Goal: Contribute content: Contribute content

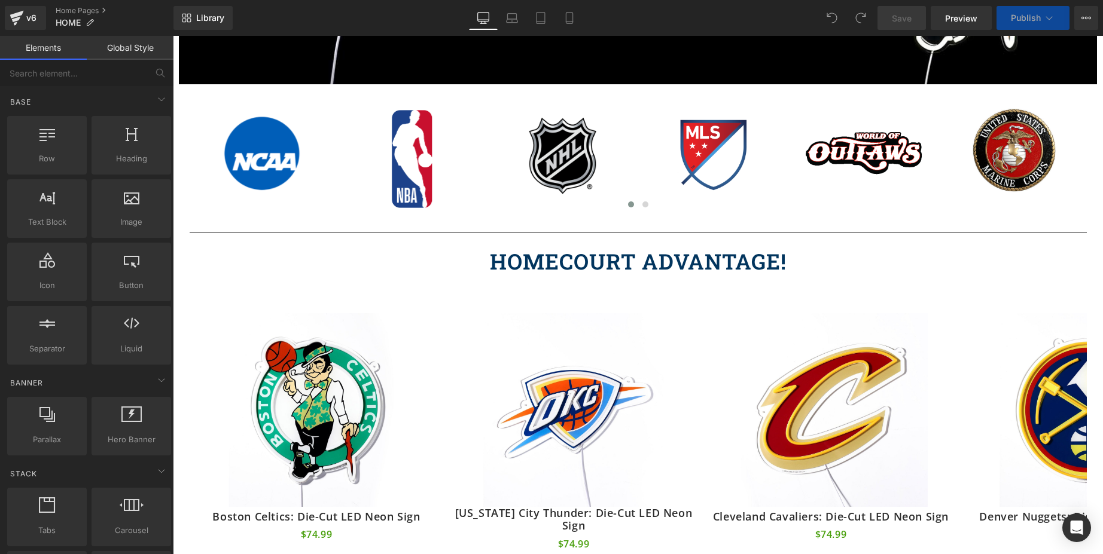
scroll to position [483, 0]
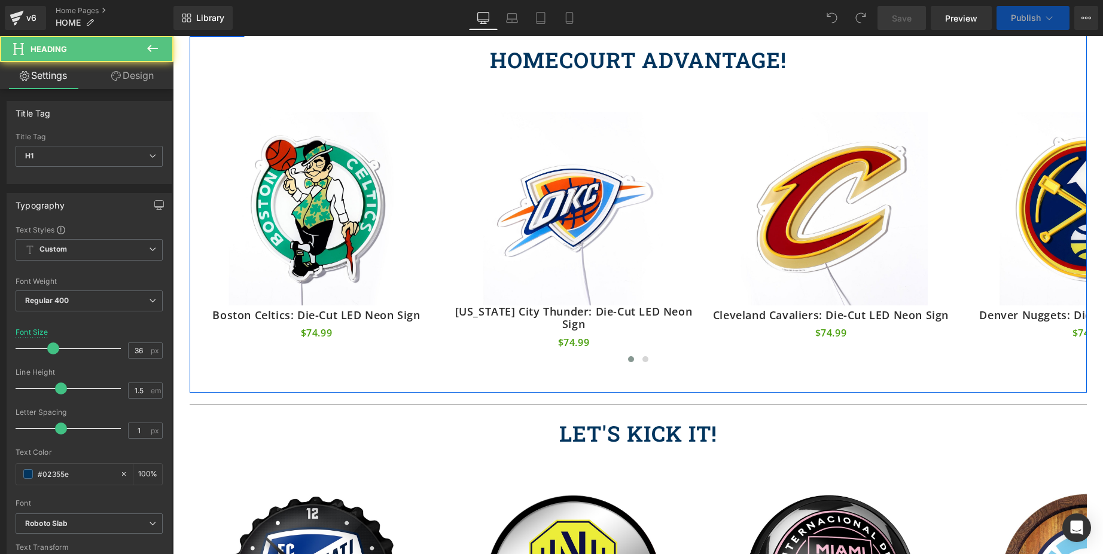
click at [658, 60] on div "HOMECOURT ADVANTAGE! Heading" at bounding box center [638, 60] width 897 height 32
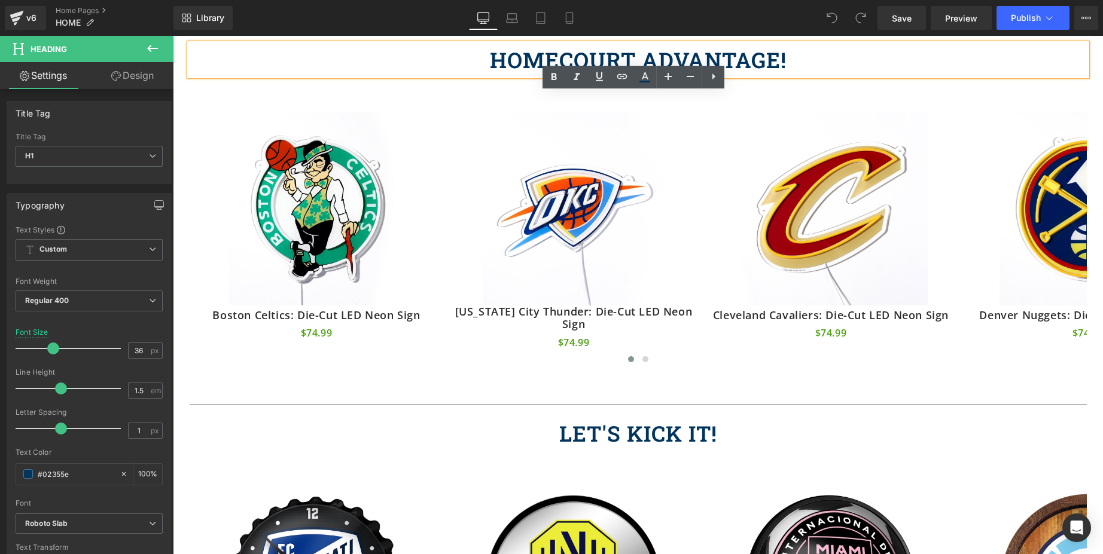
click at [616, 63] on h1 "HOMECOURT ADVANTAGE!" at bounding box center [638, 60] width 897 height 32
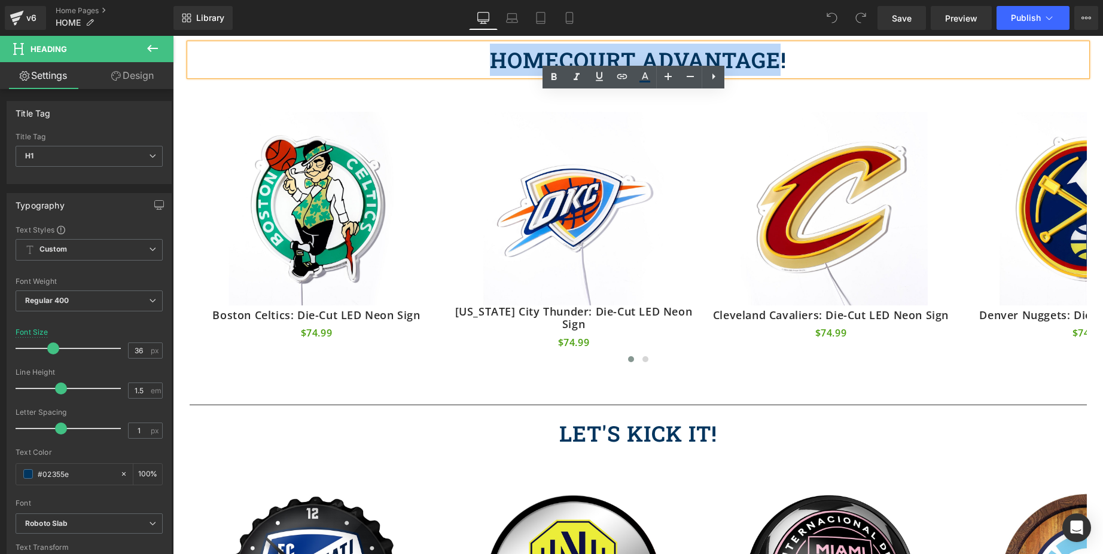
drag, startPoint x: 775, startPoint y: 59, endPoint x: 481, endPoint y: 75, distance: 294.7
click at [481, 75] on h1 "HOMECOURT ADVANTAGE!" at bounding box center [638, 60] width 897 height 32
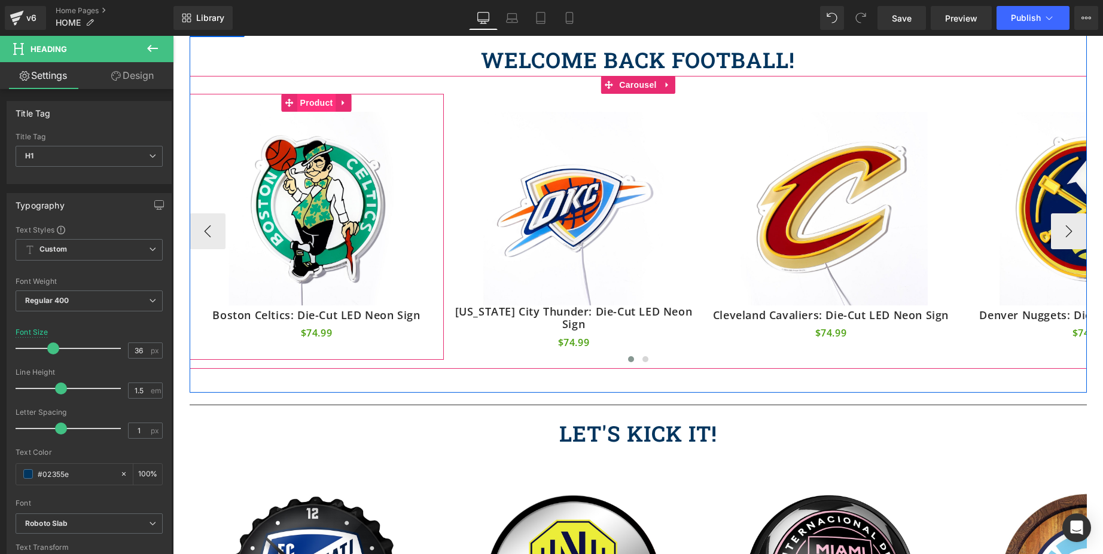
click at [312, 111] on span "Product" at bounding box center [316, 103] width 39 height 18
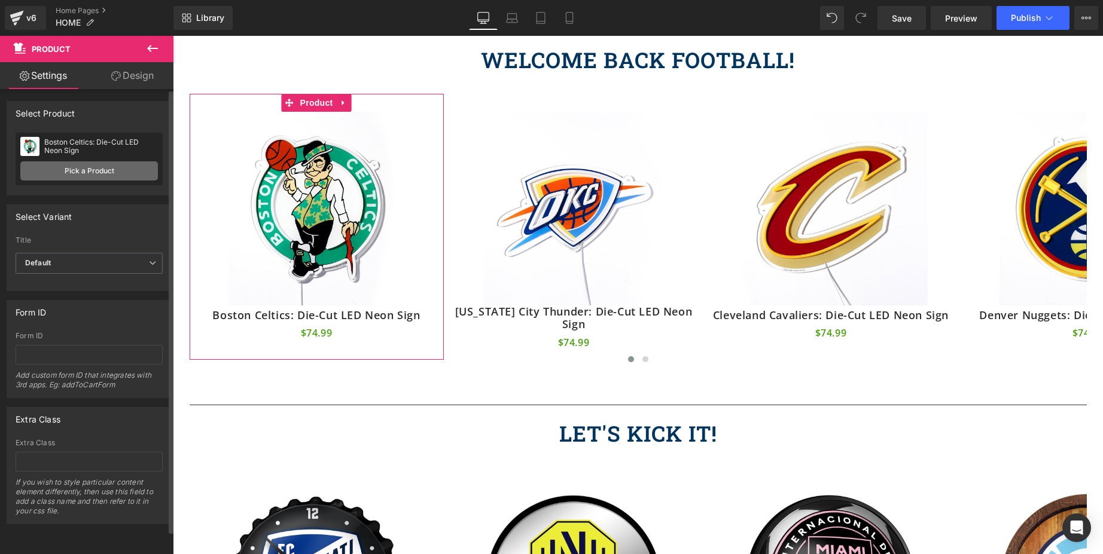
click at [95, 171] on link "Pick a Product" at bounding box center [89, 170] width 138 height 19
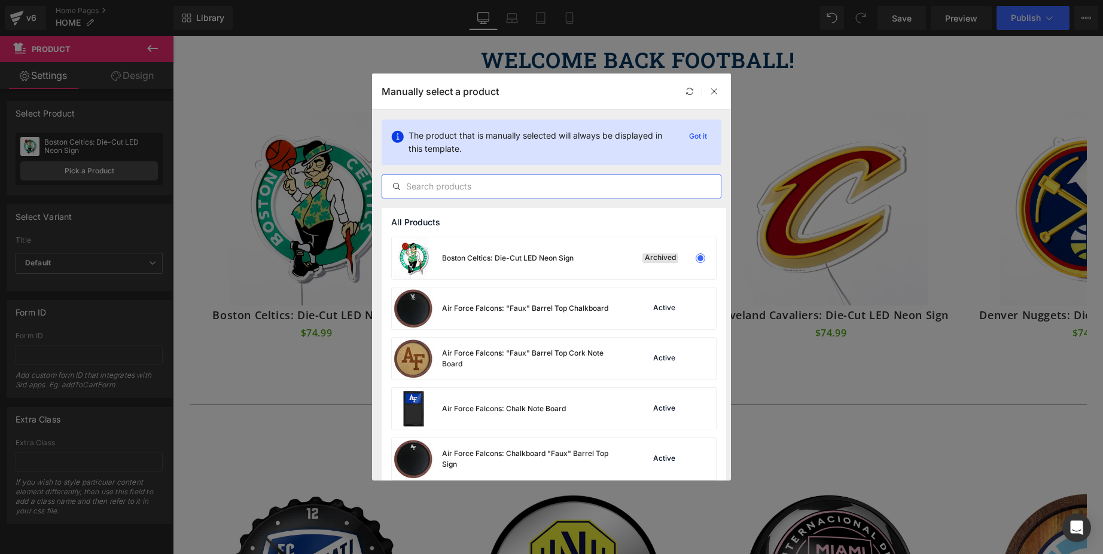
click at [501, 191] on input "text" at bounding box center [551, 186] width 338 height 14
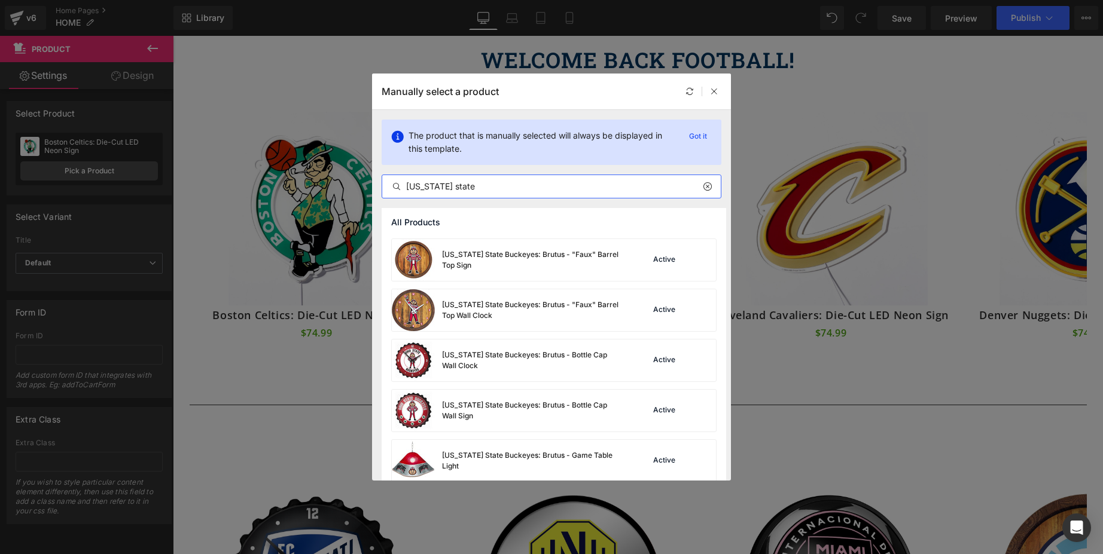
scroll to position [1292, 0]
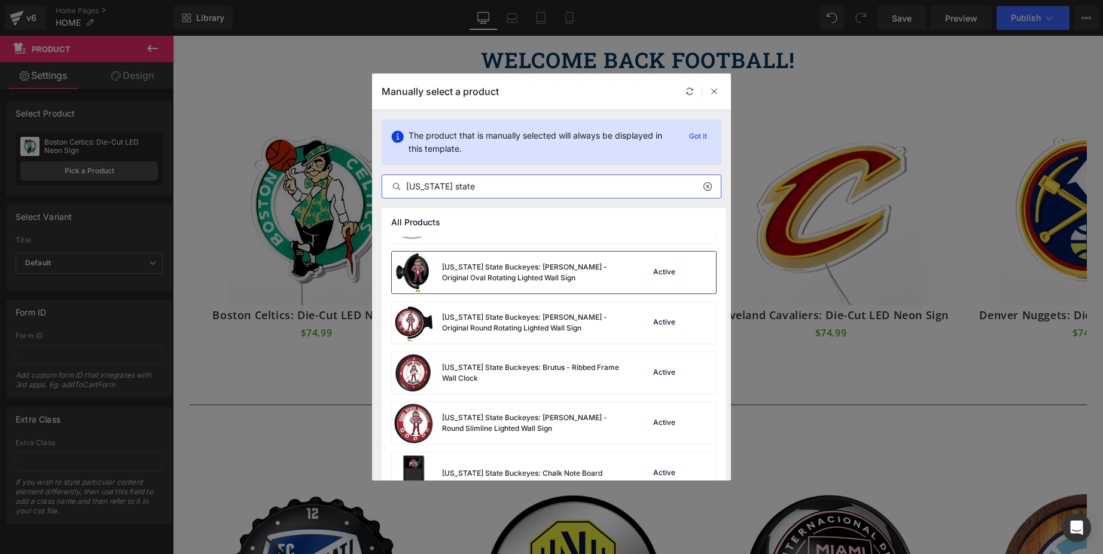
type input "[US_STATE] state"
click at [458, 282] on div "[US_STATE] State Buckeyes: [PERSON_NAME] - Original Oval Rotating Lighted Wall …" at bounding box center [531, 273] width 179 height 22
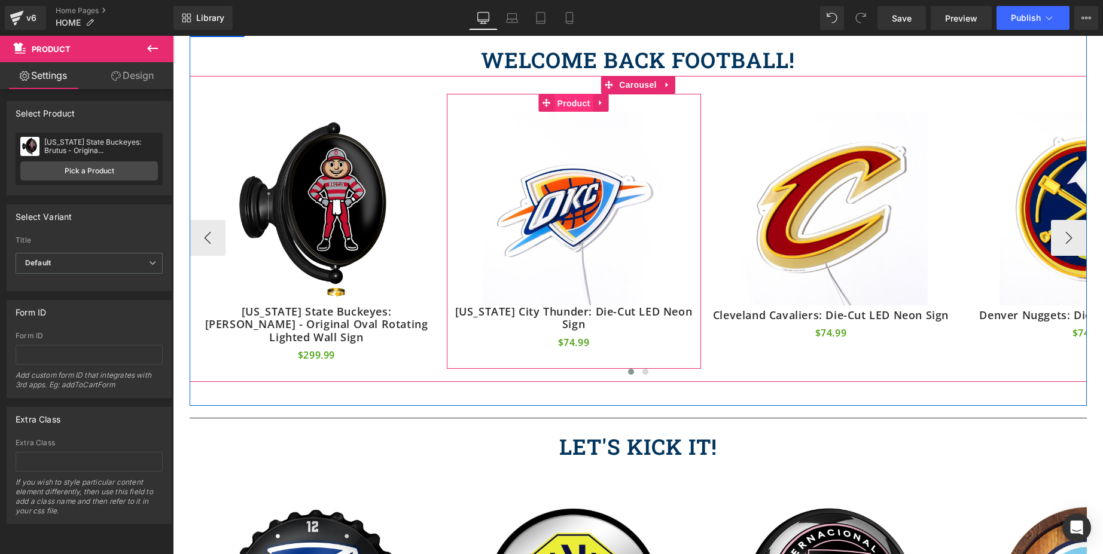
click at [579, 103] on span "Product" at bounding box center [573, 103] width 39 height 18
click at [571, 103] on span "Product" at bounding box center [573, 103] width 39 height 18
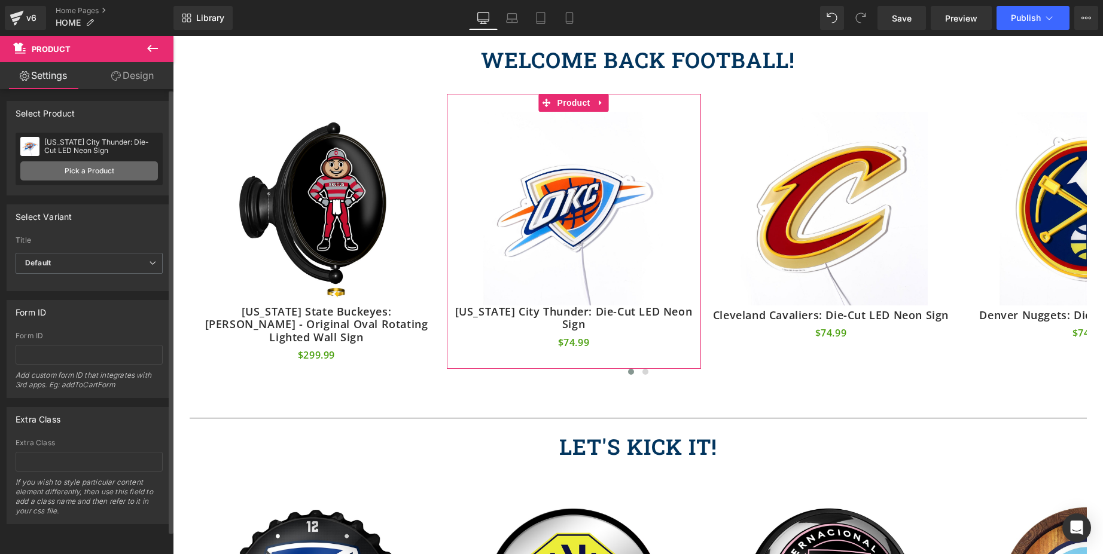
click at [76, 169] on link "Pick a Product" at bounding box center [89, 170] width 138 height 19
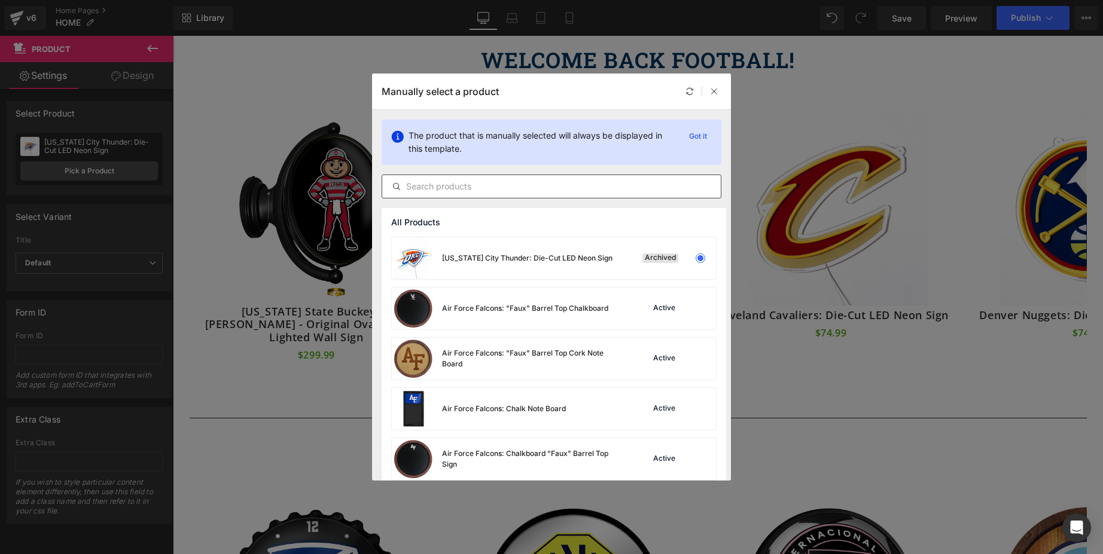
click at [559, 182] on input "text" at bounding box center [551, 186] width 338 height 14
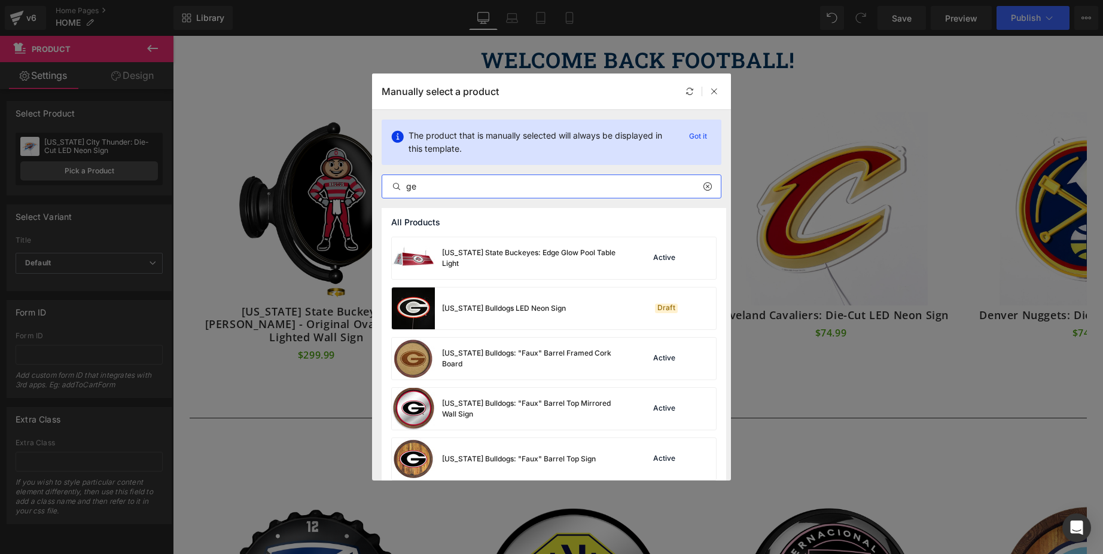
drag, startPoint x: 461, startPoint y: 193, endPoint x: 402, endPoint y: 200, distance: 59.0
click at [402, 200] on div "The product that is manually selected will always be displayed in this template…" at bounding box center [551, 159] width 359 height 98
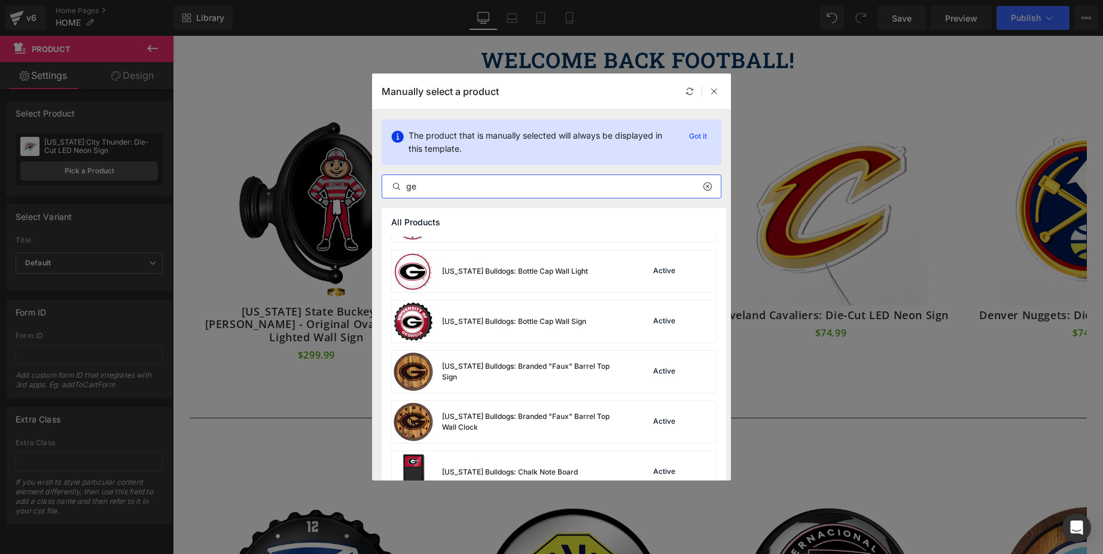
scroll to position [382, 0]
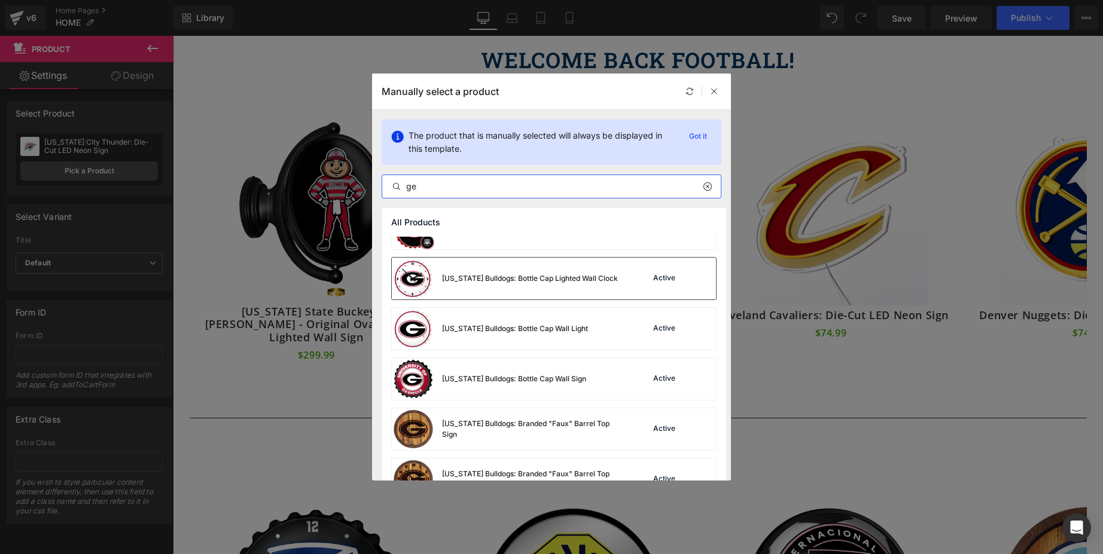
type input "ge"
click at [424, 279] on img at bounding box center [413, 279] width 43 height 42
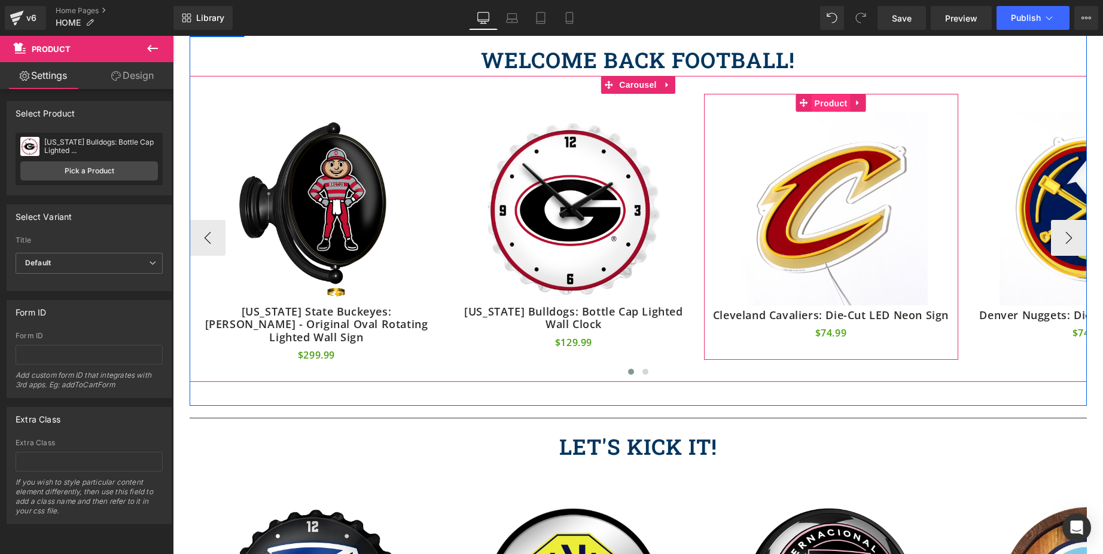
click at [830, 108] on span "Product" at bounding box center [831, 103] width 39 height 18
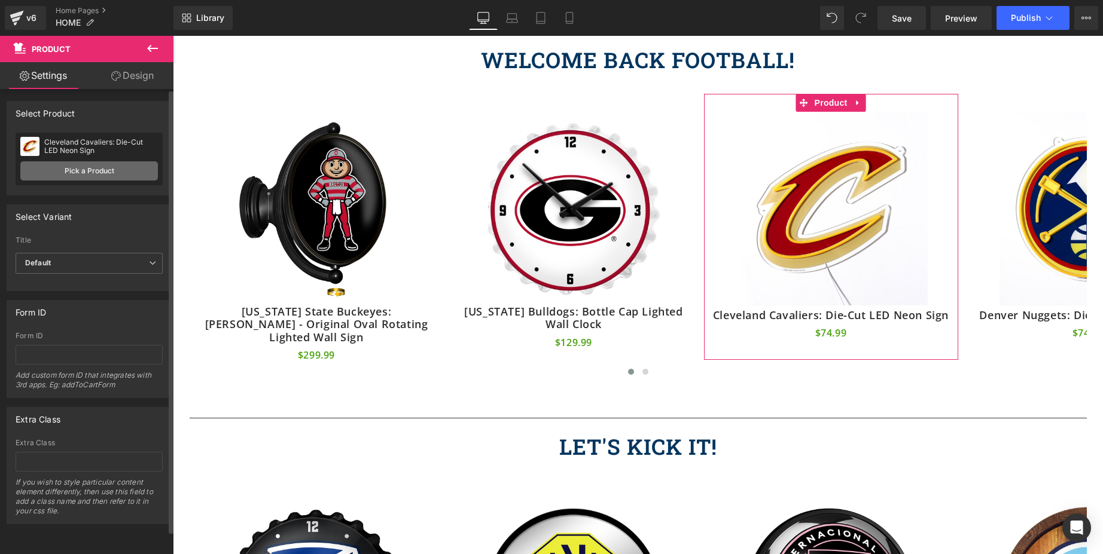
click at [105, 176] on link "Pick a Product" at bounding box center [89, 170] width 138 height 19
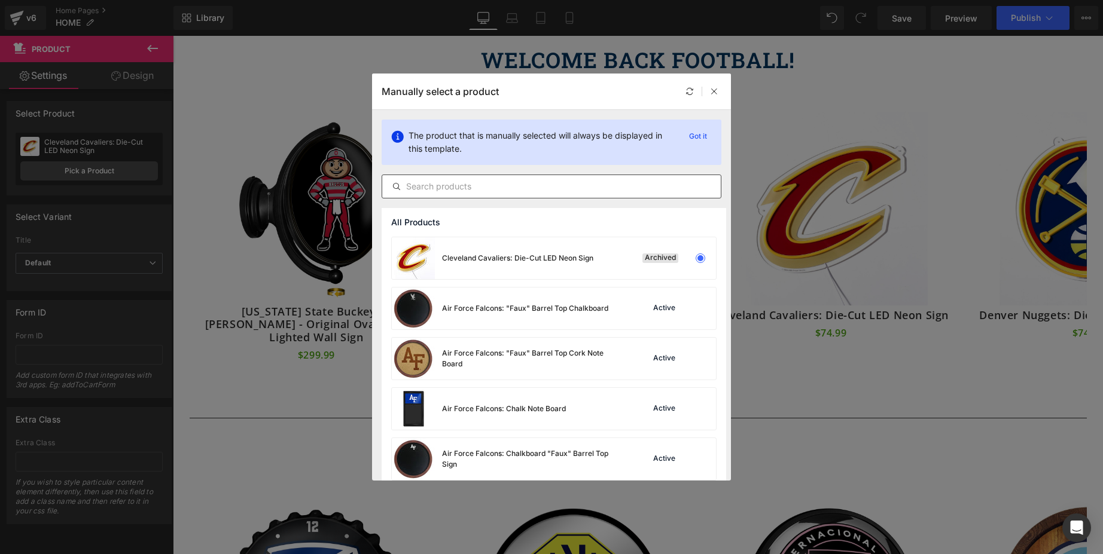
click at [538, 193] on input "text" at bounding box center [551, 186] width 338 height 14
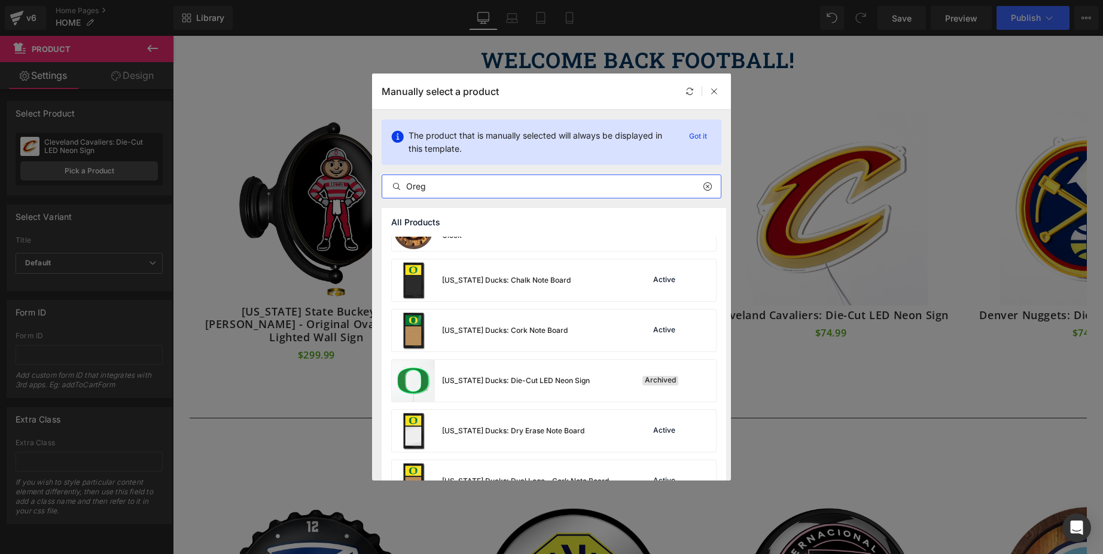
scroll to position [815, 0]
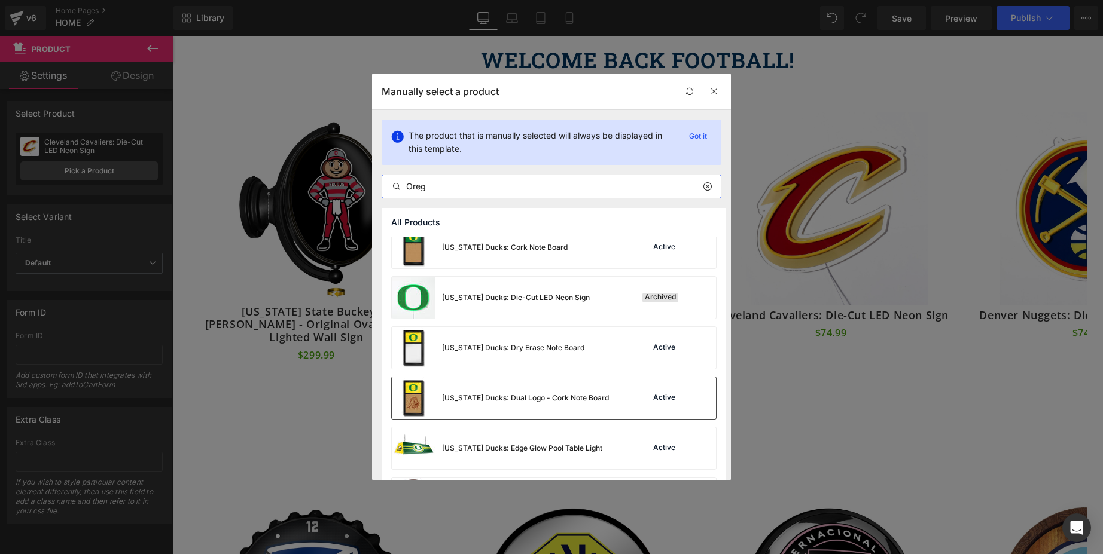
type input "Oreg"
click at [0, 0] on div "[US_STATE] Ducks: Dual Logo - Cork Note Board" at bounding box center [0, 0] width 0 height 0
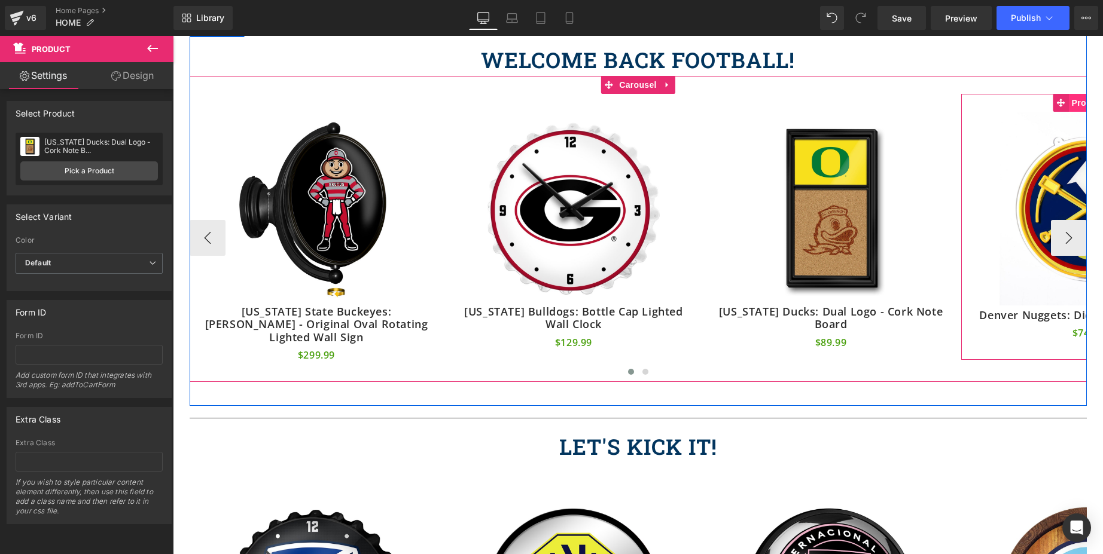
click at [1075, 106] on span "Product" at bounding box center [1088, 103] width 39 height 18
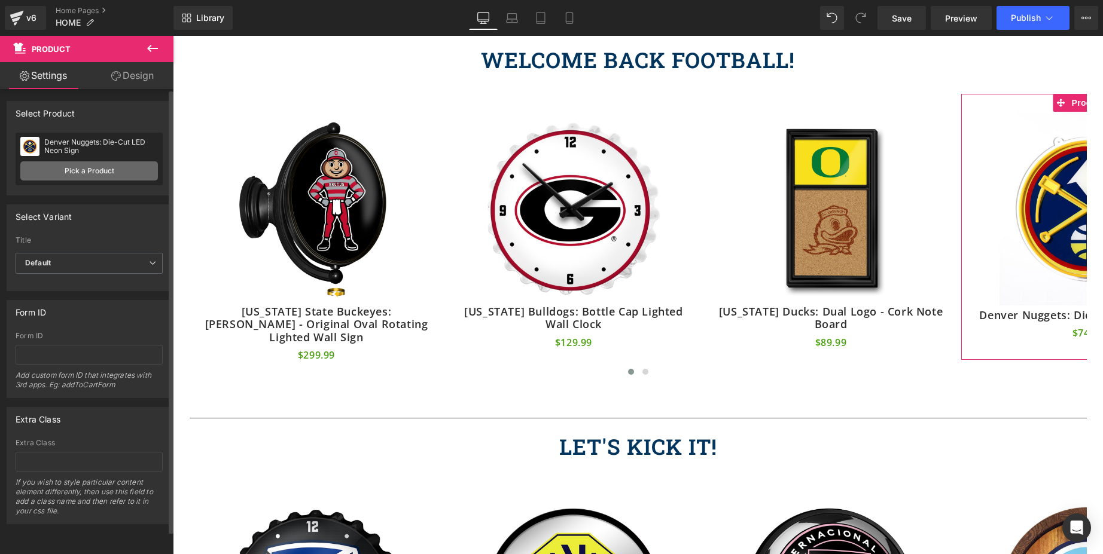
click at [75, 173] on link "Pick a Product" at bounding box center [89, 170] width 138 height 19
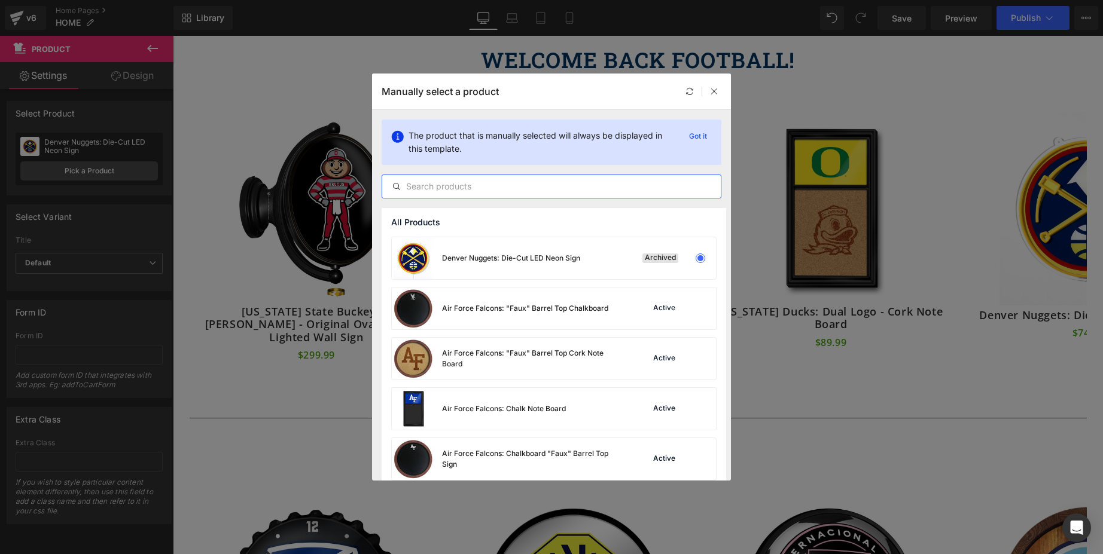
click at [0, 0] on input "text" at bounding box center [0, 0] width 0 height 0
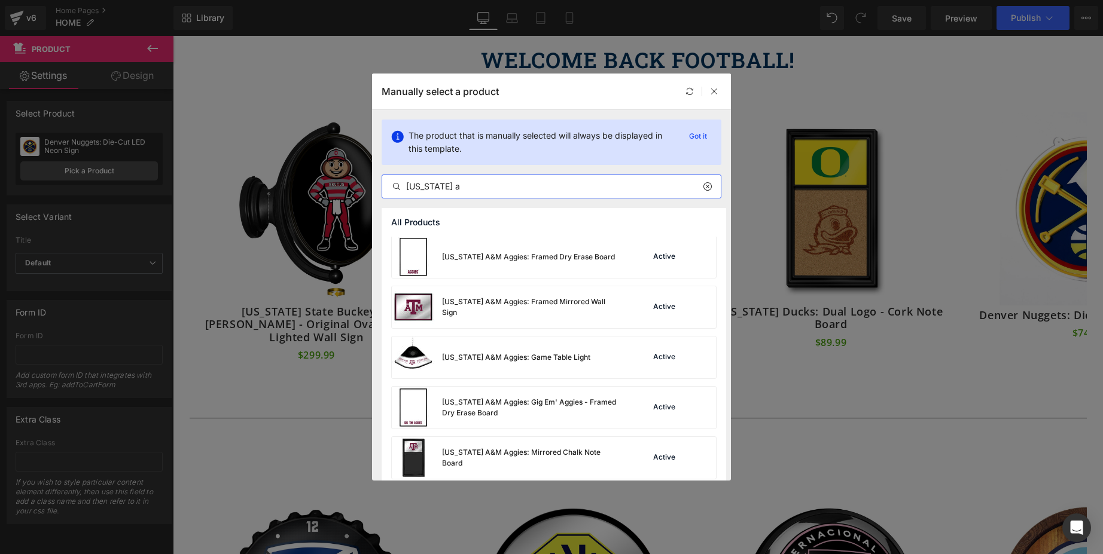
scroll to position [1700, 0]
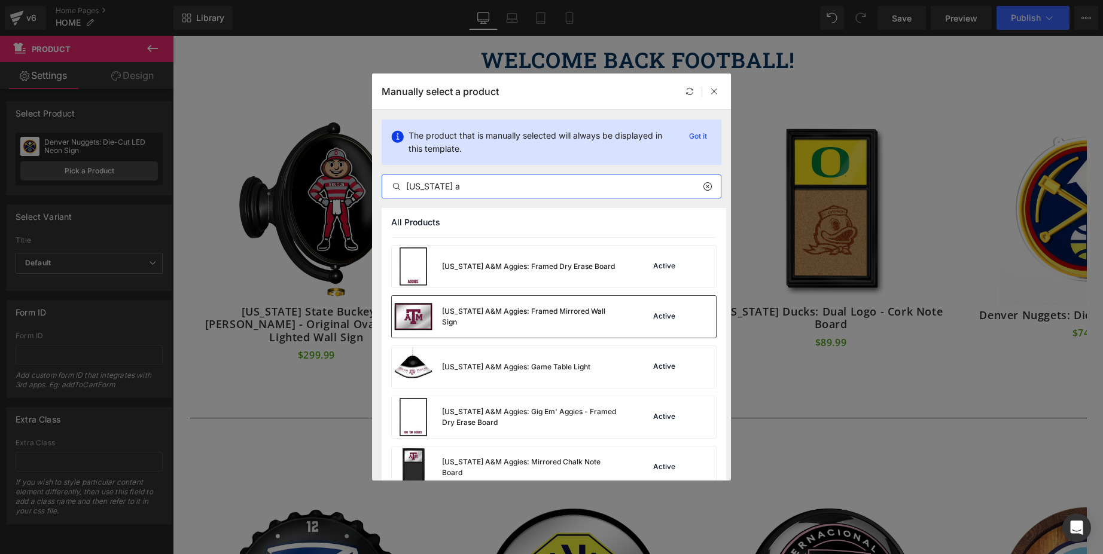
type input "[US_STATE] a"
click at [421, 308] on img at bounding box center [413, 317] width 43 height 42
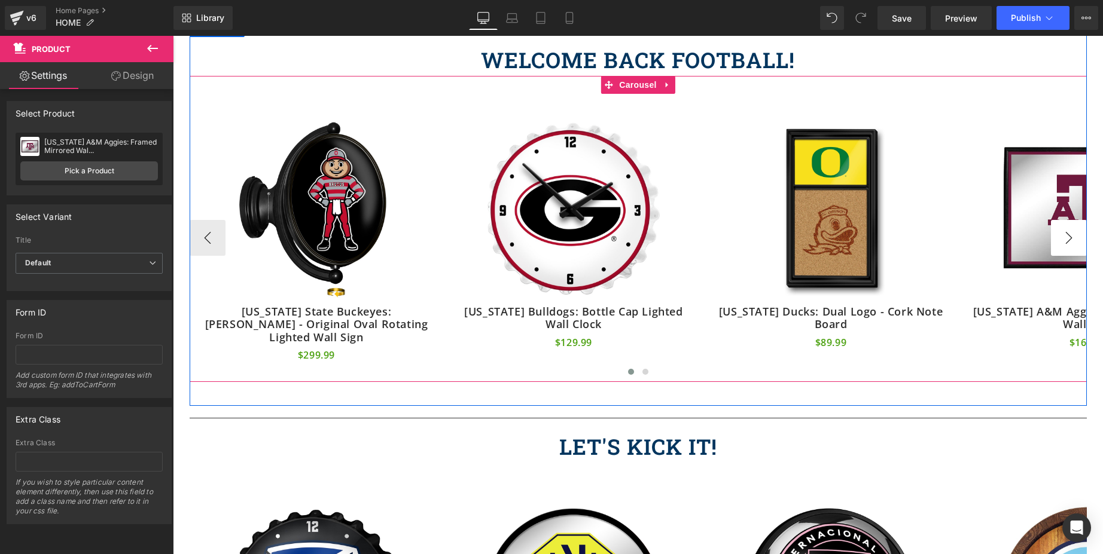
click at [1064, 236] on button "›" at bounding box center [1069, 238] width 36 height 36
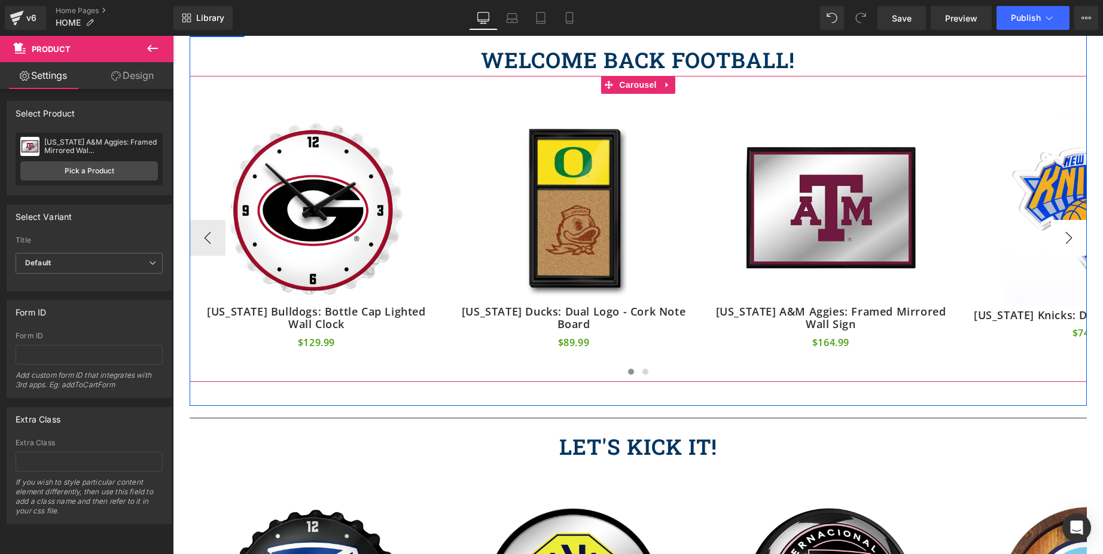
click at [1064, 236] on button "›" at bounding box center [1069, 238] width 36 height 36
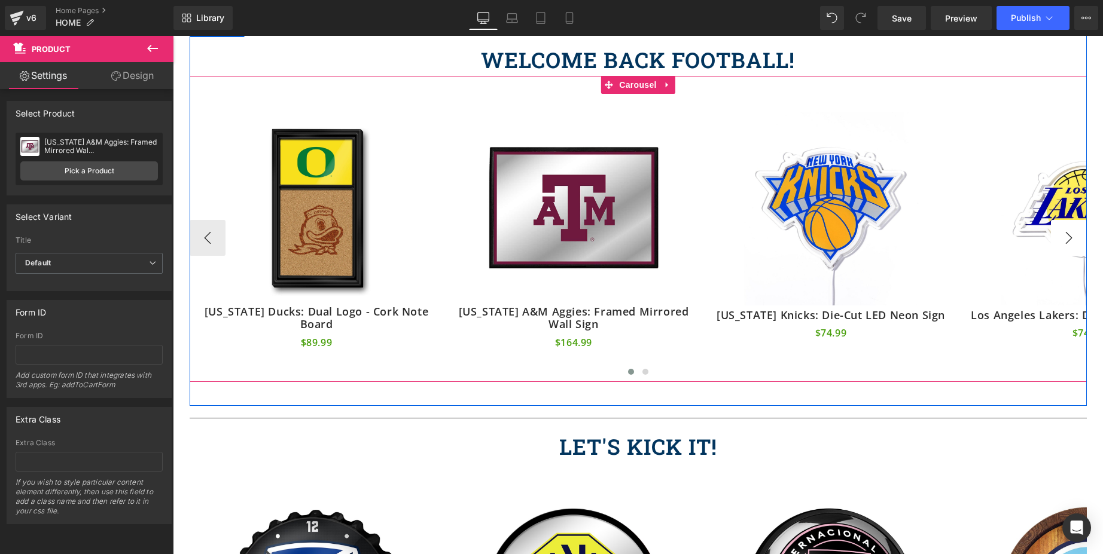
click at [1064, 236] on button "›" at bounding box center [1069, 238] width 36 height 36
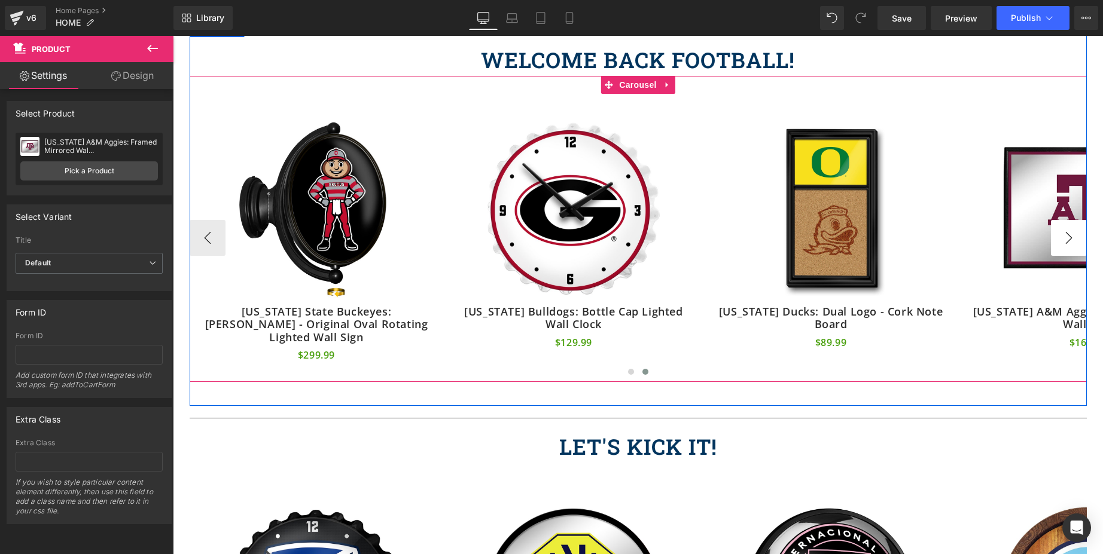
click at [1064, 236] on button "›" at bounding box center [1069, 238] width 36 height 36
click at [200, 234] on button "‹" at bounding box center [208, 238] width 36 height 36
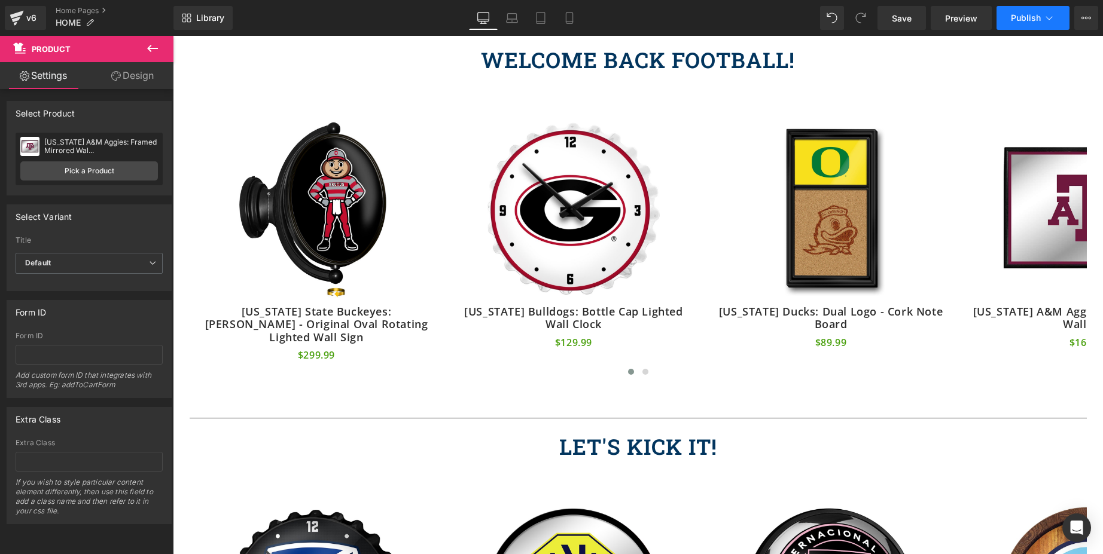
click at [1032, 20] on span "Publish" at bounding box center [1026, 18] width 30 height 10
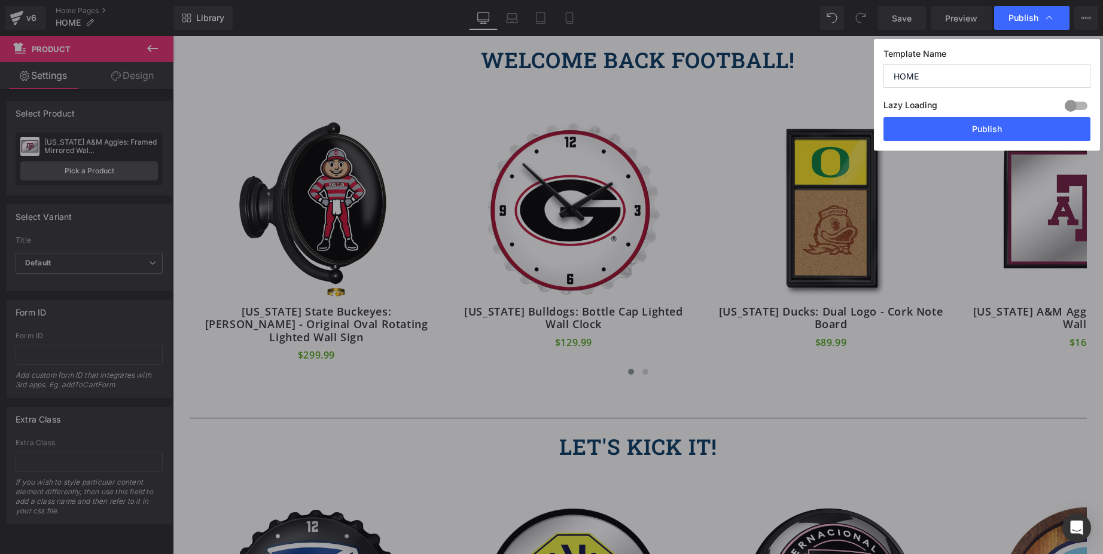
click at [1008, 116] on div "Lazy Loading Build Upgrade plan to unlock" at bounding box center [986, 107] width 207 height 20
click at [1003, 132] on button "Publish" at bounding box center [986, 129] width 207 height 24
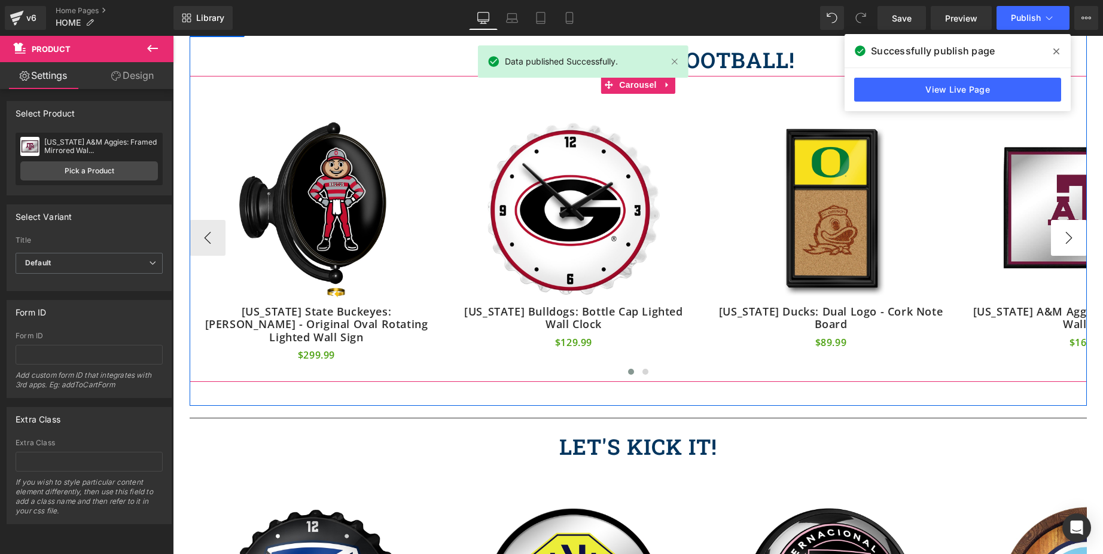
click at [1067, 230] on button "›" at bounding box center [1069, 238] width 36 height 36
click at [628, 369] on span at bounding box center [631, 372] width 6 height 6
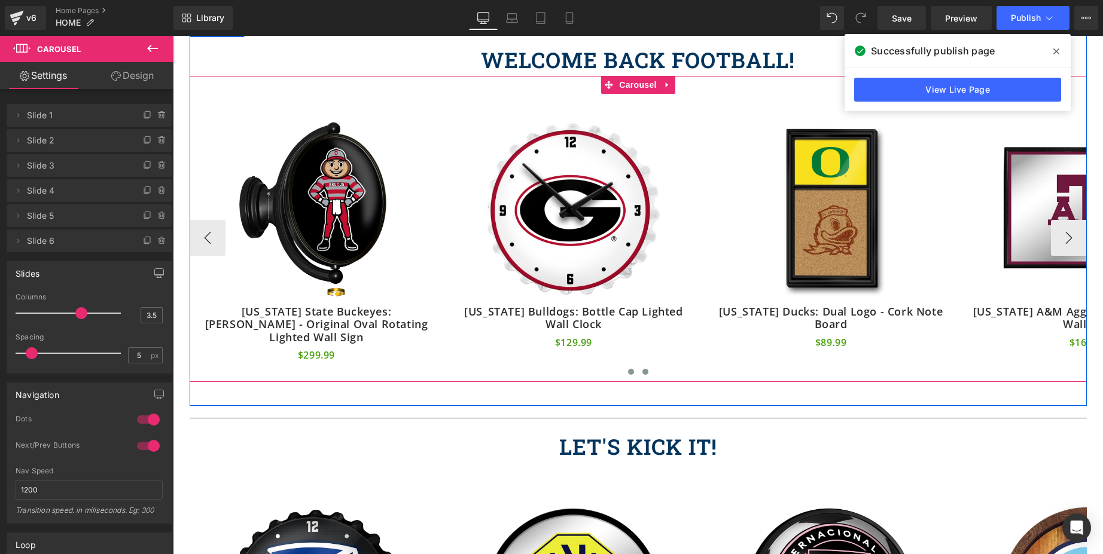
click at [638, 366] on button at bounding box center [645, 372] width 14 height 12
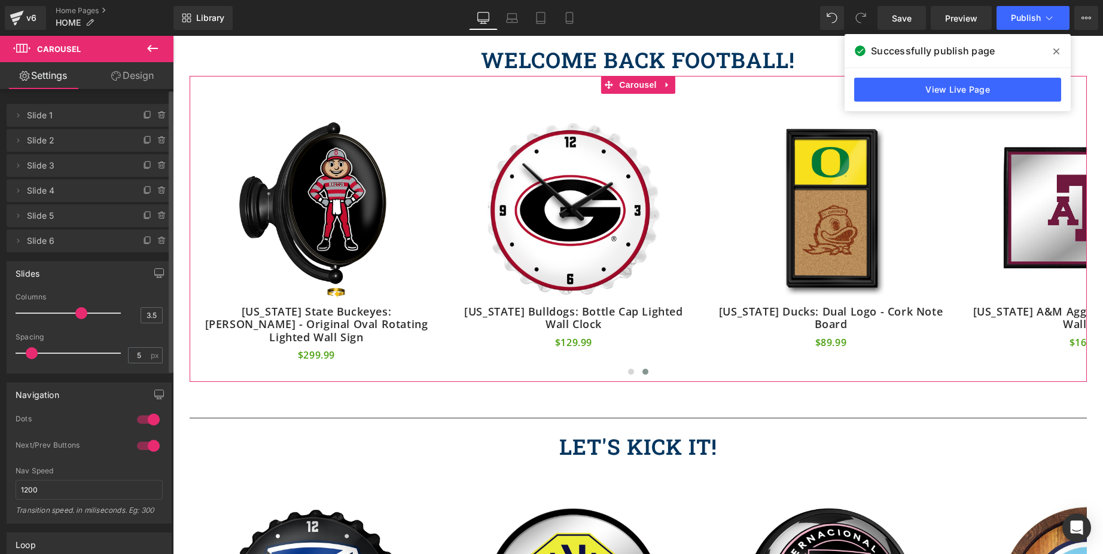
click at [54, 216] on span "Slide 5" at bounding box center [77, 216] width 100 height 23
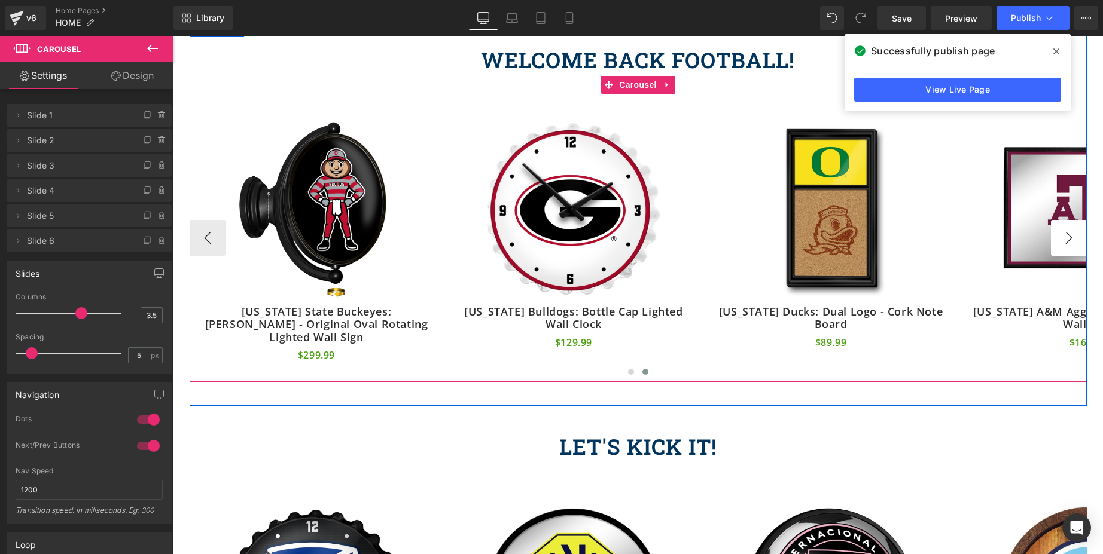
click at [1064, 228] on button "›" at bounding box center [1069, 238] width 36 height 36
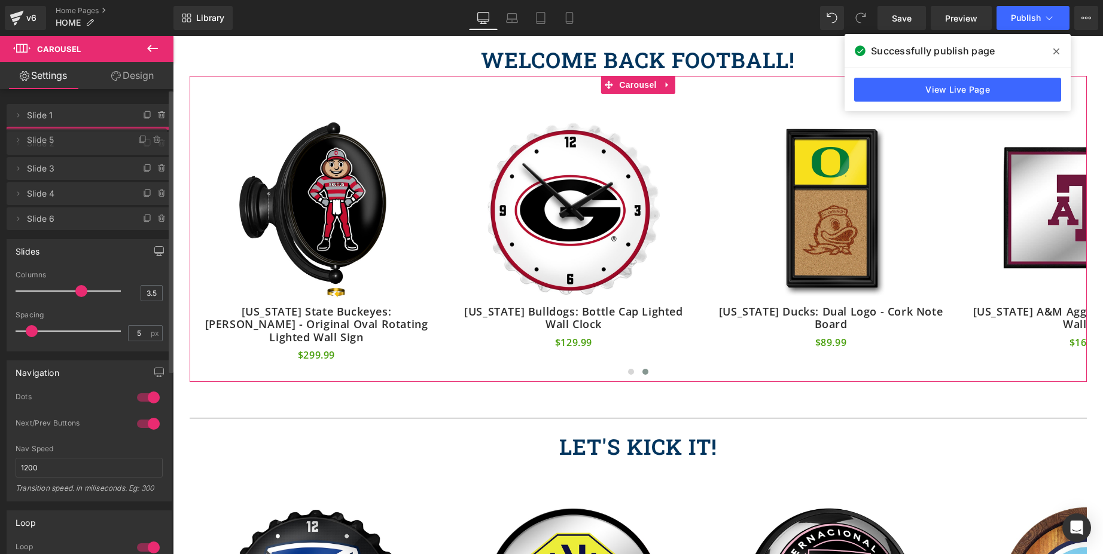
drag, startPoint x: 41, startPoint y: 216, endPoint x: 53, endPoint y: 141, distance: 76.8
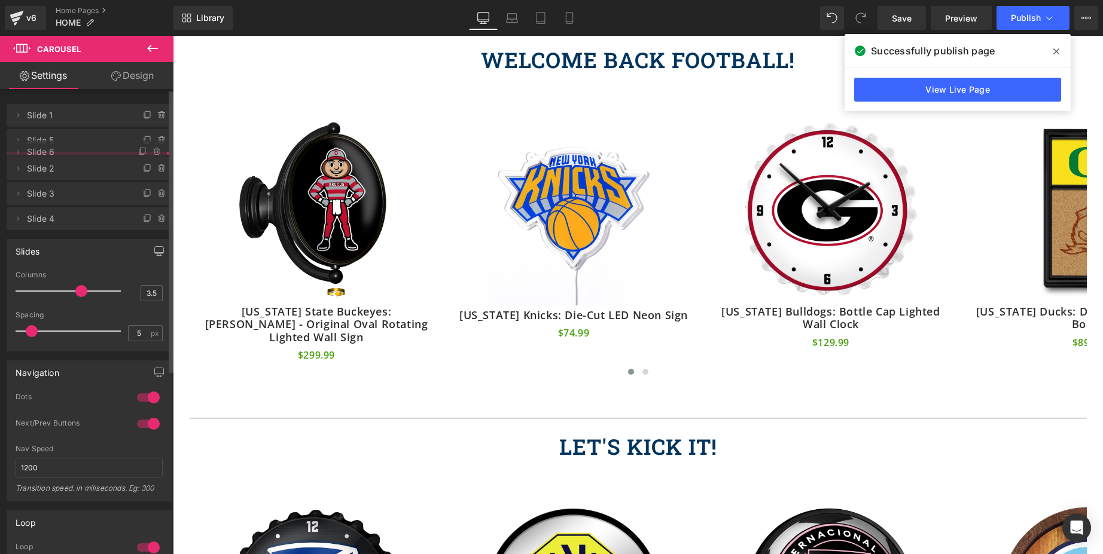
drag, startPoint x: 48, startPoint y: 238, endPoint x: 53, endPoint y: 149, distance: 89.2
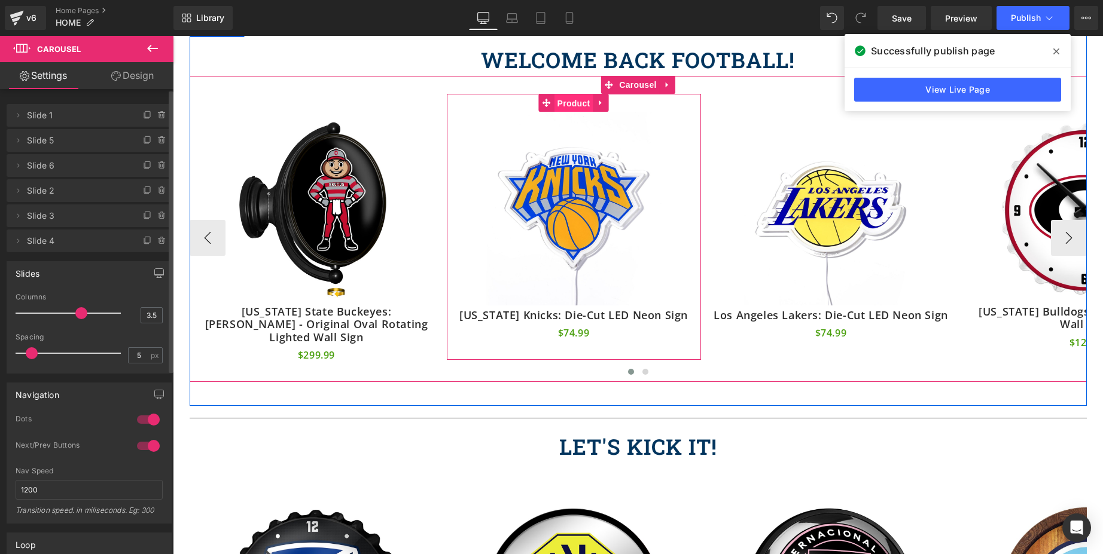
click at [574, 100] on span "Product" at bounding box center [573, 103] width 39 height 18
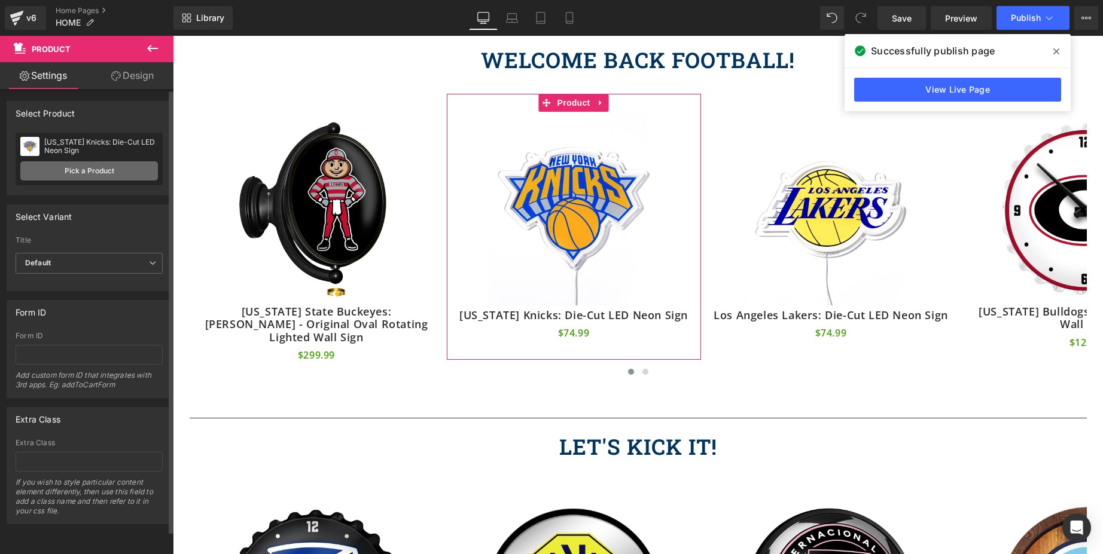
click at [85, 171] on link "Pick a Product" at bounding box center [89, 170] width 138 height 19
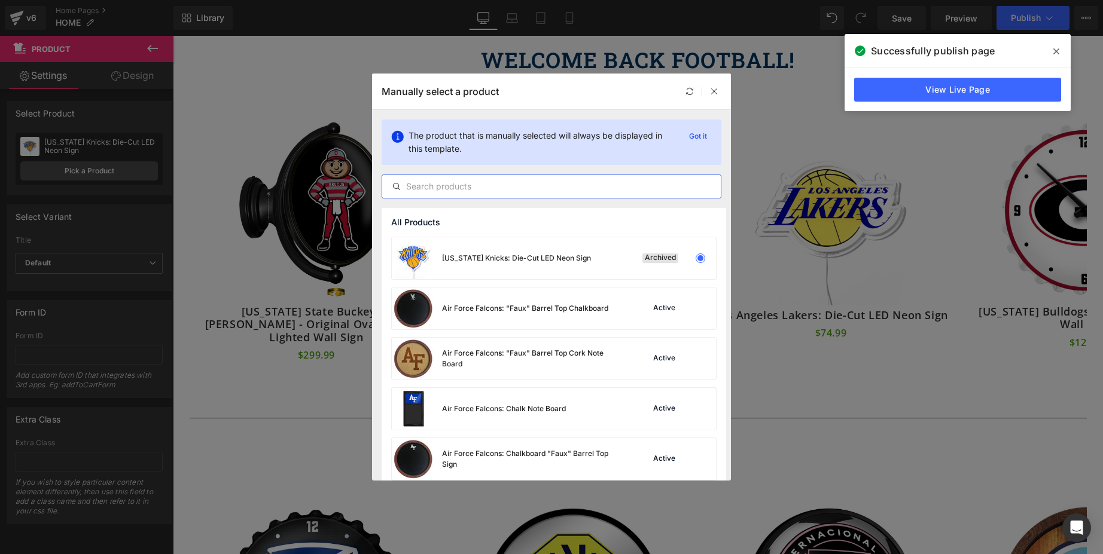
click at [439, 189] on input "text" at bounding box center [551, 186] width 338 height 14
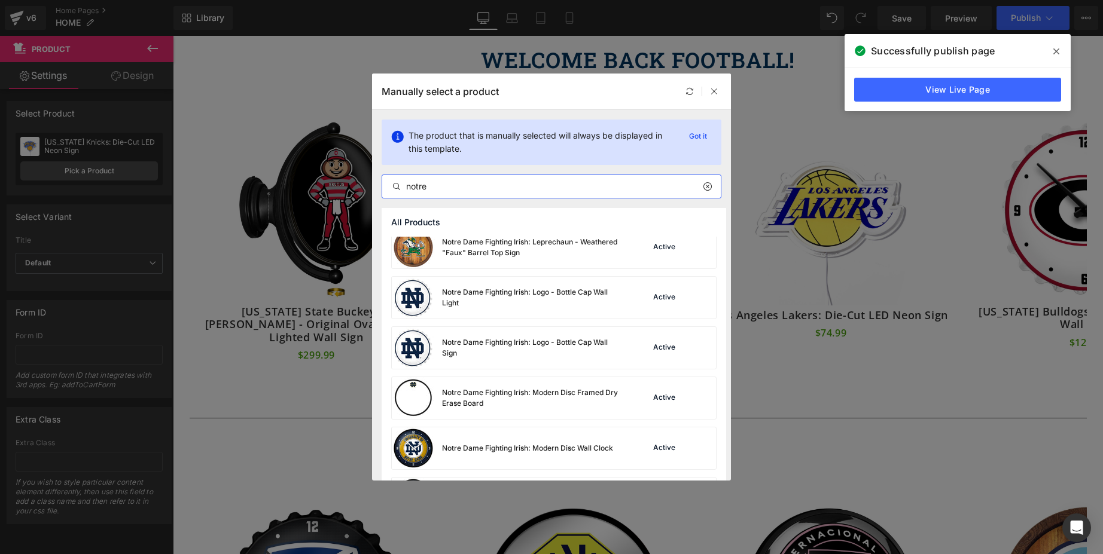
scroll to position [2369, 0]
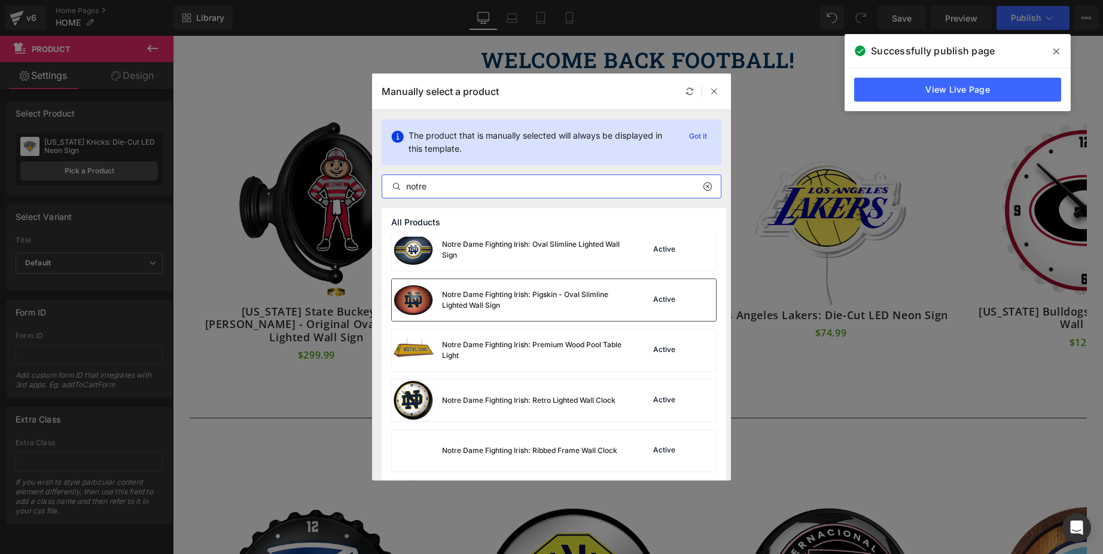
type input "notre"
click at [0, 0] on img at bounding box center [0, 0] width 0 height 0
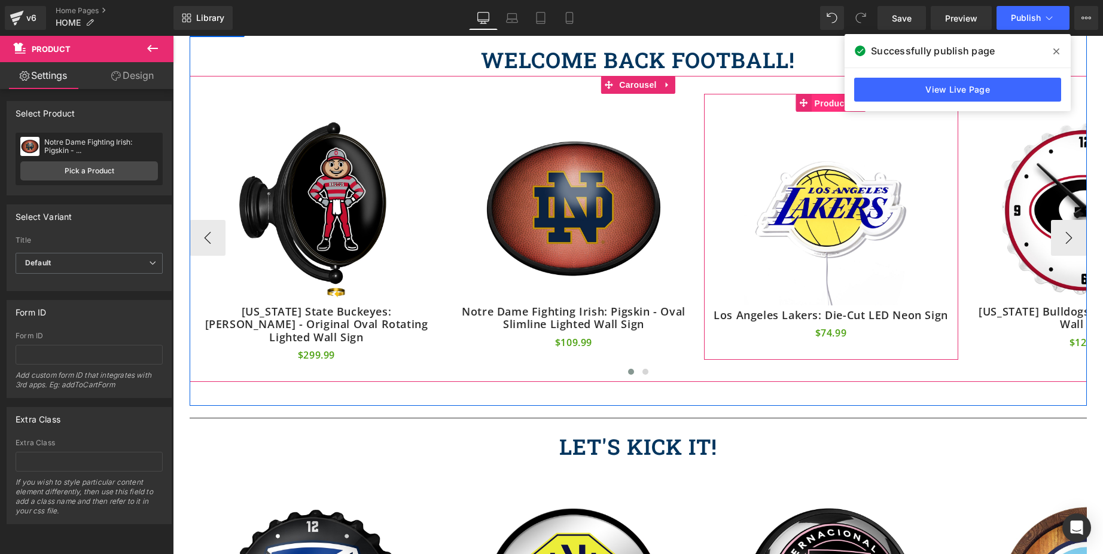
click at [829, 105] on span "Product" at bounding box center [831, 103] width 39 height 18
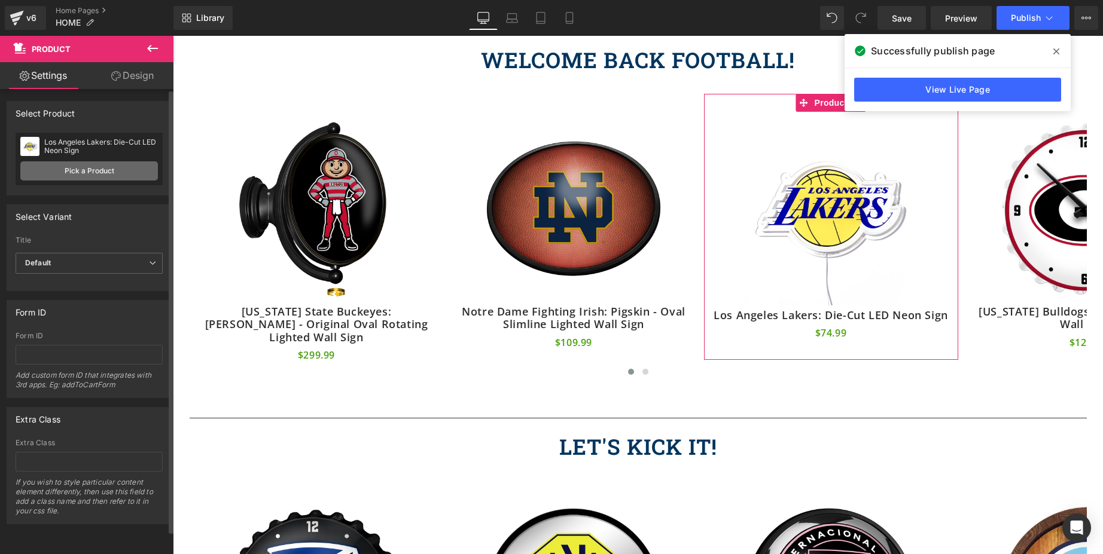
click at [66, 172] on link "Pick a Product" at bounding box center [89, 170] width 138 height 19
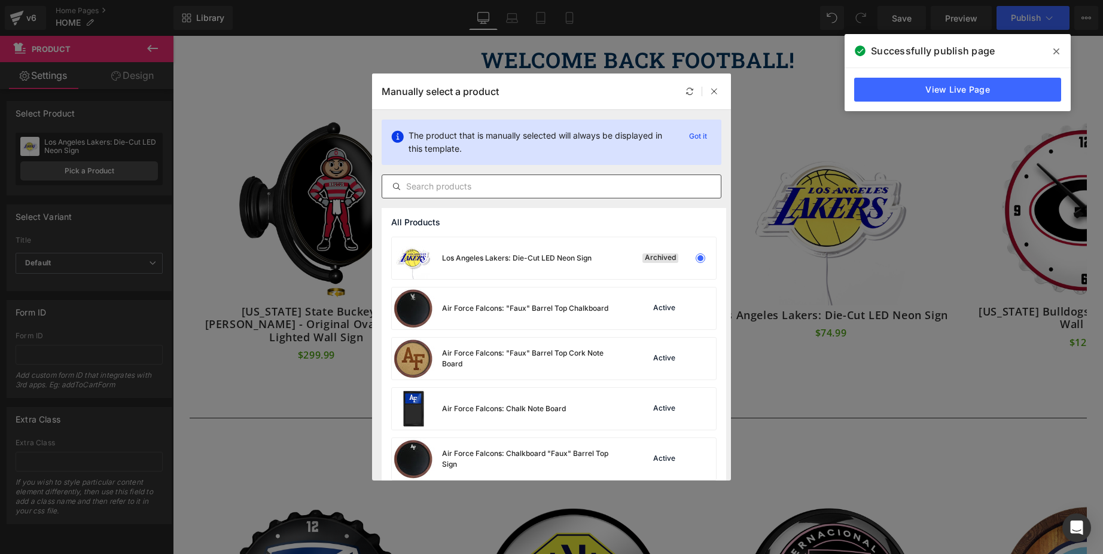
click at [0, 0] on input "text" at bounding box center [0, 0] width 0 height 0
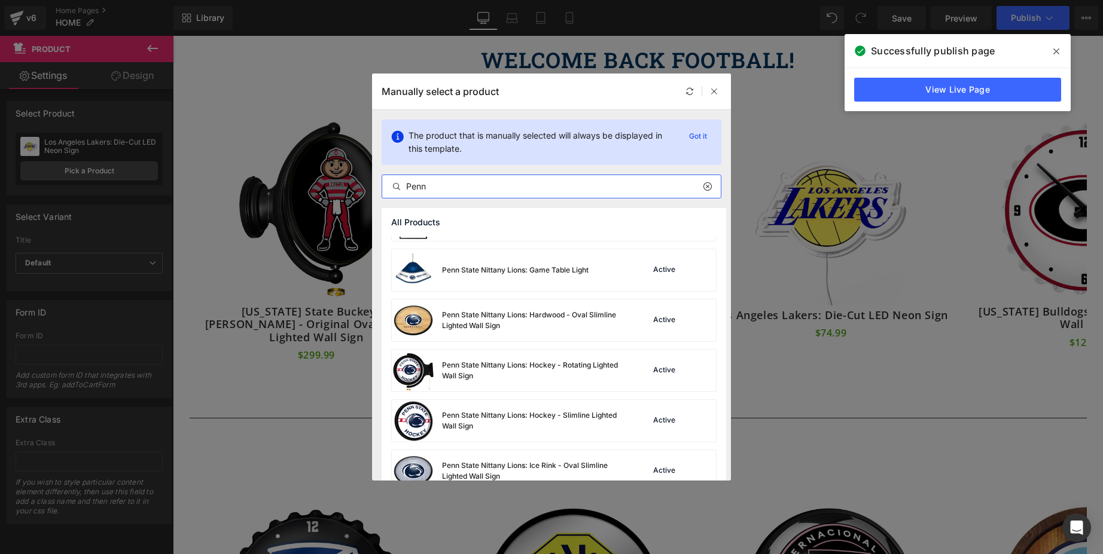
scroll to position [505, 0]
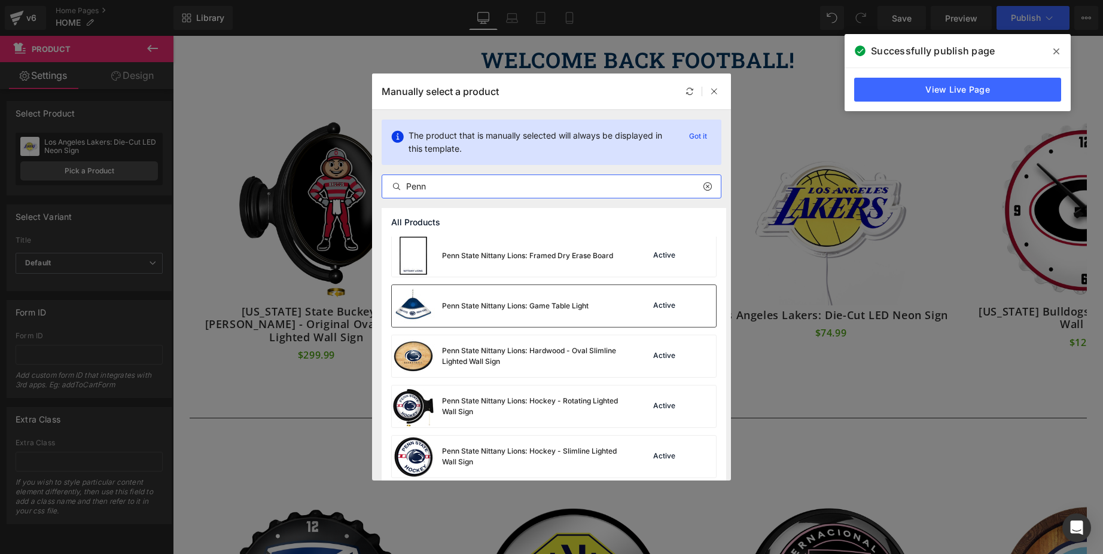
type input "Penn"
drag, startPoint x: 404, startPoint y: 312, endPoint x: 450, endPoint y: 341, distance: 54.6
click at [404, 312] on img at bounding box center [413, 306] width 43 height 42
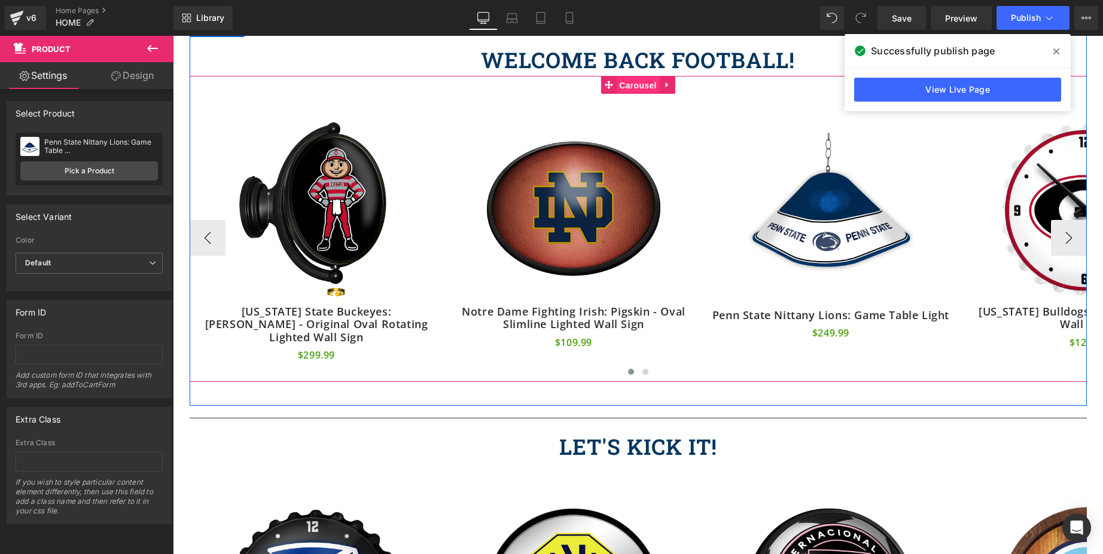
click at [633, 84] on span "Carousel" at bounding box center [637, 86] width 43 height 18
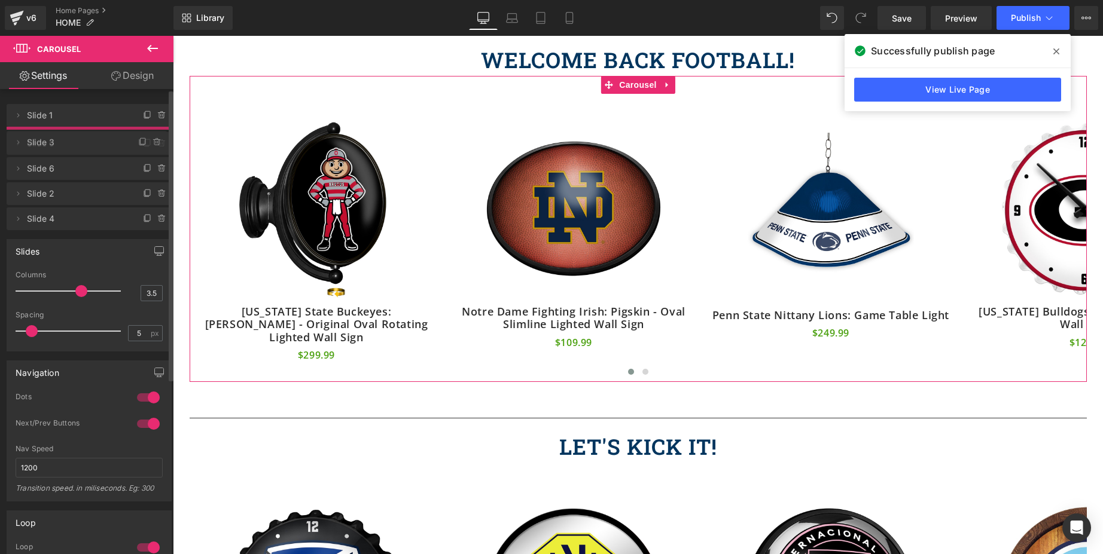
drag, startPoint x: 39, startPoint y: 213, endPoint x: 54, endPoint y: 170, distance: 45.4
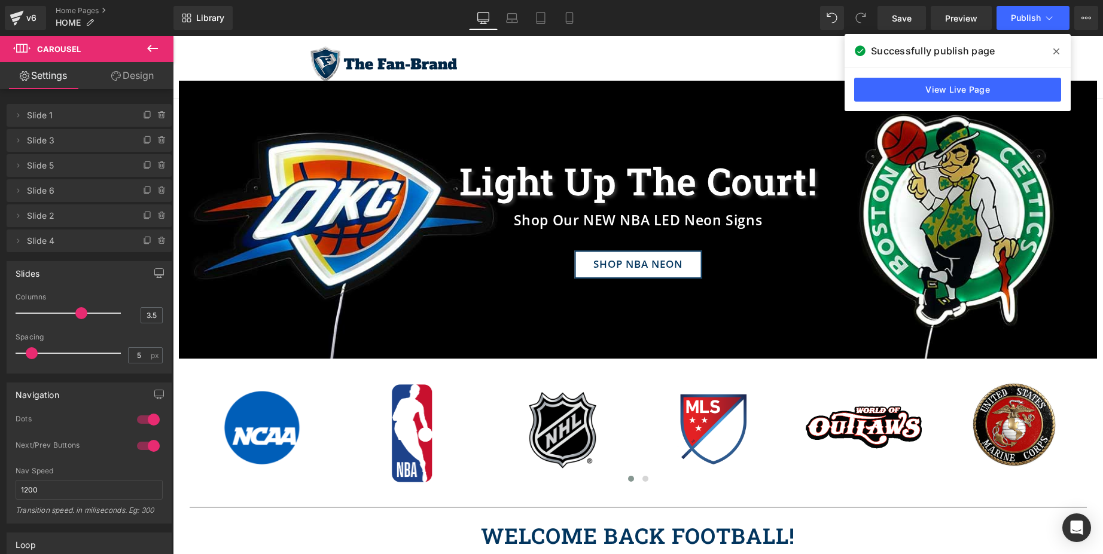
scroll to position [0, 0]
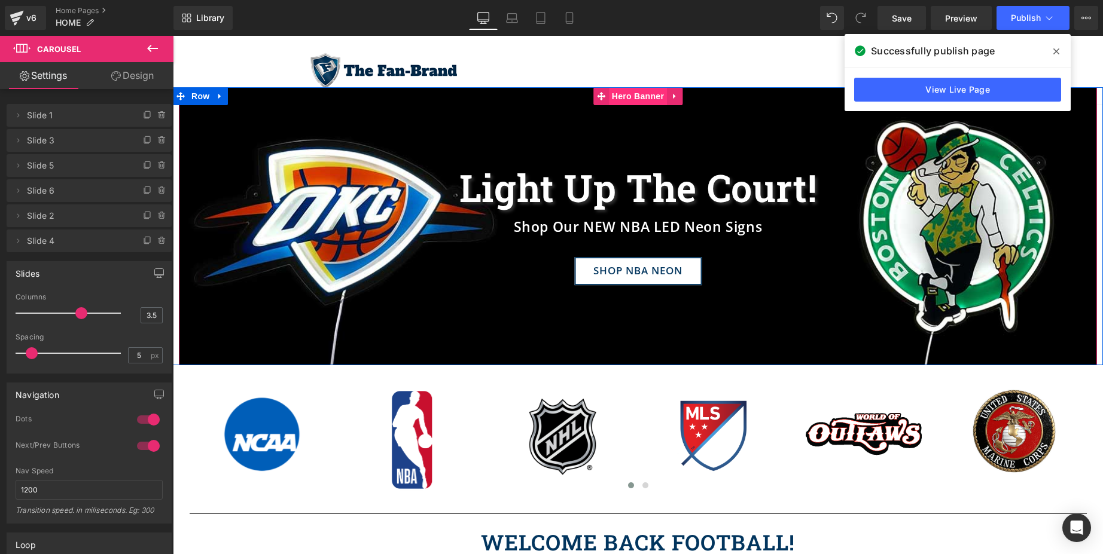
click at [636, 98] on span "Hero Banner" at bounding box center [638, 96] width 58 height 18
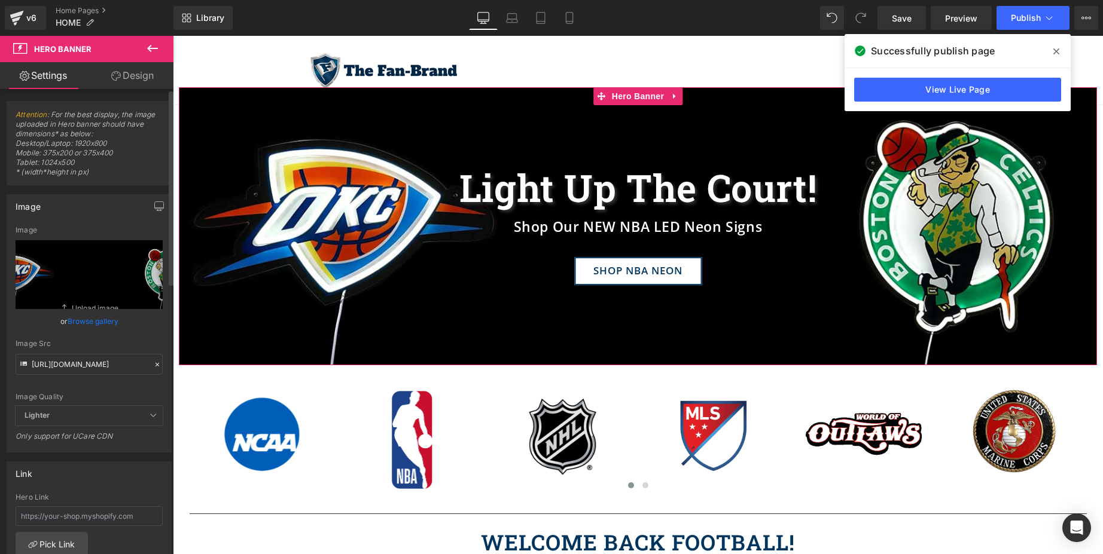
click at [102, 322] on link "Browse gallery" at bounding box center [93, 321] width 51 height 21
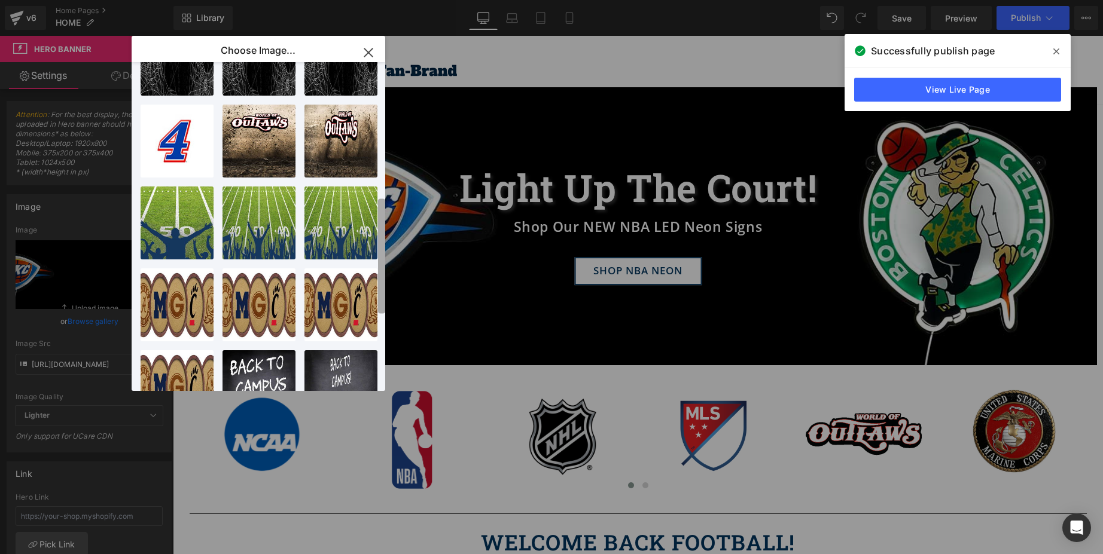
scroll to position [374, 0]
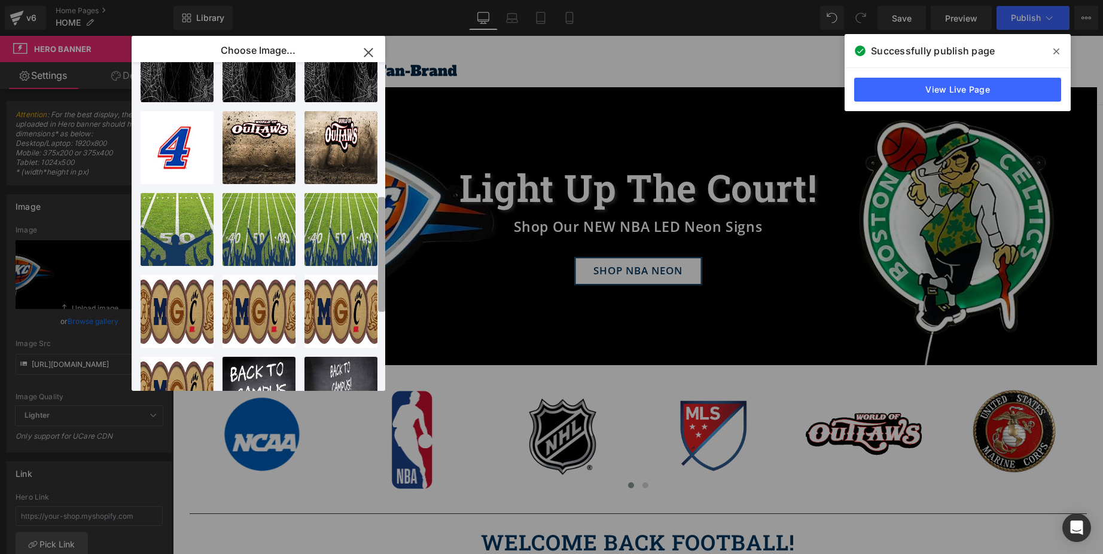
click at [0, 0] on div "NHL-her...2024.webp 565.20 KB Delete image? Yes No TFB-HER...O-SC.webp 271.30 K…" at bounding box center [0, 0] width 0 height 0
click at [241, 231] on div "hero-fo...ball.jpg 415.90 KB" at bounding box center [258, 229] width 73 height 73
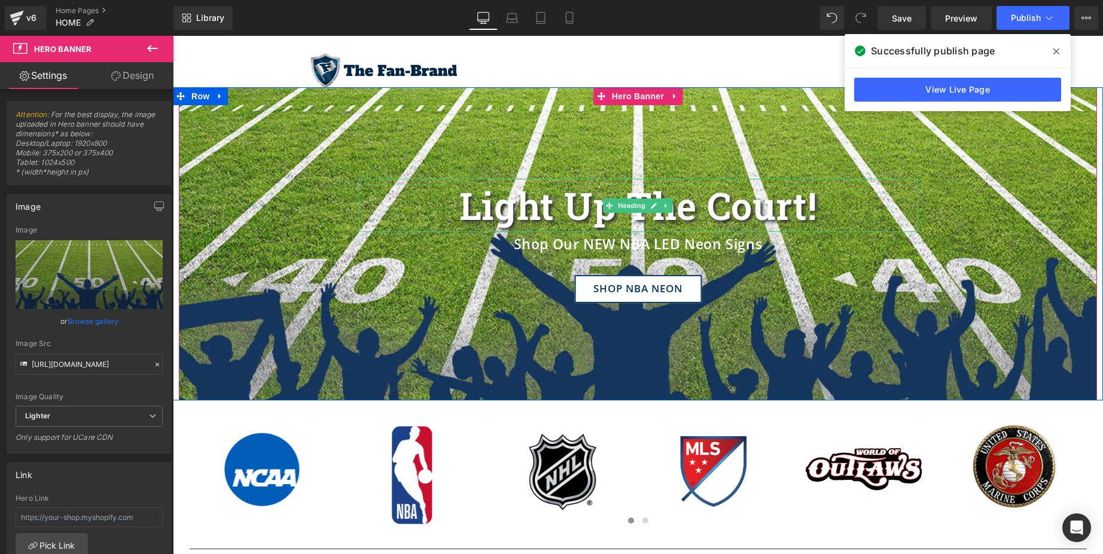
click at [499, 210] on h1 "Light Up The Court!" at bounding box center [637, 205] width 559 height 41
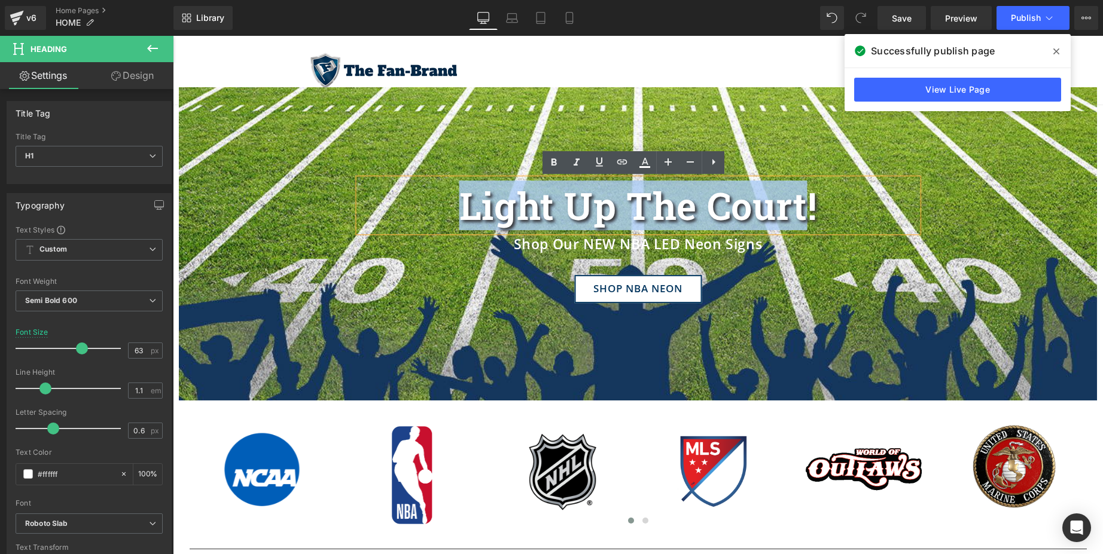
drag, startPoint x: 456, startPoint y: 211, endPoint x: 799, endPoint y: 203, distance: 342.7
click at [799, 203] on h1 "Light Up The Court!" at bounding box center [637, 205] width 559 height 41
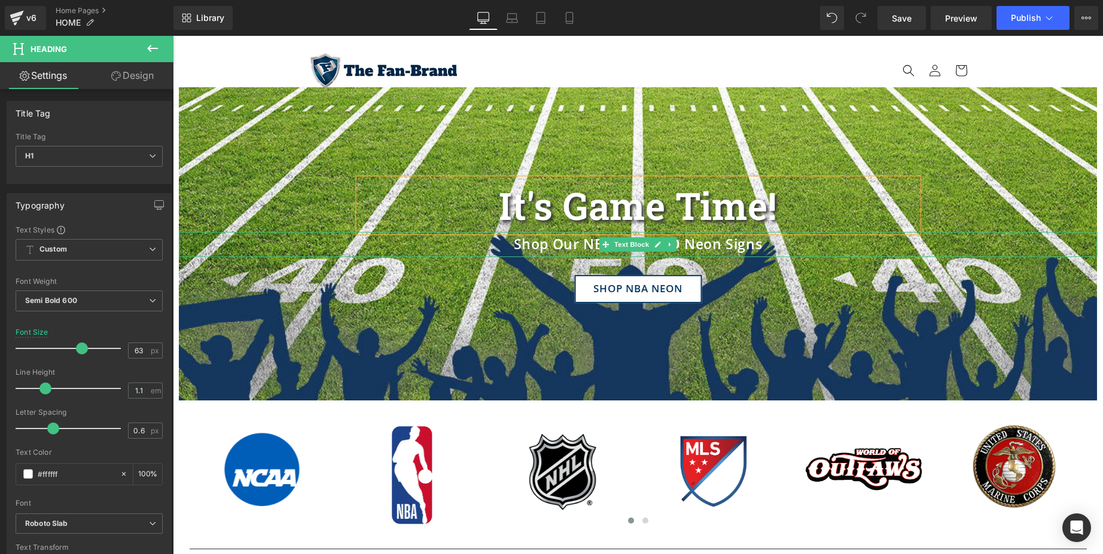
click at [714, 237] on p "Shop Our NEW NBA LED Neon Signs" at bounding box center [638, 244] width 918 height 25
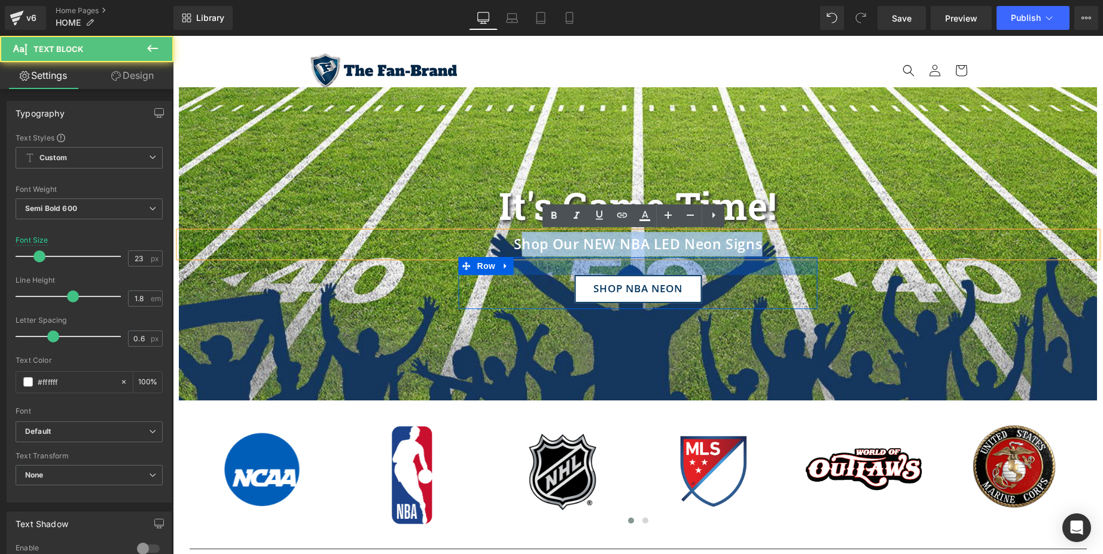
drag, startPoint x: 757, startPoint y: 244, endPoint x: 514, endPoint y: 261, distance: 242.8
click at [514, 261] on span "It's Game Time! Heading Shop Our NEW NBA LED Neon Signs Text Block SHOP NBA NEO…" at bounding box center [638, 244] width 918 height 130
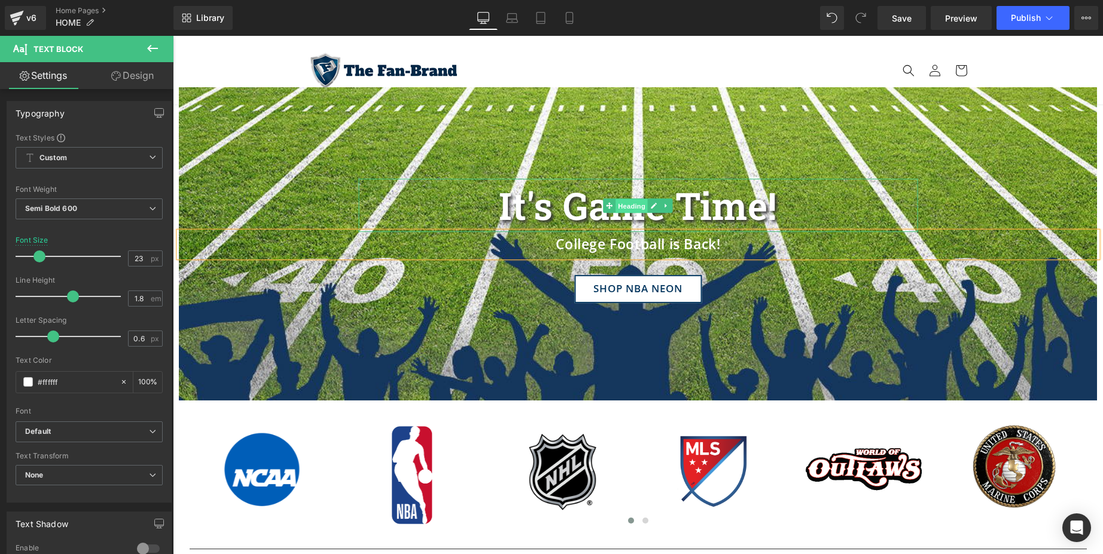
click at [633, 212] on span "Heading" at bounding box center [631, 206] width 32 height 14
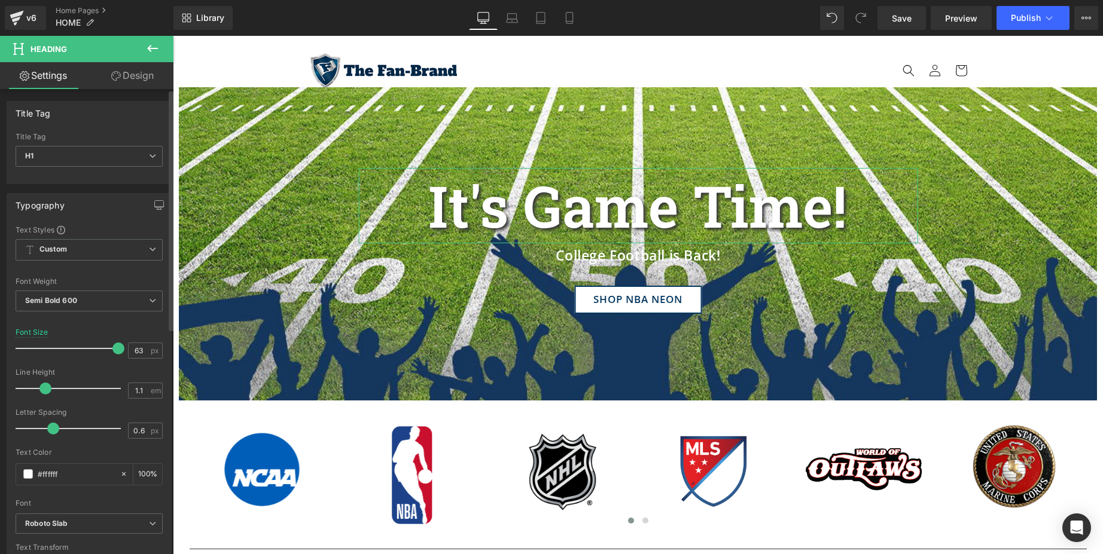
drag, startPoint x: 81, startPoint y: 350, endPoint x: 116, endPoint y: 350, distance: 35.3
click at [116, 350] on span at bounding box center [118, 349] width 12 height 12
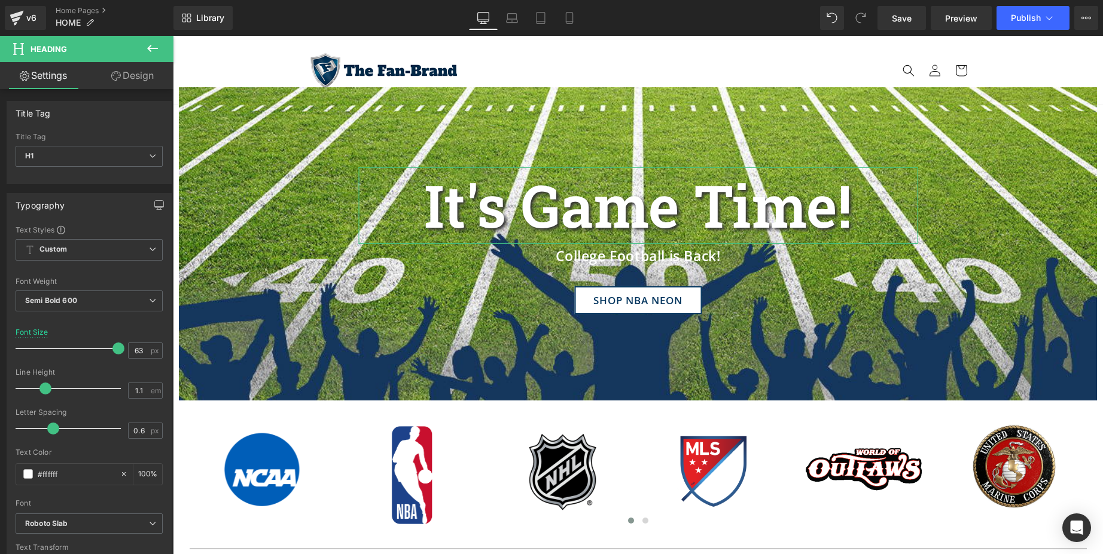
click at [138, 69] on link "Design" at bounding box center [132, 75] width 87 height 27
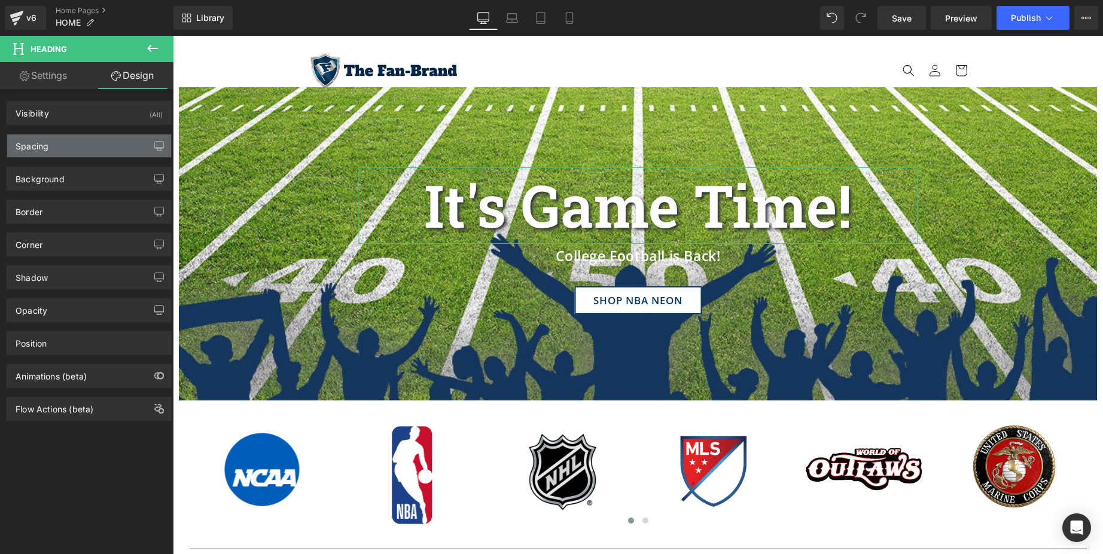
click at [96, 142] on div "Spacing" at bounding box center [89, 146] width 164 height 23
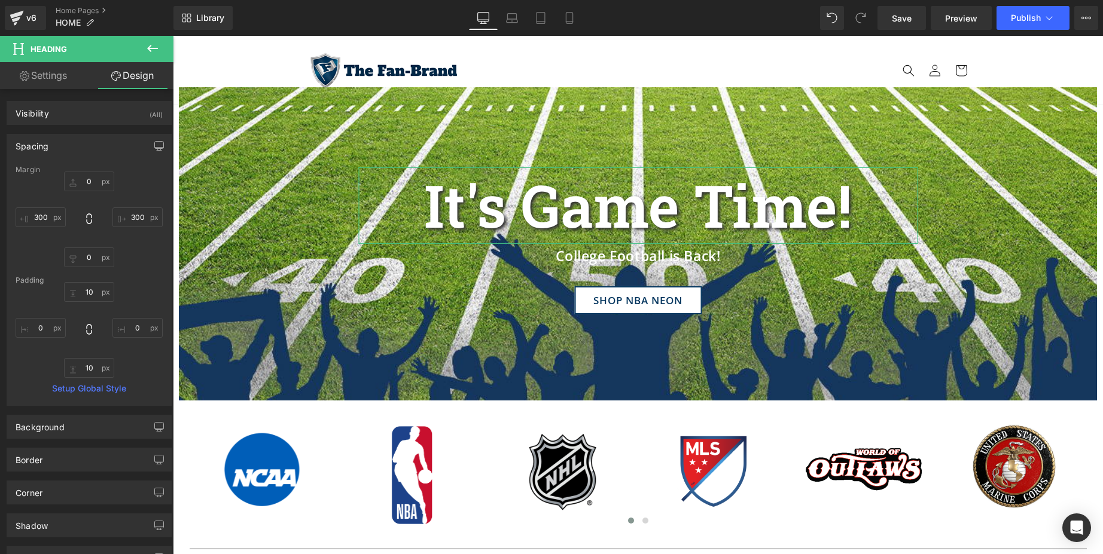
click at [66, 73] on link "Settings" at bounding box center [43, 75] width 87 height 27
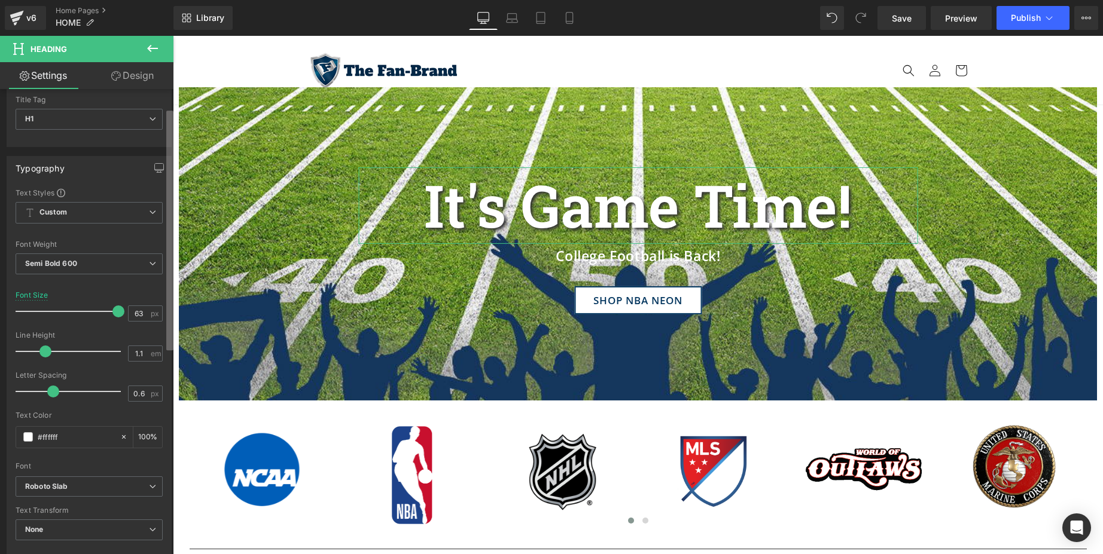
scroll to position [0, 0]
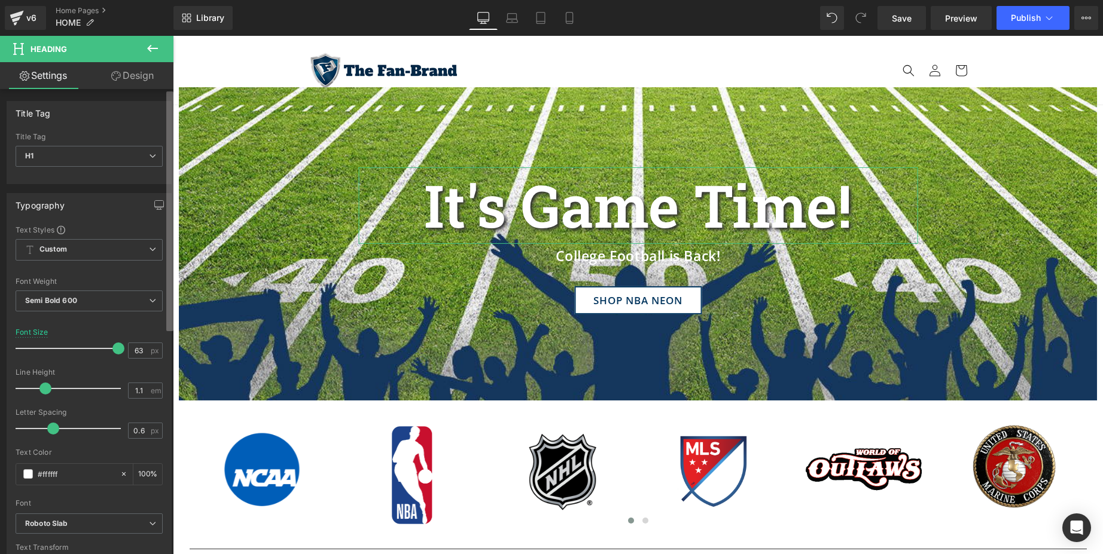
click at [172, 77] on div "Settings Design Title Tag H1 H2 H3 H4 H5 H6 Title Tag H1 H1 H2 H3 H4 H5 H6 Typo…" at bounding box center [86, 324] width 173 height 524
click at [141, 81] on link "Design" at bounding box center [132, 75] width 87 height 27
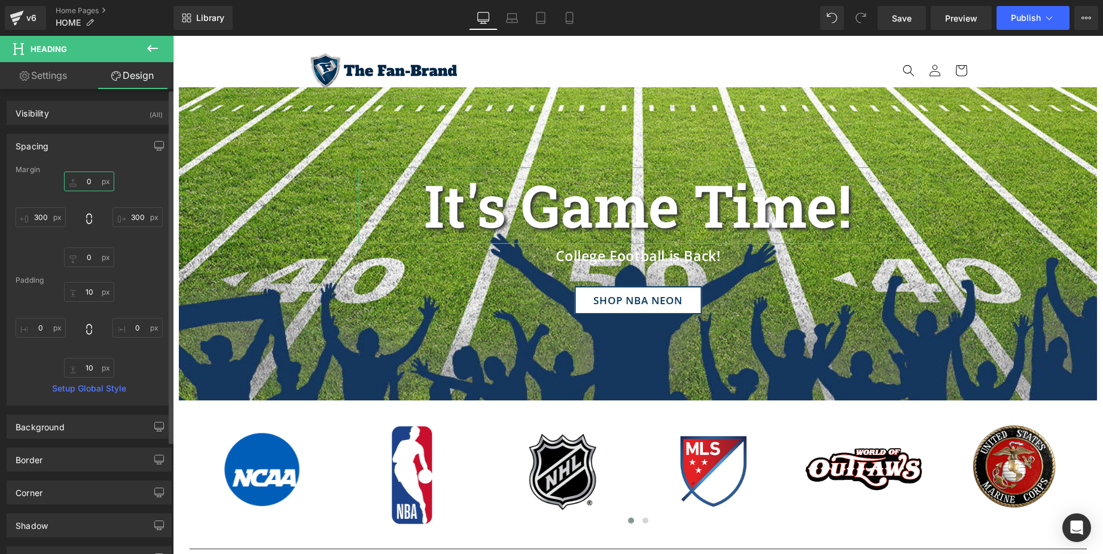
click at [77, 176] on input "0" at bounding box center [89, 182] width 50 height 20
type input "-70"
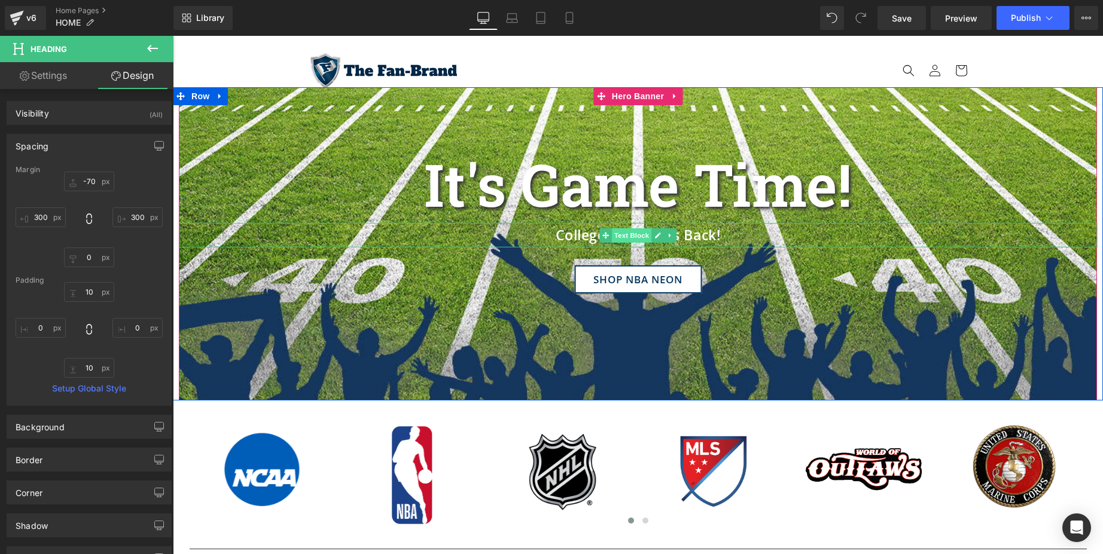
click at [626, 236] on span "Text Block" at bounding box center [631, 235] width 39 height 14
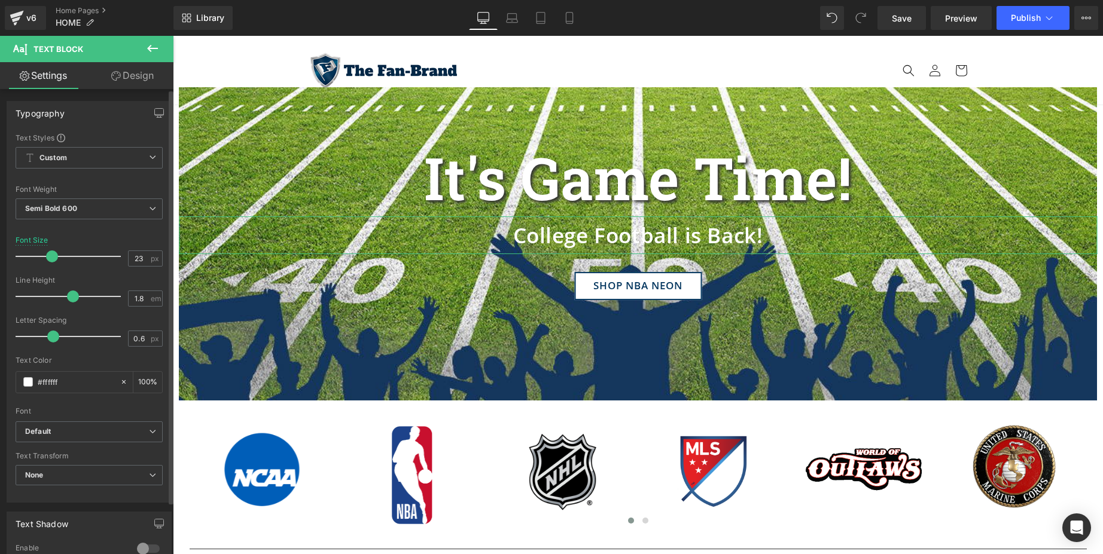
drag, startPoint x: 38, startPoint y: 253, endPoint x: 50, endPoint y: 255, distance: 12.2
click at [50, 255] on span at bounding box center [52, 257] width 12 height 12
click at [139, 258] on input "23" at bounding box center [139, 258] width 21 height 15
type input "36"
click at [143, 544] on div at bounding box center [148, 548] width 29 height 19
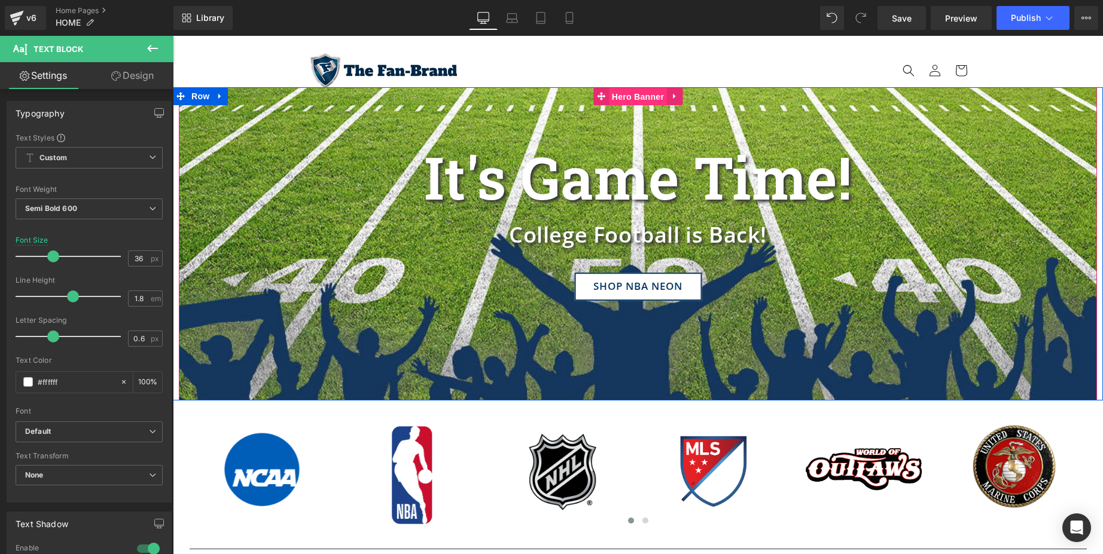
click at [627, 97] on span "Hero Banner" at bounding box center [638, 97] width 58 height 18
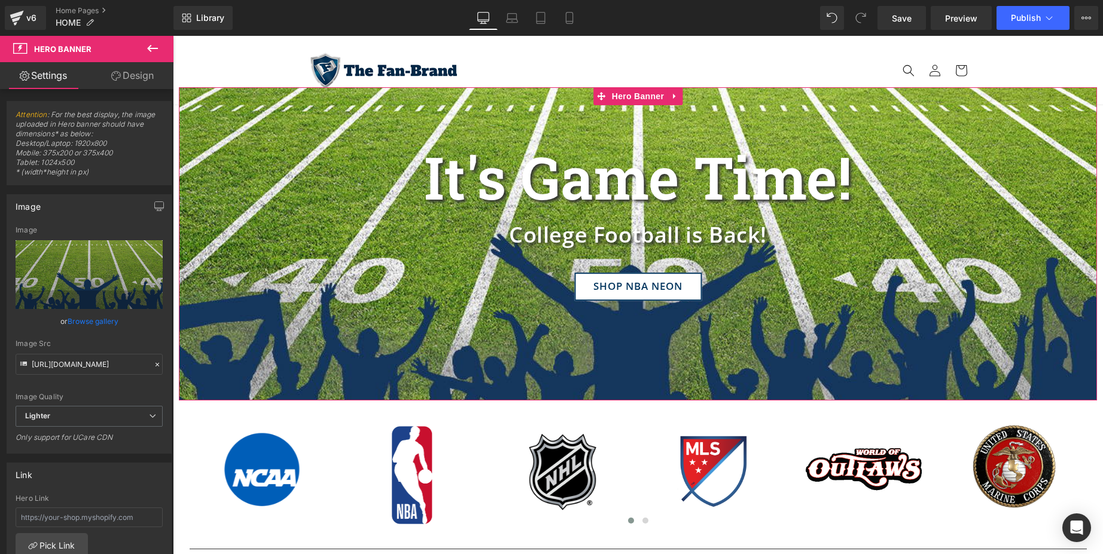
click at [147, 480] on div "Link" at bounding box center [89, 474] width 164 height 23
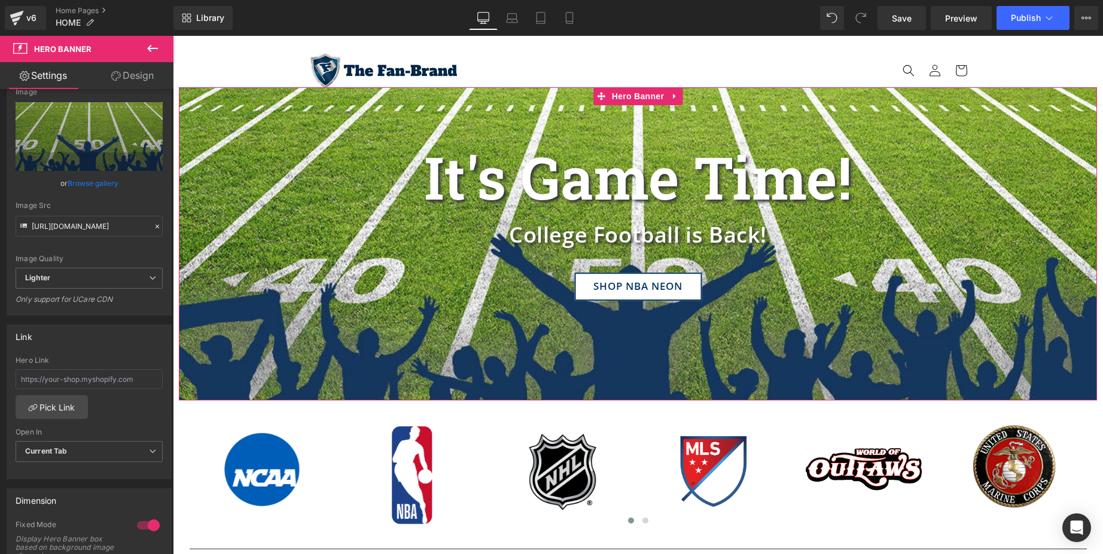
scroll to position [263, 0]
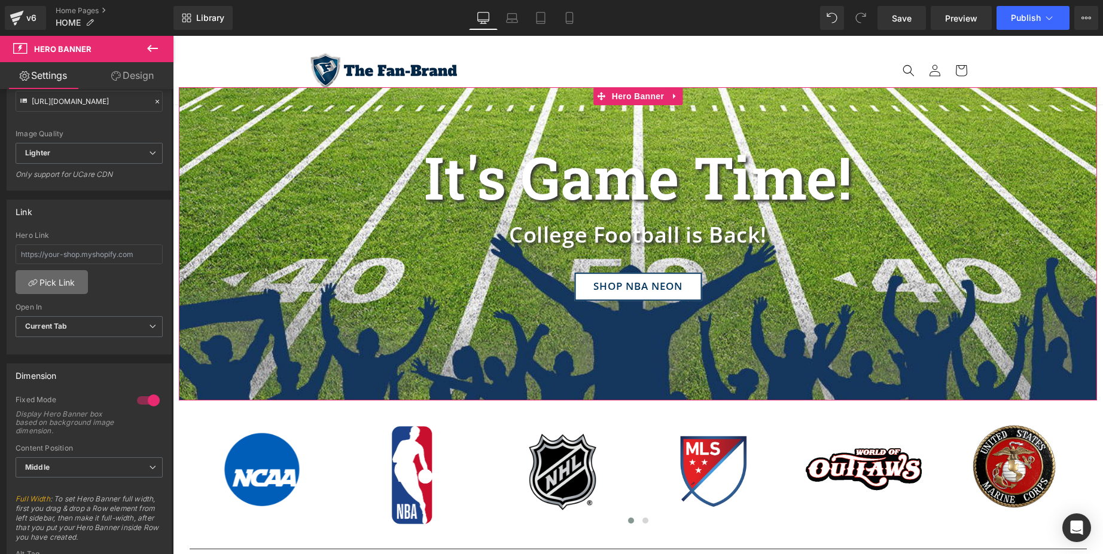
click at [54, 289] on link "Pick Link" at bounding box center [52, 282] width 72 height 24
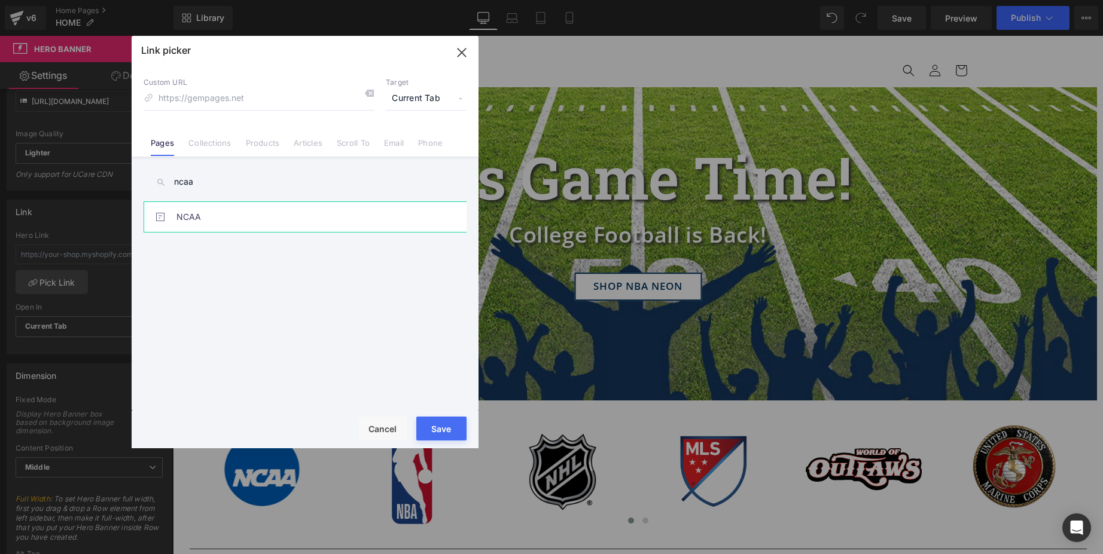
type input "ncaa"
click at [0, 0] on link "NCAA" at bounding box center [0, 0] width 0 height 0
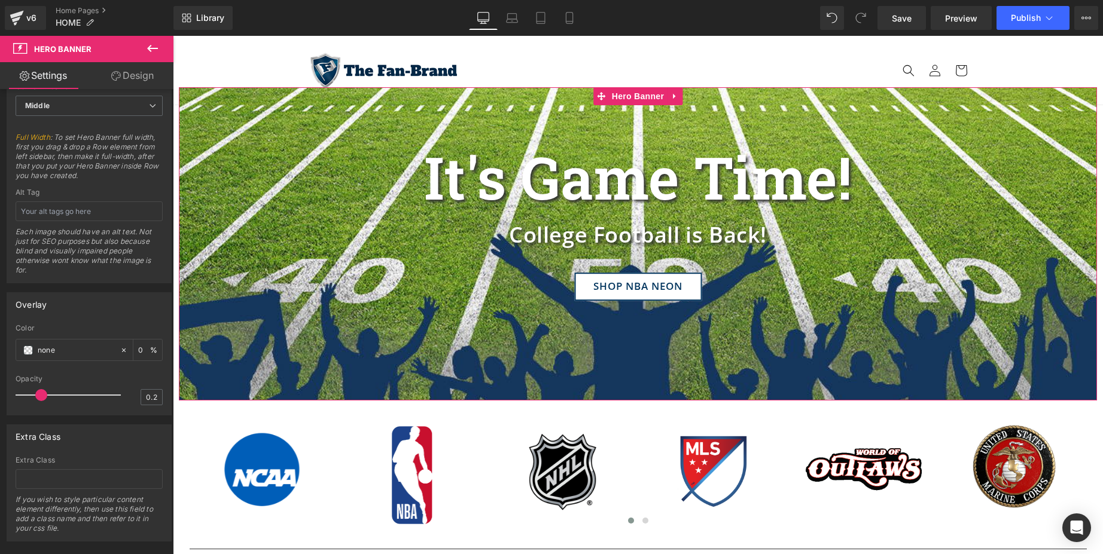
scroll to position [646, 0]
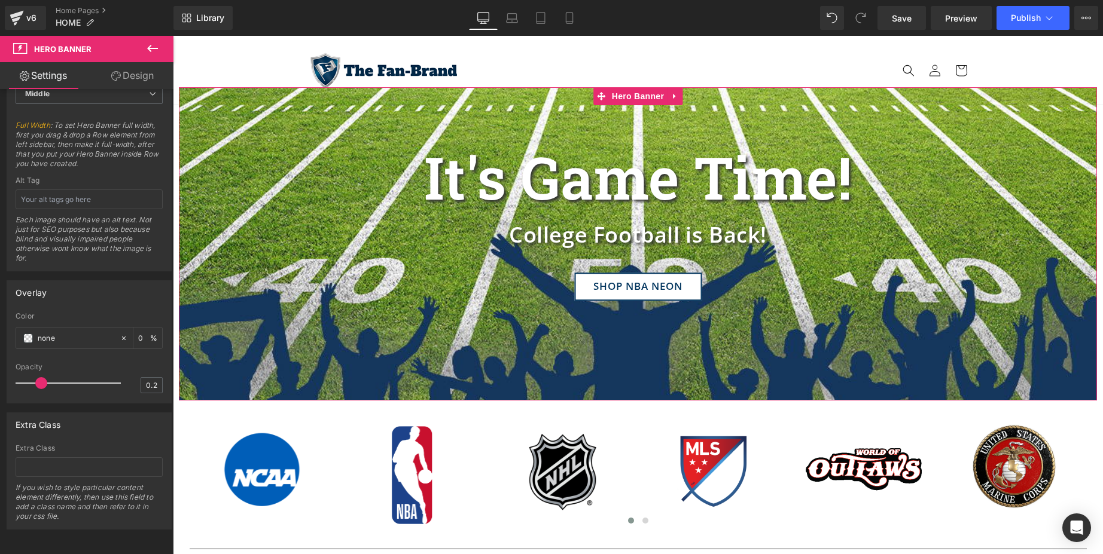
click at [155, 541] on div "Attention : For the best display, the image uploaded in Hero banner should have…" at bounding box center [86, 324] width 173 height 471
click at [31, 334] on span at bounding box center [28, 339] width 10 height 10
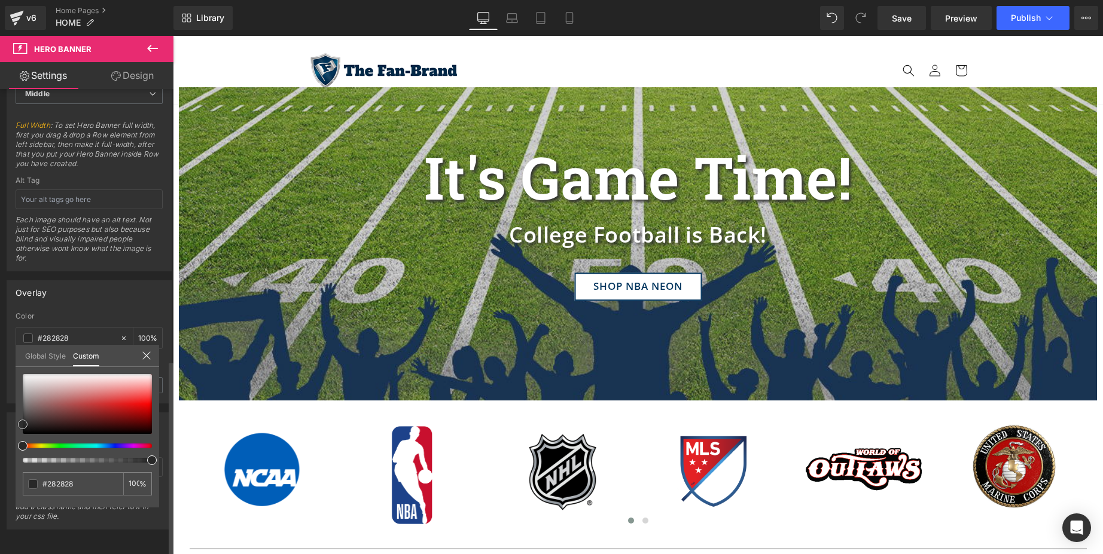
drag, startPoint x: 25, startPoint y: 398, endPoint x: 0, endPoint y: 425, distance: 36.4
click at [0, 404] on div "Overlay none Color none 0 % 0.2 Opacity 0.2 Global Style Custom Setup Global St…" at bounding box center [89, 338] width 179 height 132
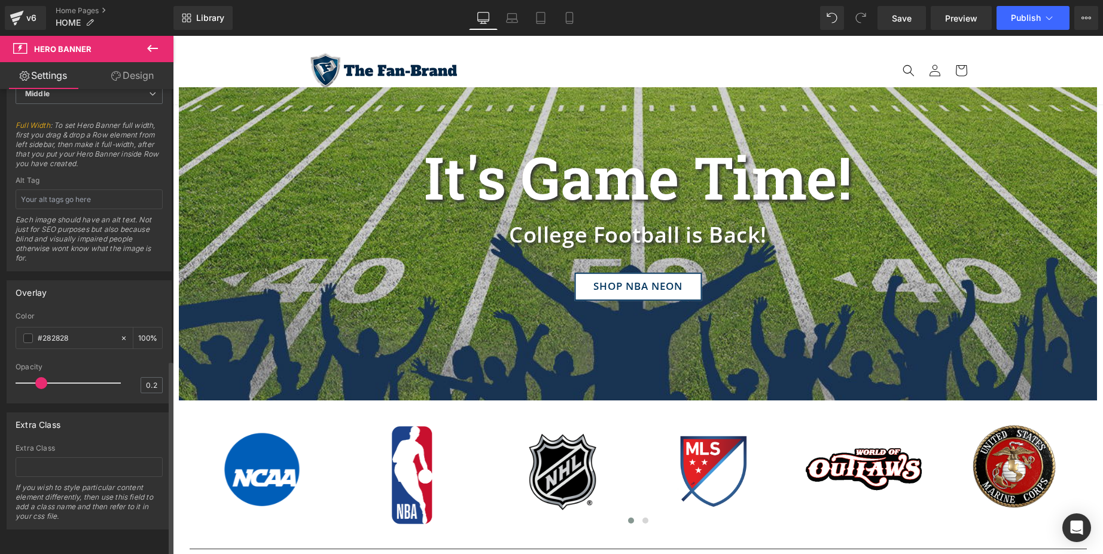
click at [41, 377] on span at bounding box center [41, 383] width 12 height 12
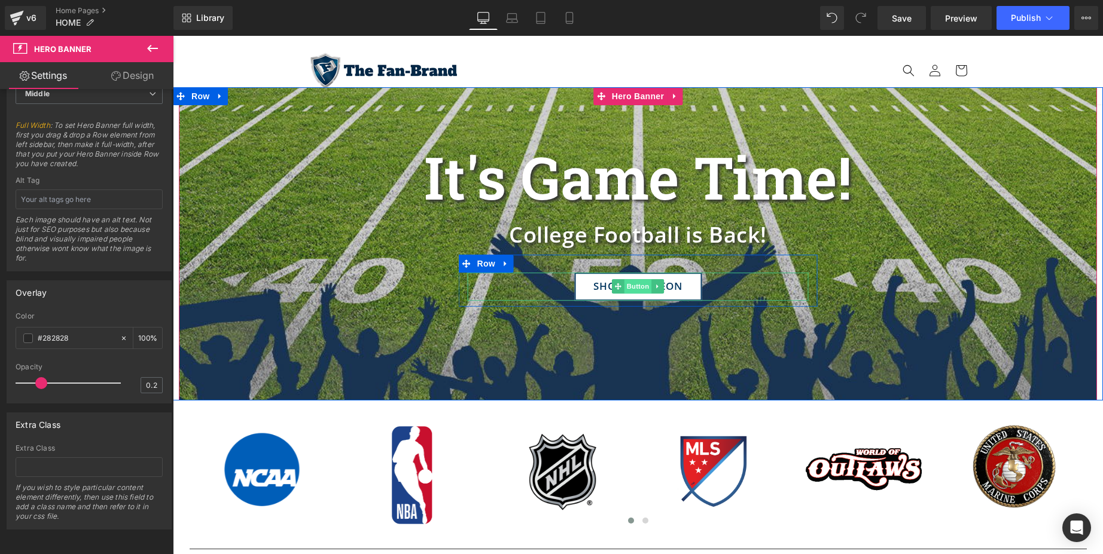
click at [635, 290] on span "Button" at bounding box center [638, 286] width 28 height 14
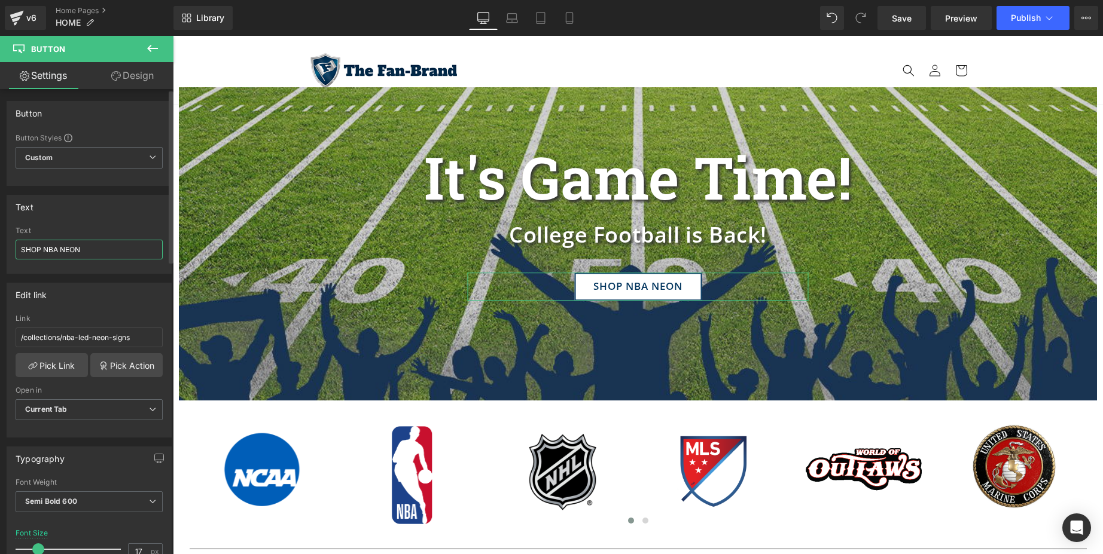
drag, startPoint x: 90, startPoint y: 257, endPoint x: 4, endPoint y: 246, distance: 86.9
click at [4, 246] on div "Text SHOP NBA NEON Text SHOP NBA NEON" at bounding box center [89, 230] width 179 height 88
type input "SEE ALL OUR SCHOOLS!"
click at [55, 362] on link "Pick Link" at bounding box center [52, 365] width 72 height 24
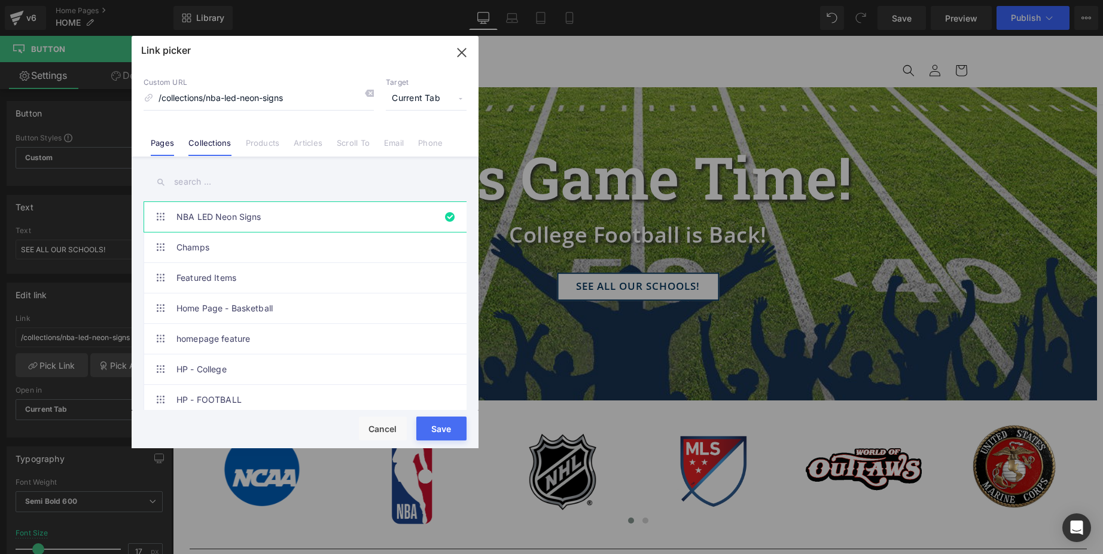
click at [170, 138] on li "Pages" at bounding box center [163, 138] width 38 height 21
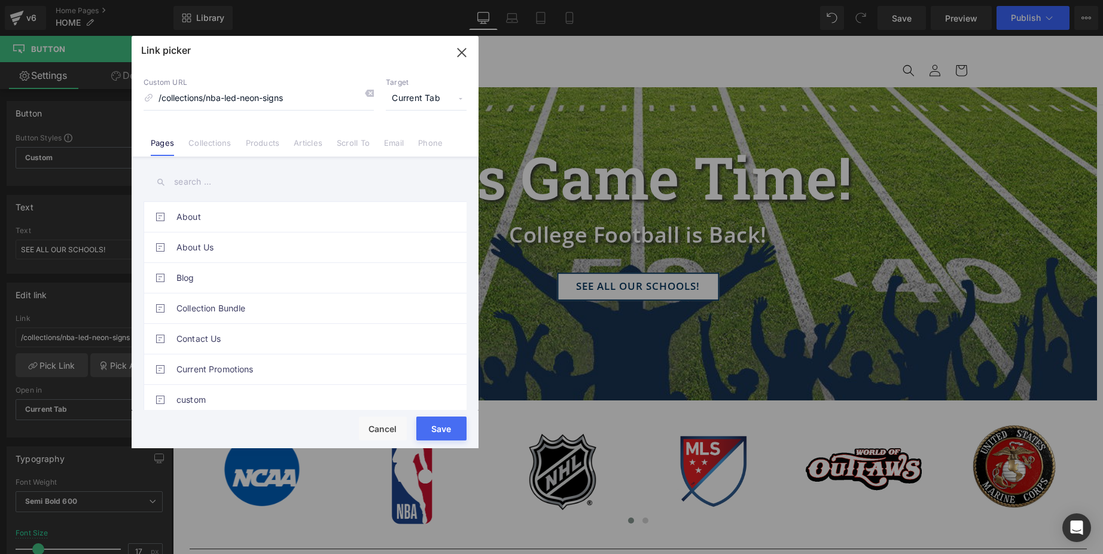
click at [206, 188] on input "text" at bounding box center [305, 182] width 323 height 27
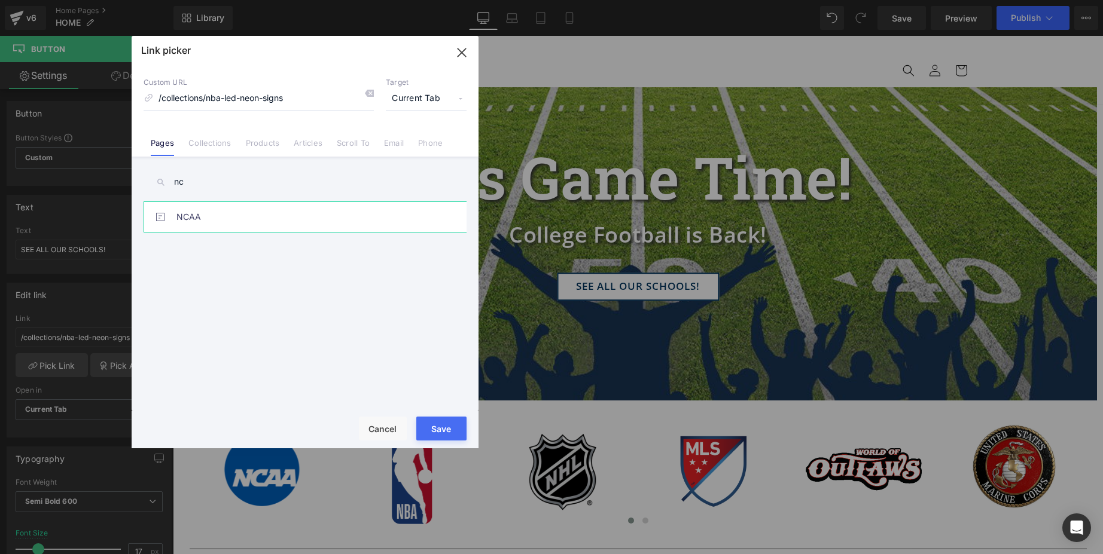
type input "nc"
click at [415, 221] on link "NCAA" at bounding box center [307, 217] width 263 height 30
click at [435, 426] on button "Save" at bounding box center [441, 429] width 50 height 24
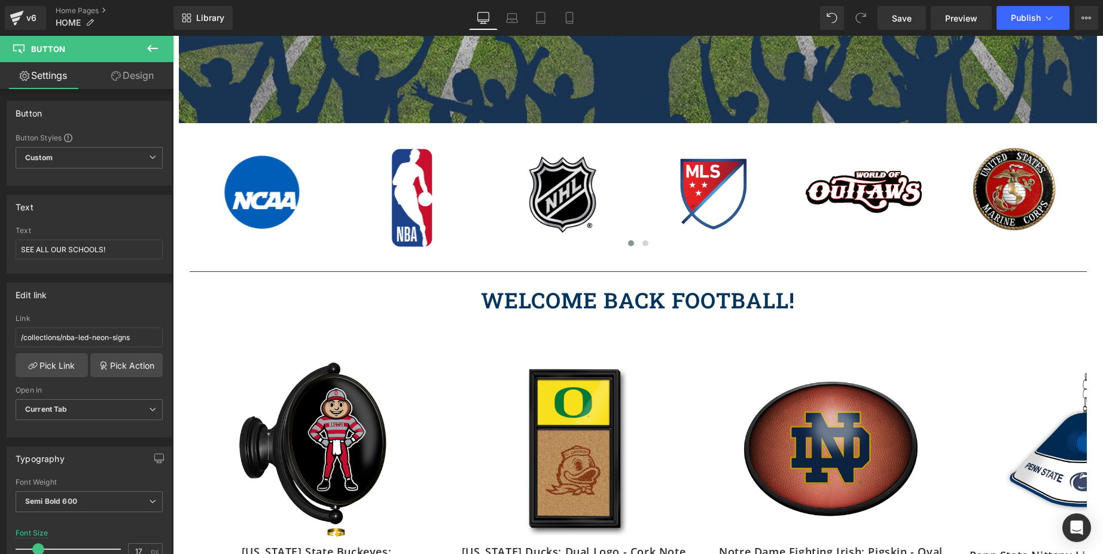
scroll to position [292, 0]
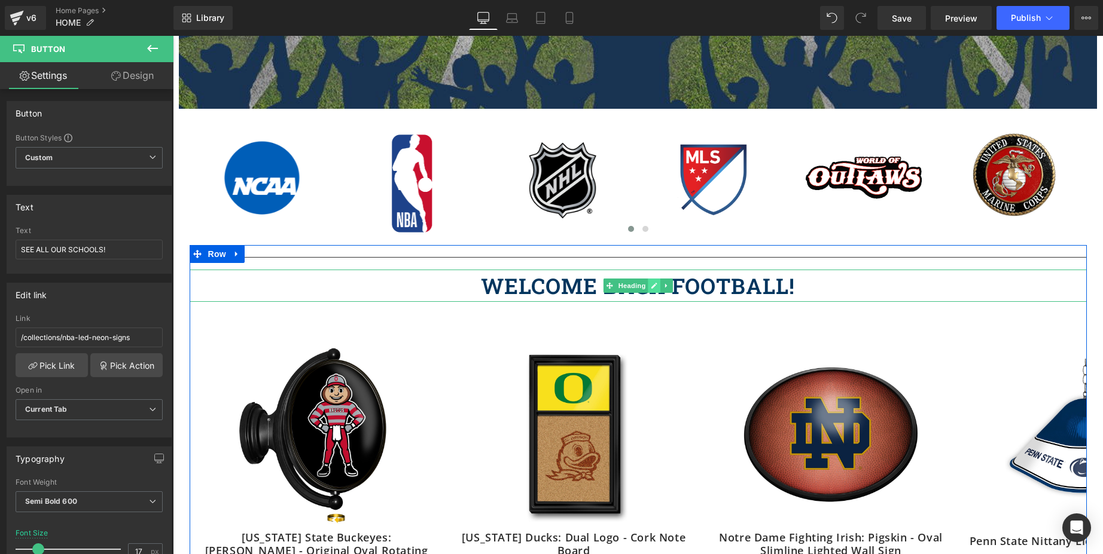
click at [651, 283] on icon at bounding box center [654, 286] width 6 height 6
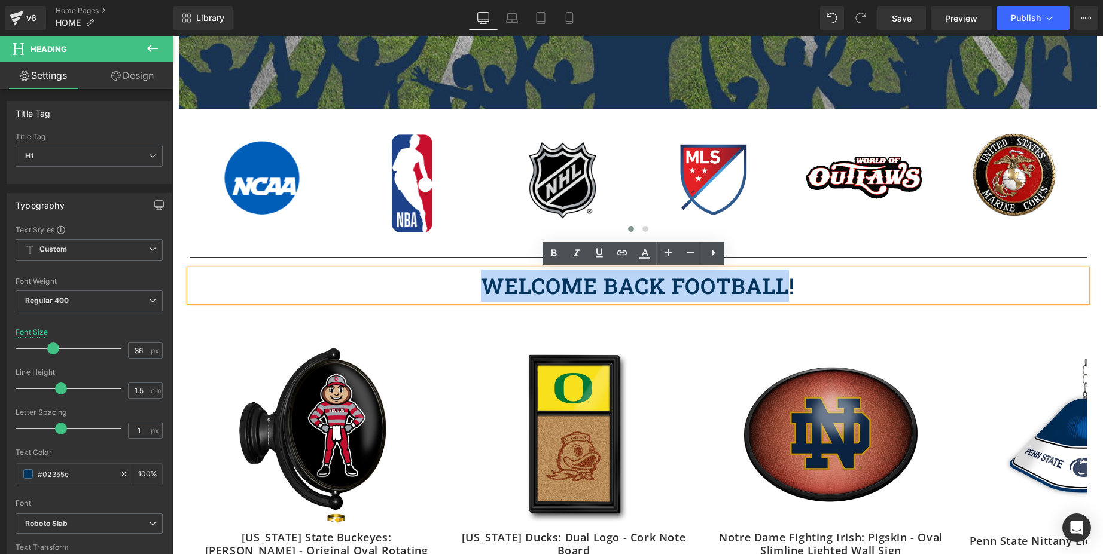
drag, startPoint x: 569, startPoint y: 301, endPoint x: 478, endPoint y: 298, distance: 91.5
click at [478, 298] on h1 "WELCOME BACK FOOTBALL!" at bounding box center [638, 286] width 897 height 32
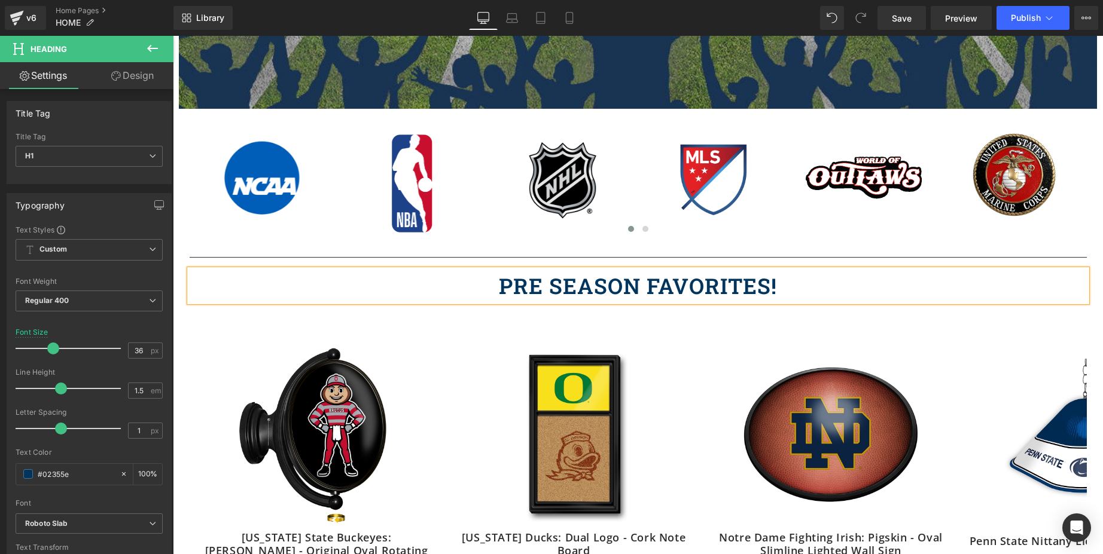
click at [547, 289] on h1 "PRE SEASON FAVORITES!" at bounding box center [638, 286] width 897 height 32
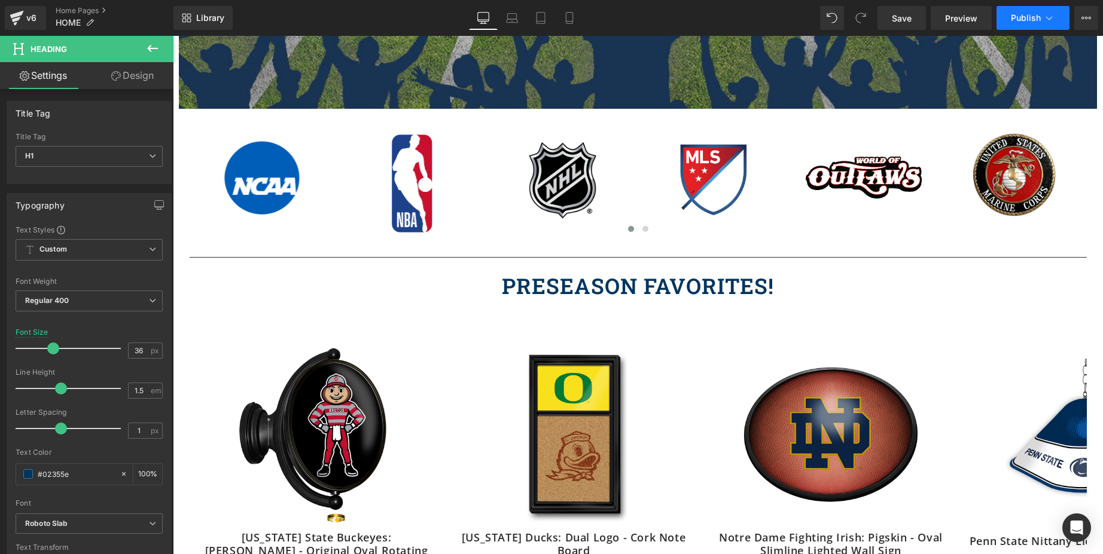
click at [1030, 15] on span "Publish" at bounding box center [1026, 18] width 30 height 10
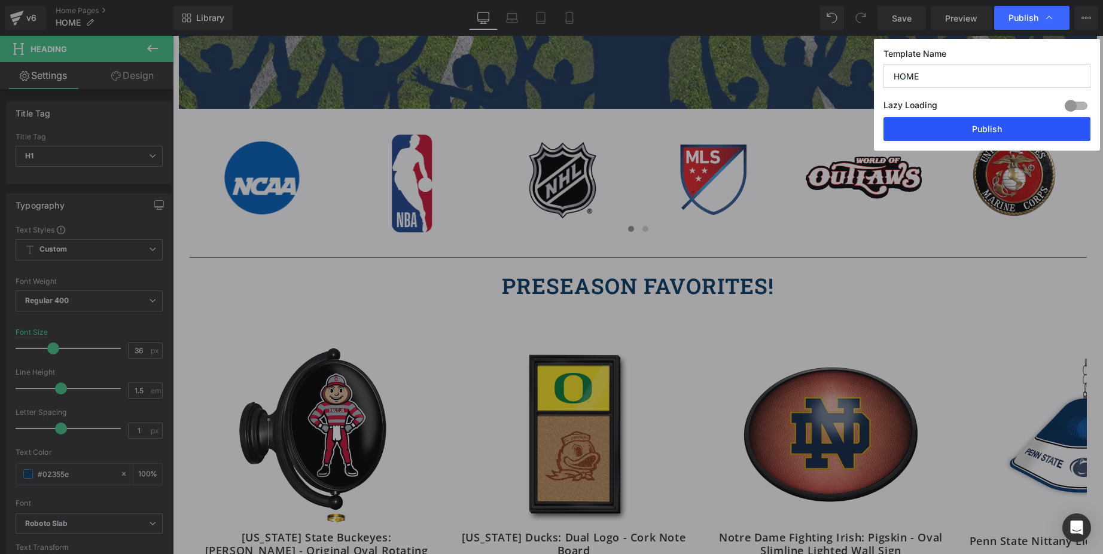
click at [1002, 124] on button "Publish" at bounding box center [986, 129] width 207 height 24
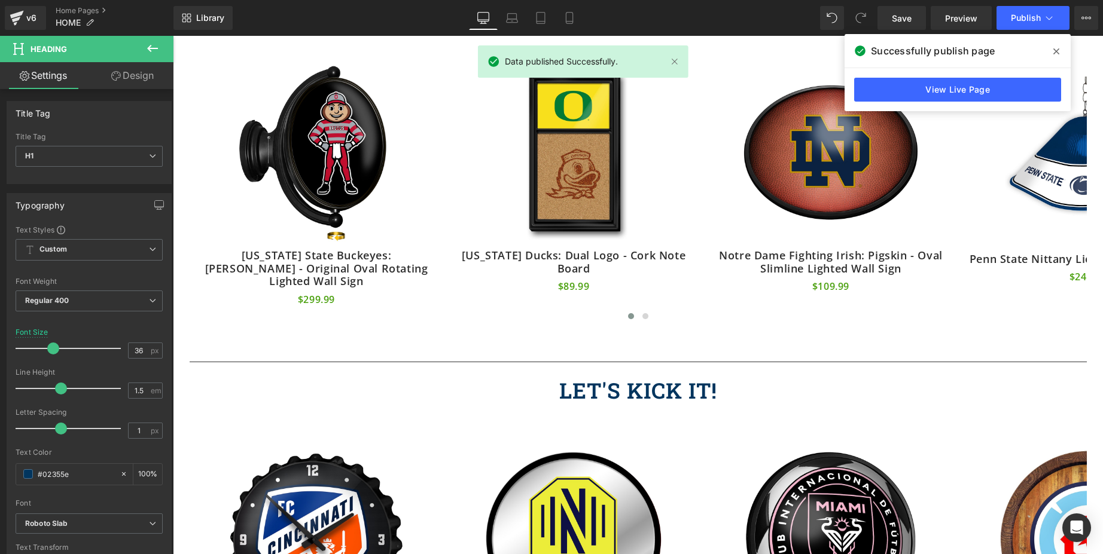
scroll to position [594, 0]
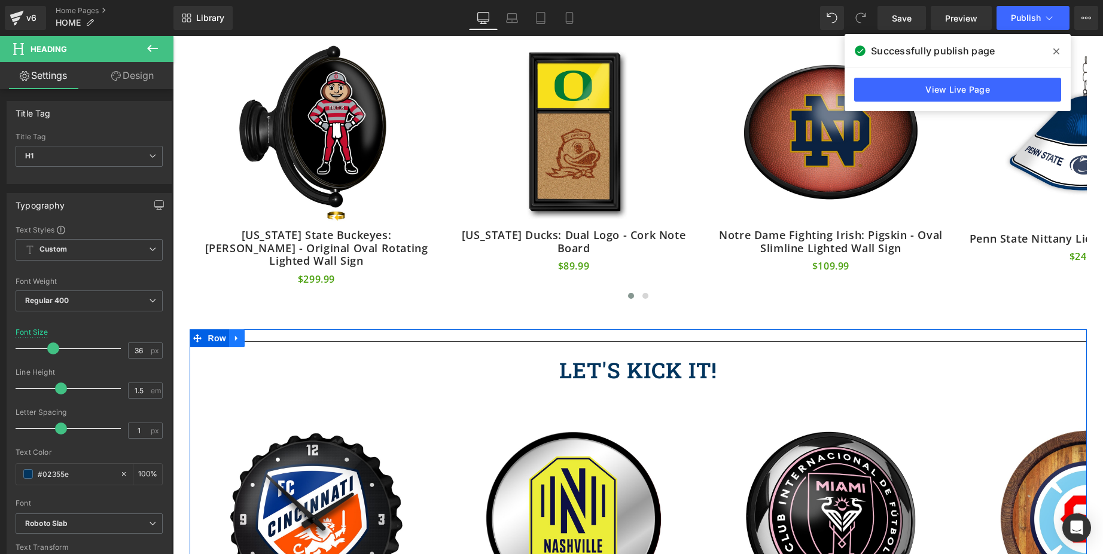
click at [236, 330] on link at bounding box center [237, 339] width 16 height 18
click at [264, 334] on icon at bounding box center [268, 338] width 8 height 9
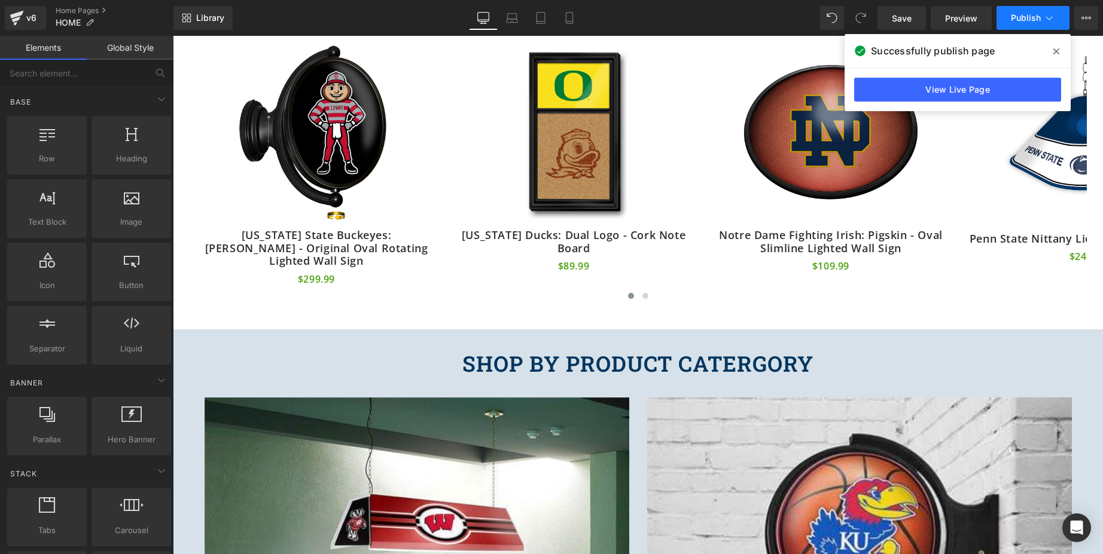
click at [1023, 13] on span "Publish" at bounding box center [1026, 18] width 30 height 10
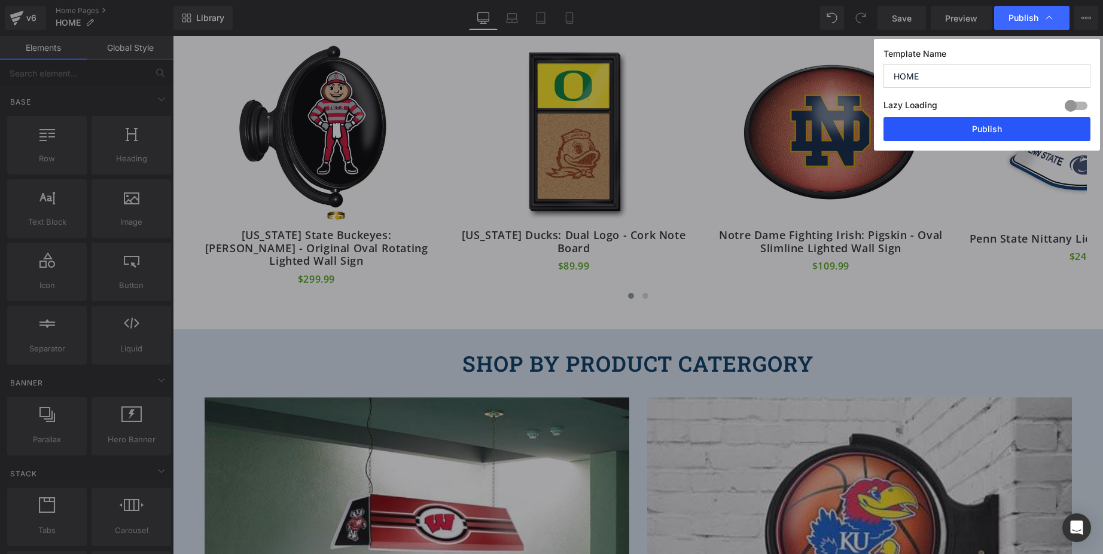
click at [1002, 138] on button "Publish" at bounding box center [986, 129] width 207 height 24
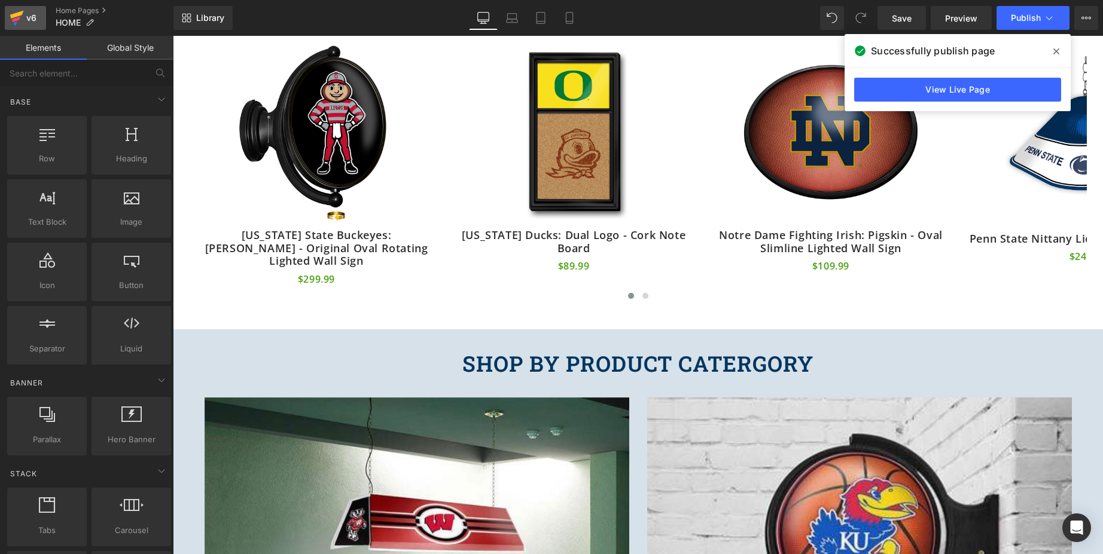
click at [8, 25] on link "v6" at bounding box center [25, 18] width 41 height 24
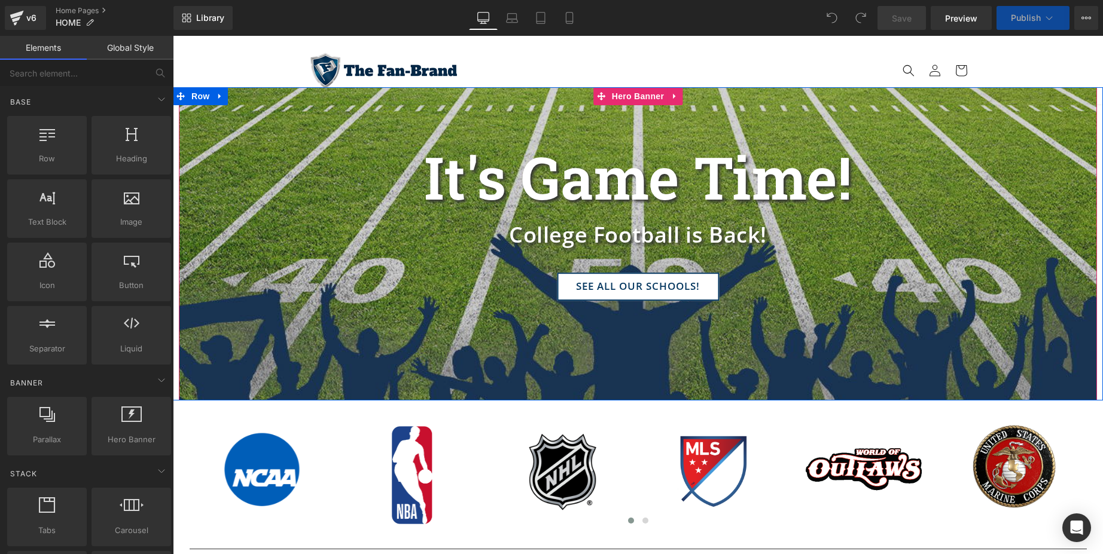
drag, startPoint x: 173, startPoint y: 36, endPoint x: 1085, endPoint y: 356, distance: 967.1
click at [1085, 356] on html "Skip to content Log in Facebook Instagram Search" at bounding box center [638, 295] width 930 height 518
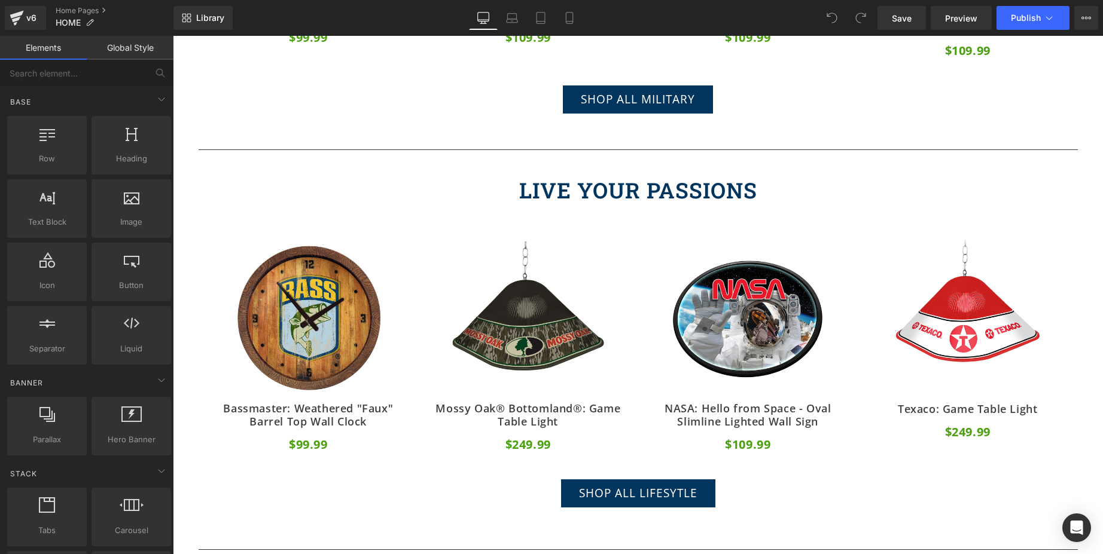
scroll to position [2303, 0]
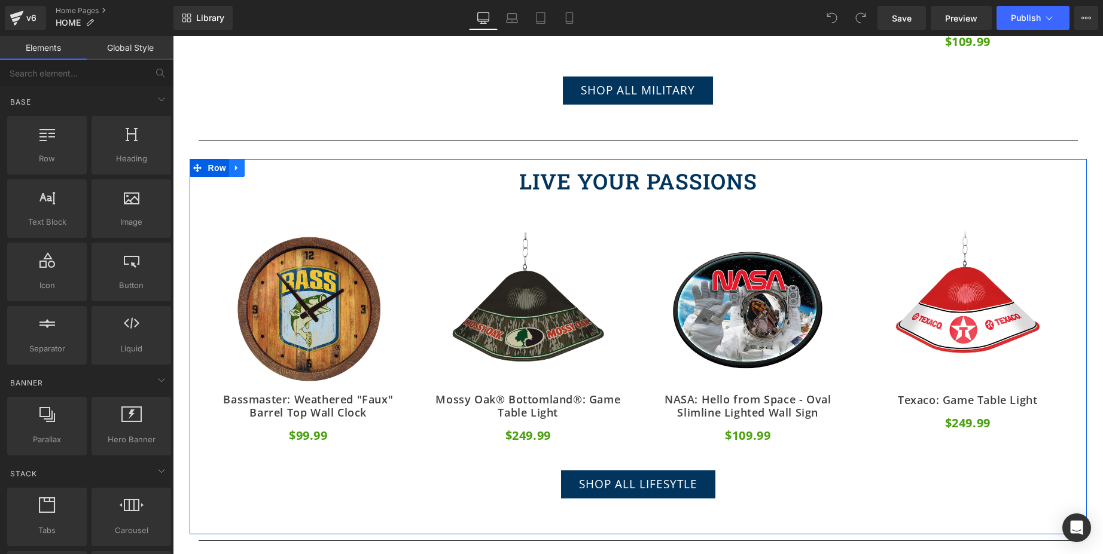
click at [235, 165] on icon at bounding box center [236, 167] width 2 height 5
click at [264, 164] on icon at bounding box center [268, 168] width 8 height 8
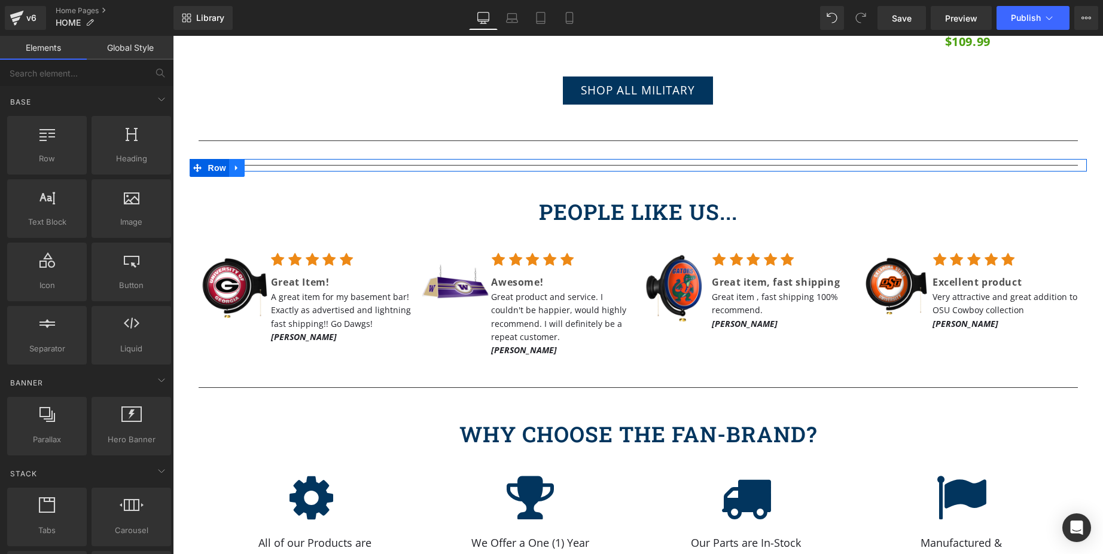
click at [236, 159] on link at bounding box center [237, 168] width 16 height 18
click at [264, 164] on icon at bounding box center [268, 168] width 8 height 8
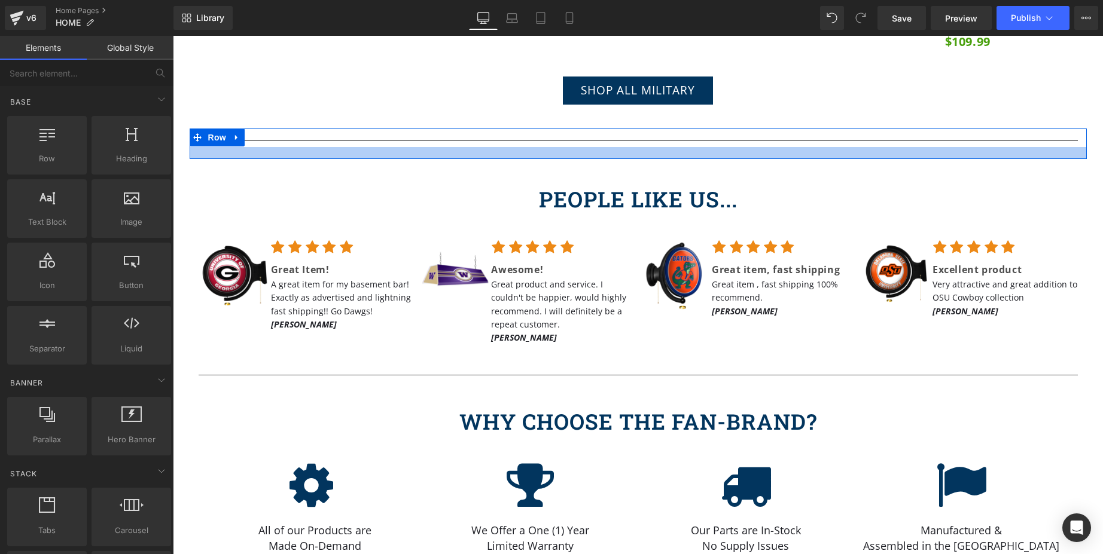
click at [436, 147] on div at bounding box center [638, 153] width 897 height 12
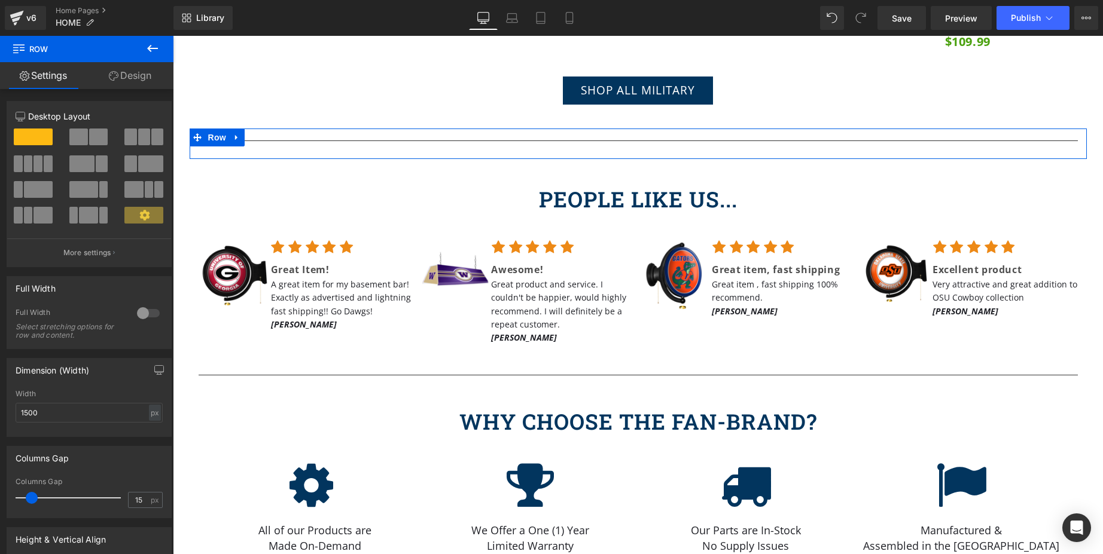
click at [127, 69] on link "Design" at bounding box center [130, 75] width 87 height 27
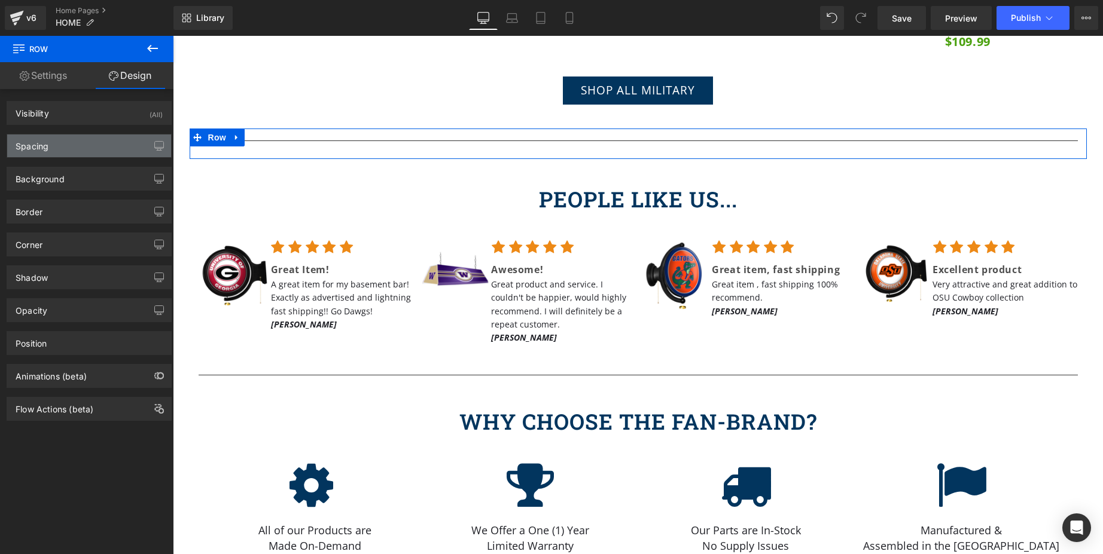
click at [89, 147] on div "Spacing" at bounding box center [89, 146] width 164 height 23
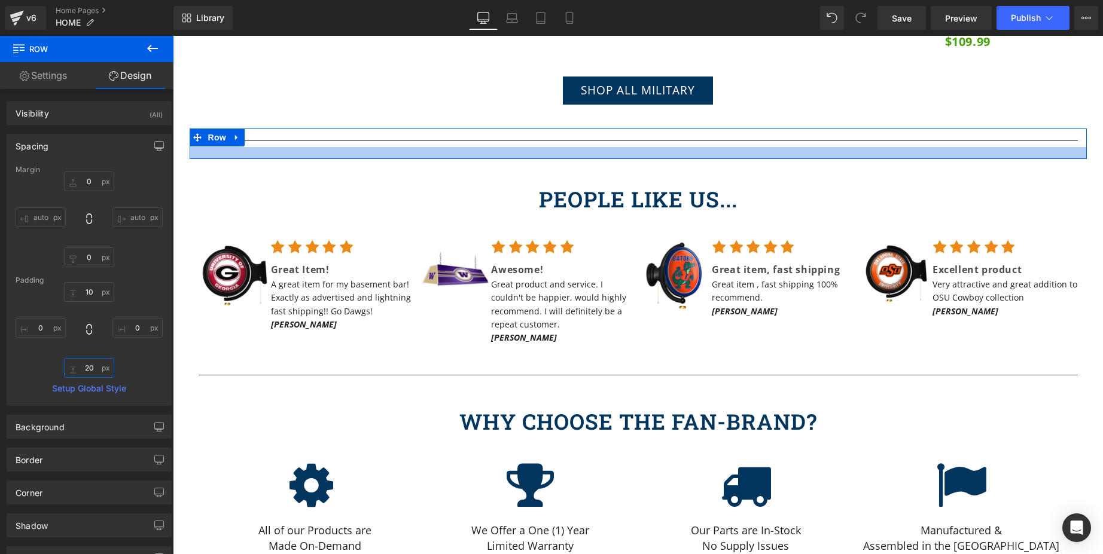
click at [91, 371] on input "text" at bounding box center [89, 368] width 50 height 20
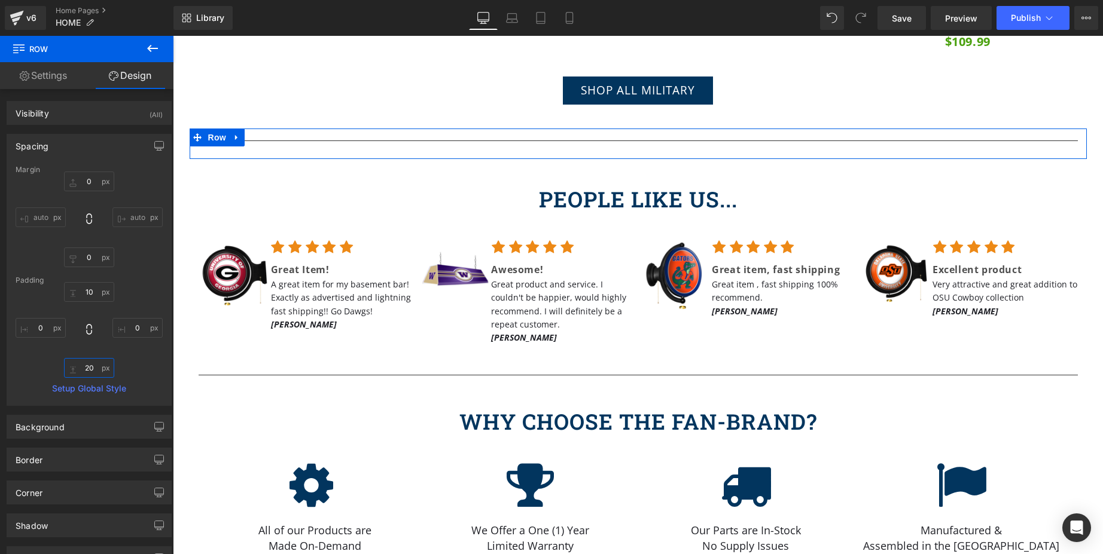
type input "2"
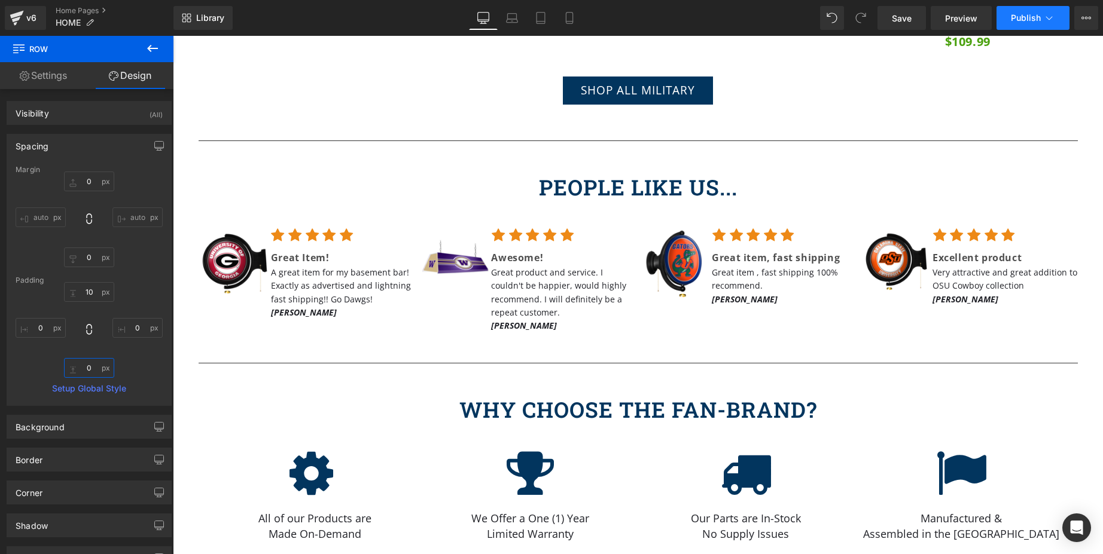
type input "0"
click at [1025, 22] on span "Publish" at bounding box center [1026, 18] width 30 height 10
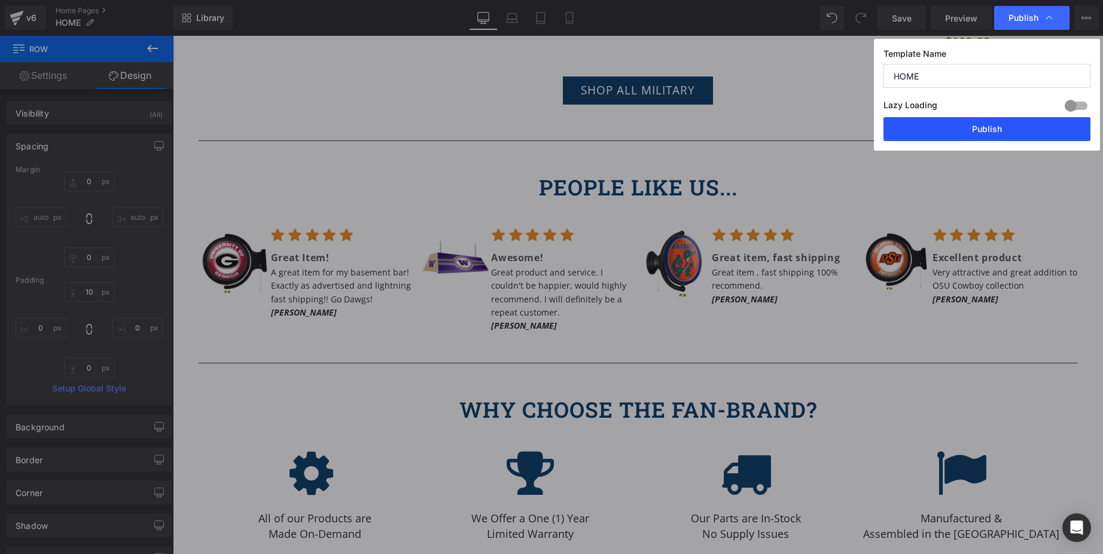
drag, startPoint x: 1020, startPoint y: 129, endPoint x: 534, endPoint y: 187, distance: 489.1
click at [1020, 129] on button "Publish" at bounding box center [986, 129] width 207 height 24
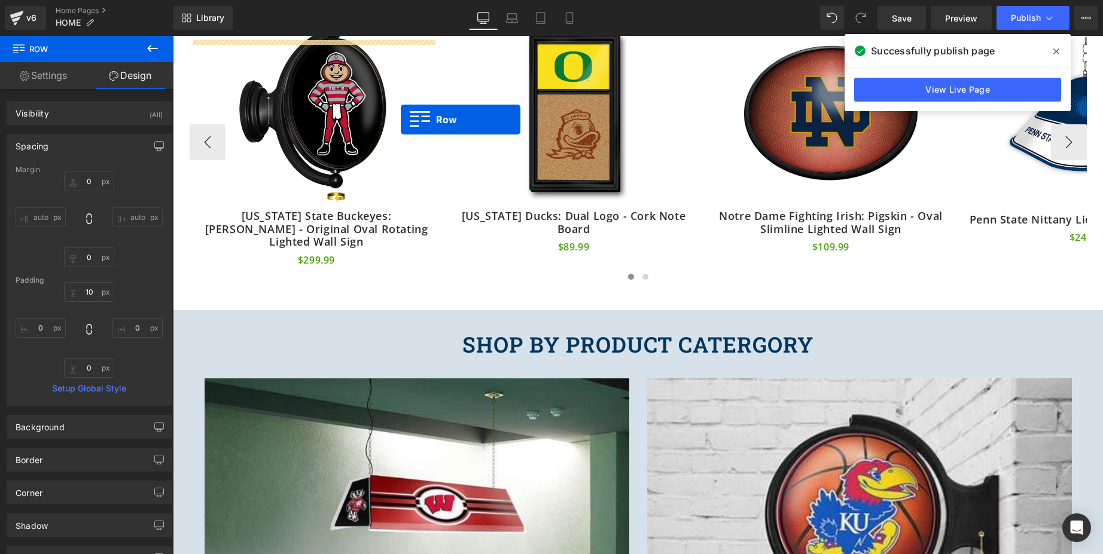
scroll to position [590, 0]
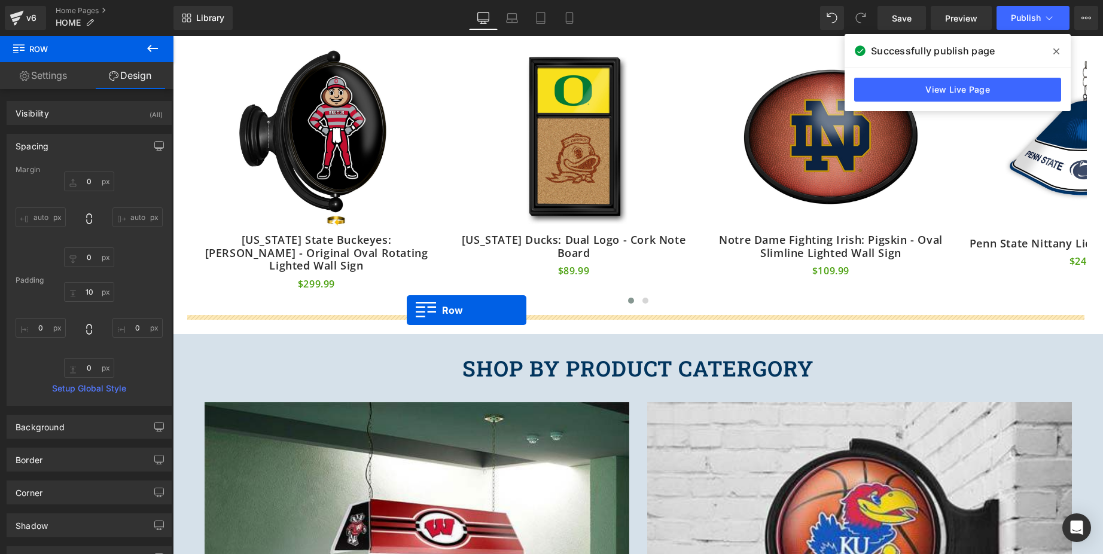
drag, startPoint x: 197, startPoint y: 166, endPoint x: 407, endPoint y: 310, distance: 254.5
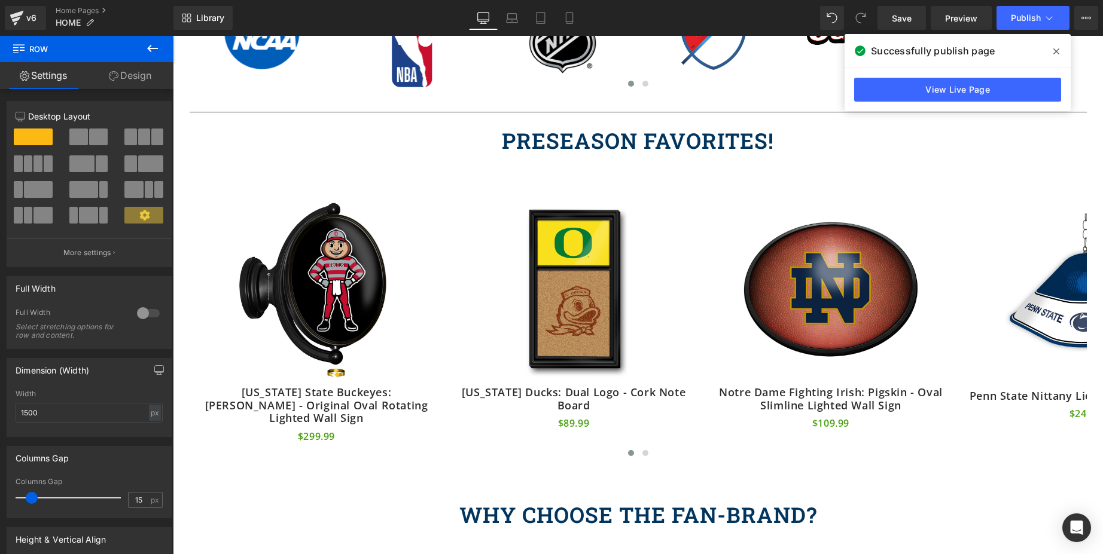
scroll to position [425, 0]
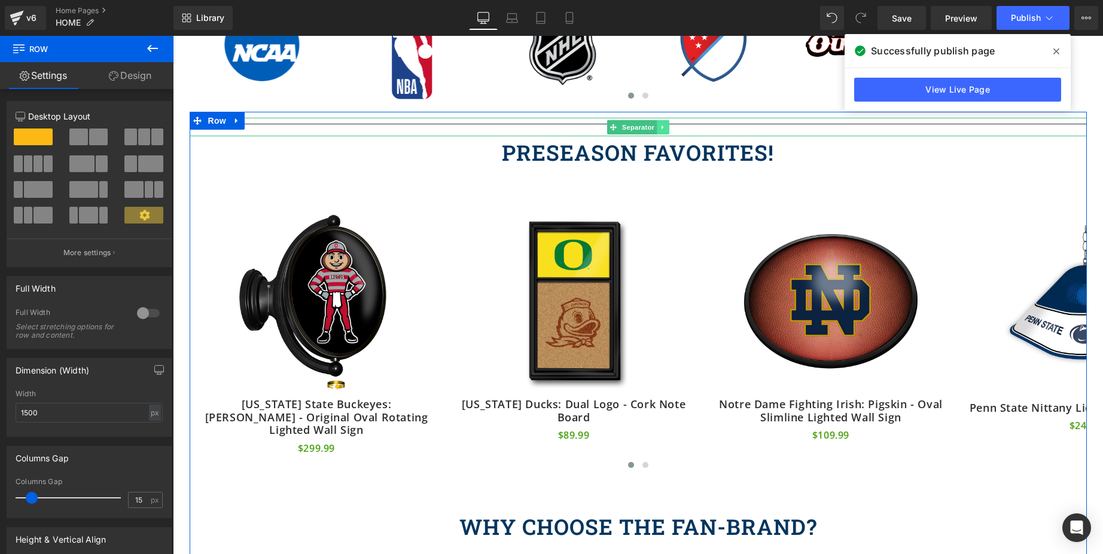
click at [660, 127] on icon at bounding box center [663, 127] width 7 height 7
click at [653, 127] on icon at bounding box center [656, 127] width 7 height 7
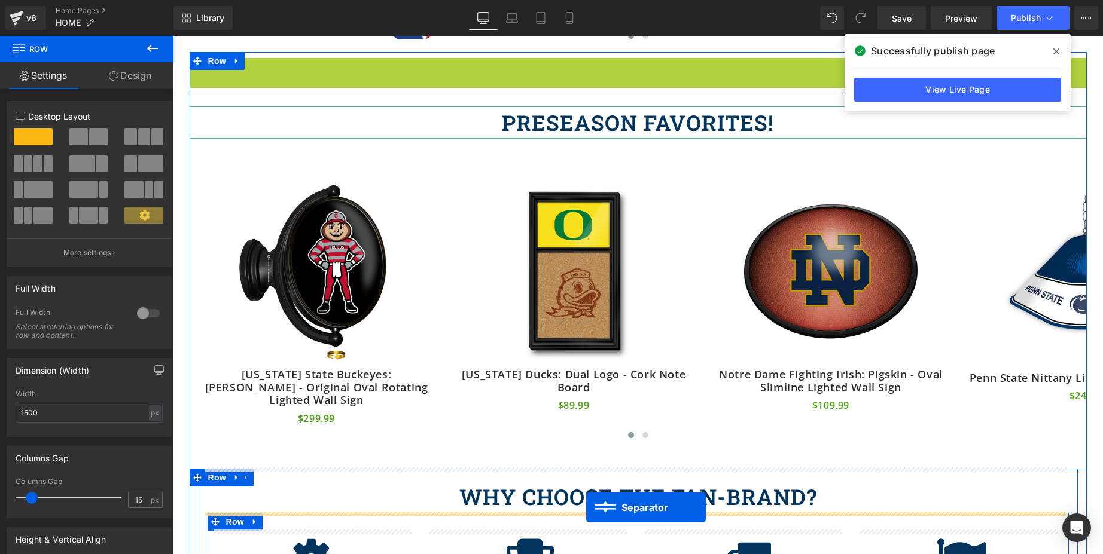
scroll to position [521, 0]
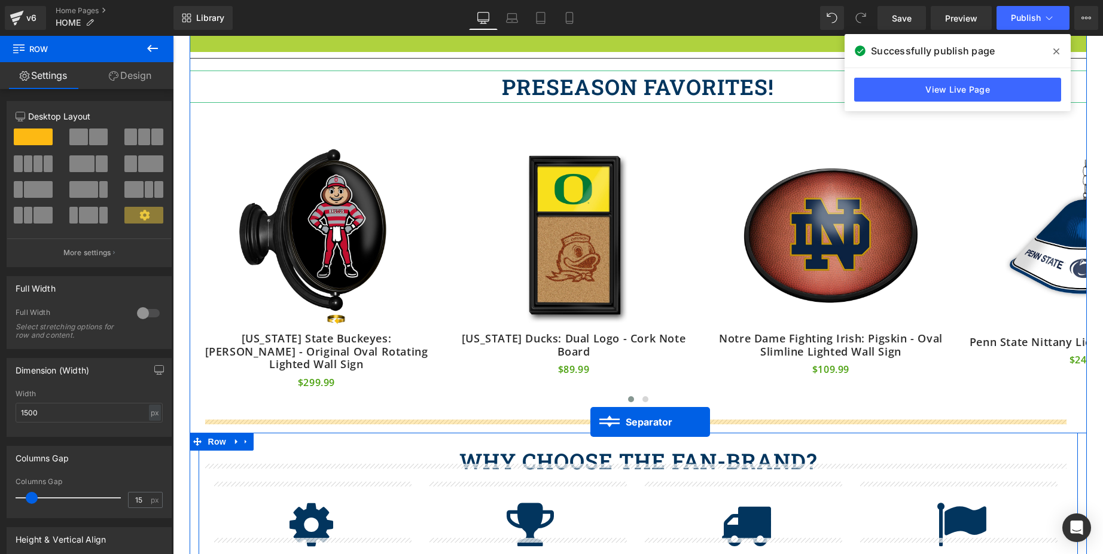
drag, startPoint x: 591, startPoint y: 124, endPoint x: 590, endPoint y: 422, distance: 297.8
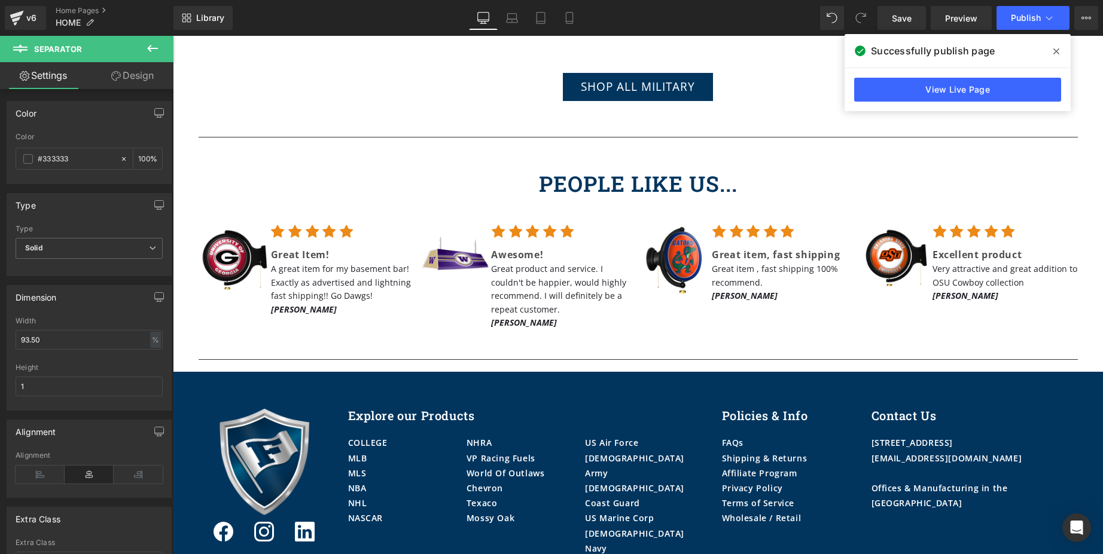
scroll to position [2588, 0]
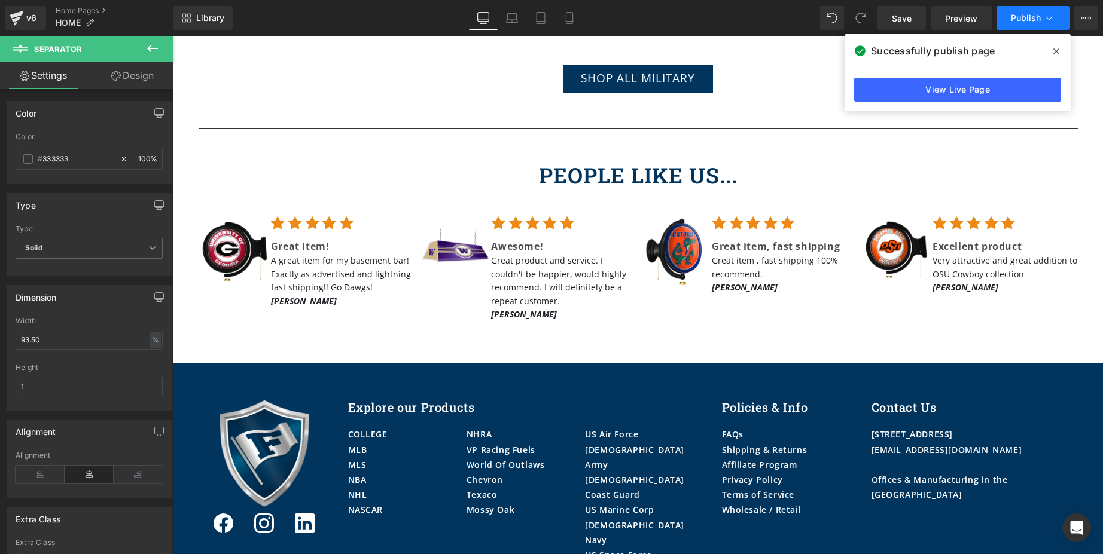
click at [1018, 17] on span "Publish" at bounding box center [1026, 18] width 30 height 10
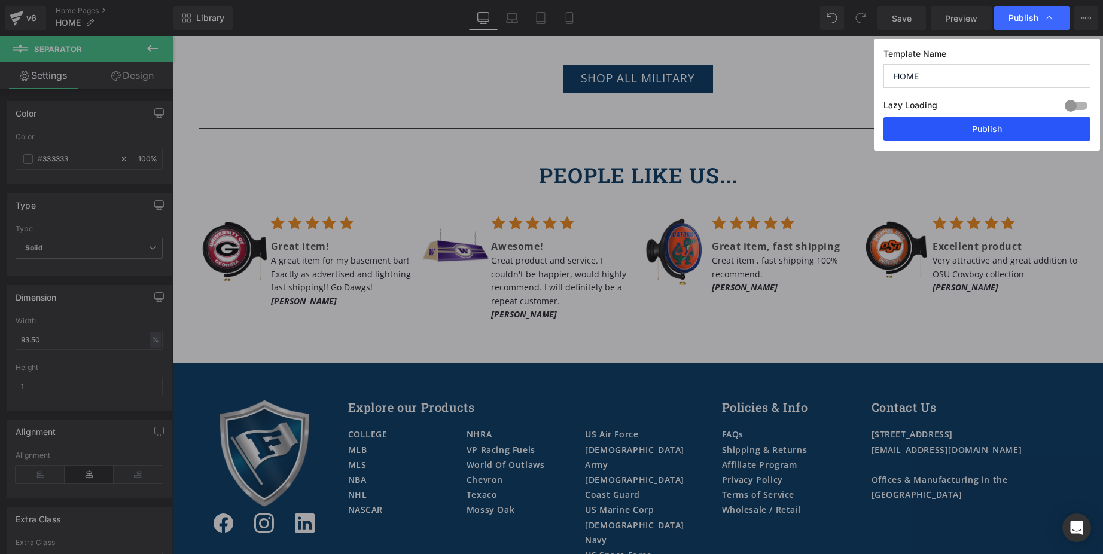
drag, startPoint x: 976, startPoint y: 135, endPoint x: 891, endPoint y: 100, distance: 91.7
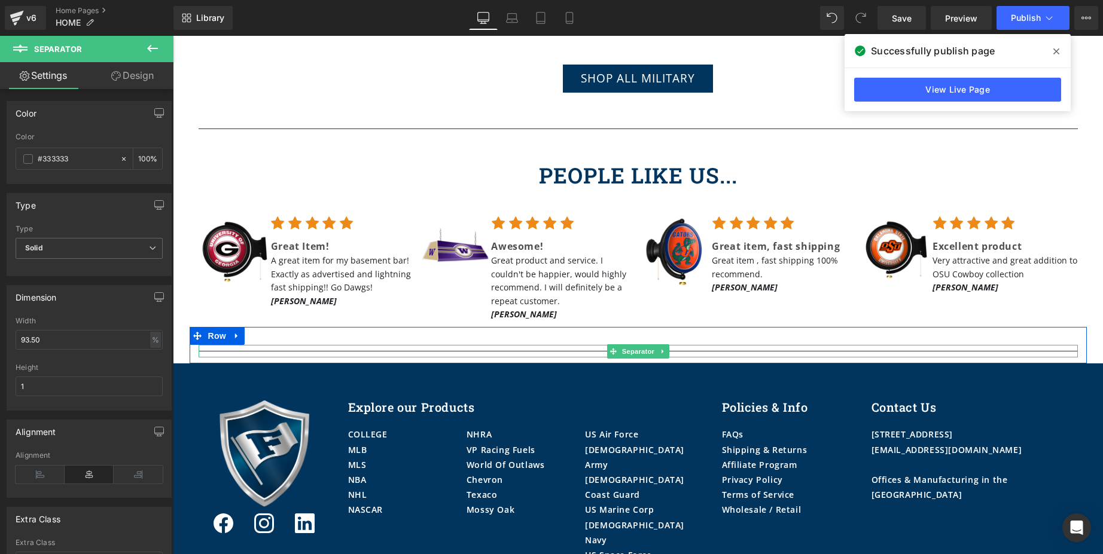
click at [394, 345] on div at bounding box center [638, 351] width 879 height 13
click at [660, 348] on icon at bounding box center [663, 351] width 7 height 7
click at [666, 348] on icon at bounding box center [669, 351] width 7 height 7
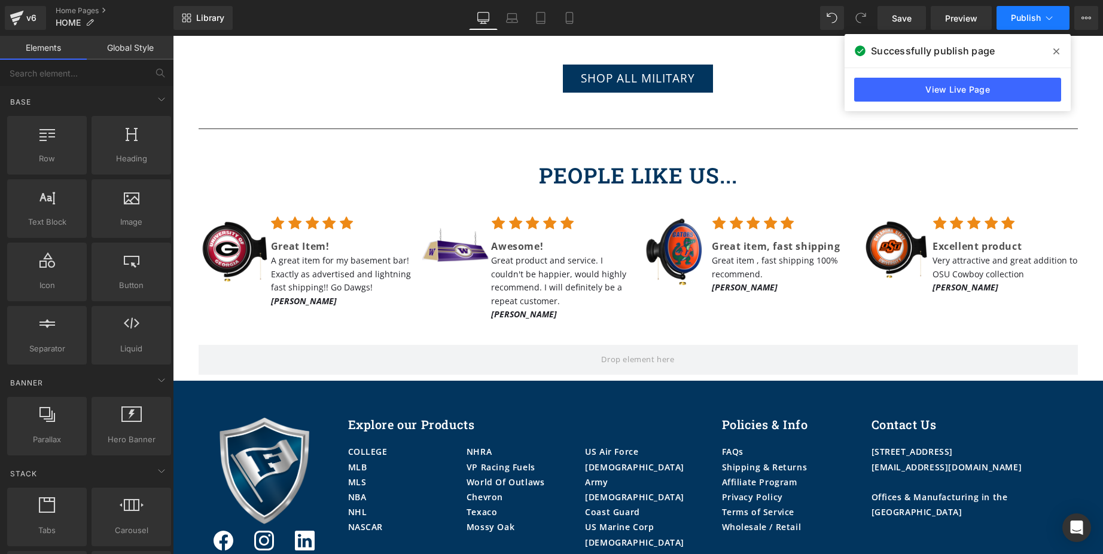
click at [1024, 14] on span "Publish" at bounding box center [1026, 18] width 30 height 10
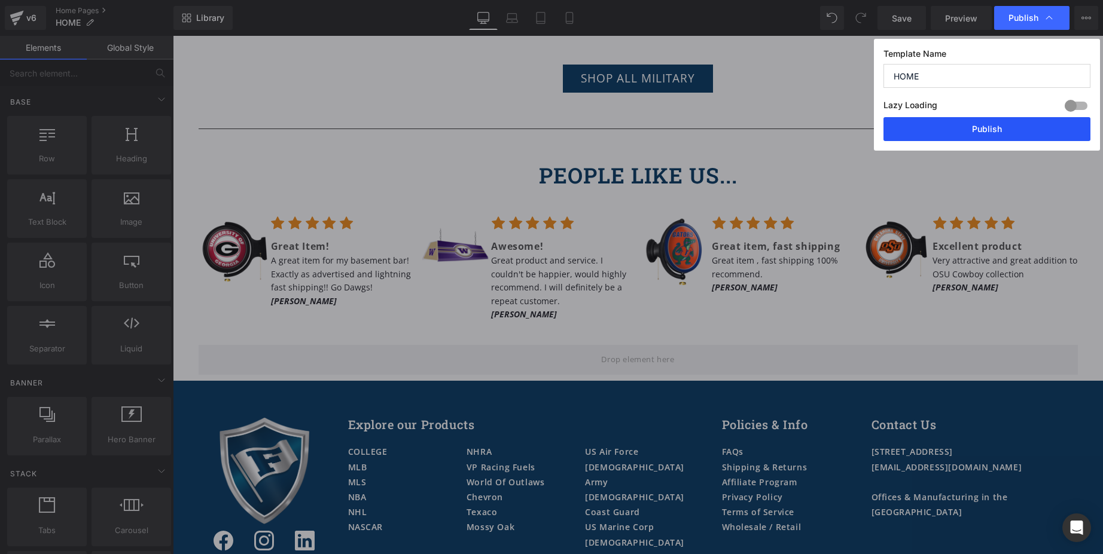
drag, startPoint x: 1003, startPoint y: 126, endPoint x: 543, endPoint y: 107, distance: 460.3
